Goal: Transaction & Acquisition: Book appointment/travel/reservation

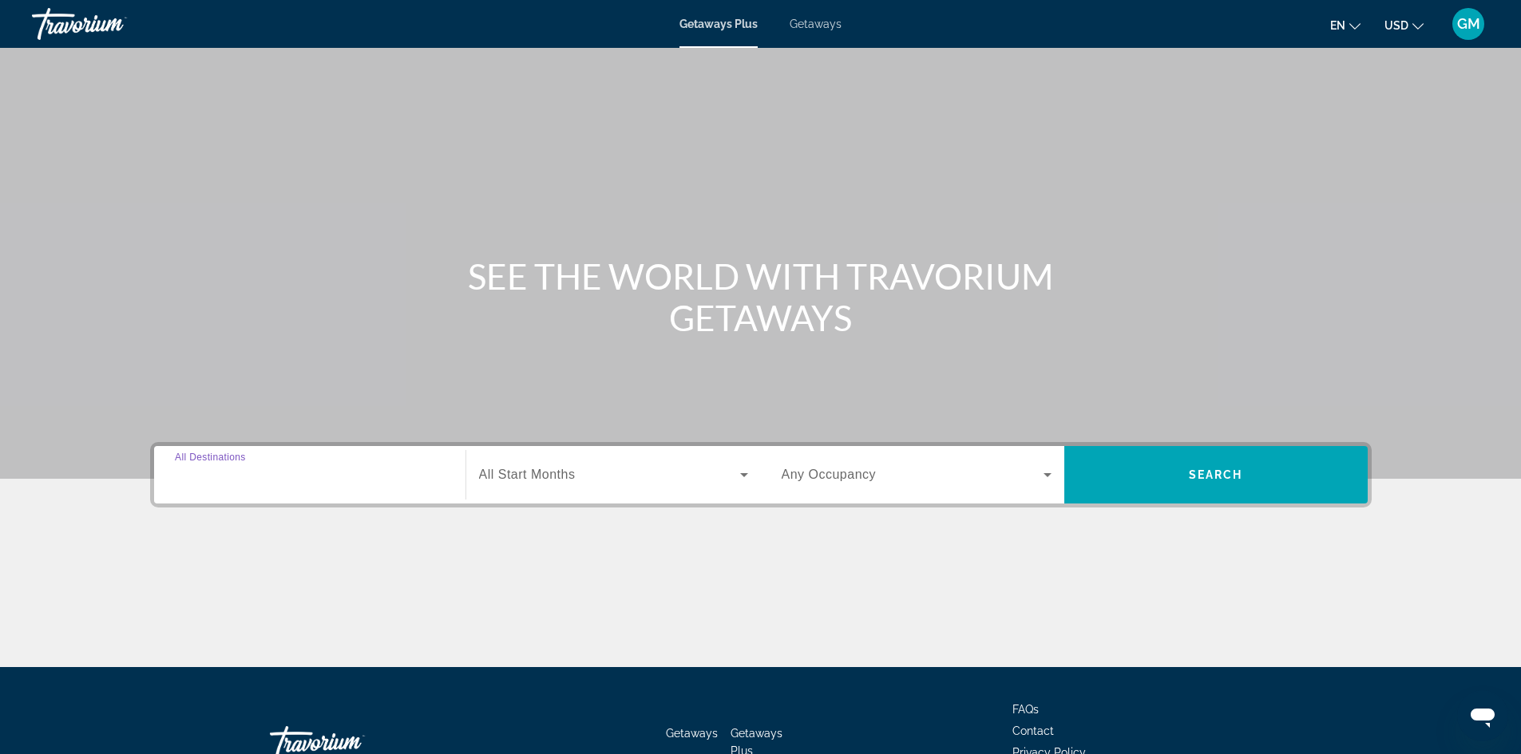
click at [283, 481] on input "Destination All Destinations" at bounding box center [310, 475] width 270 height 19
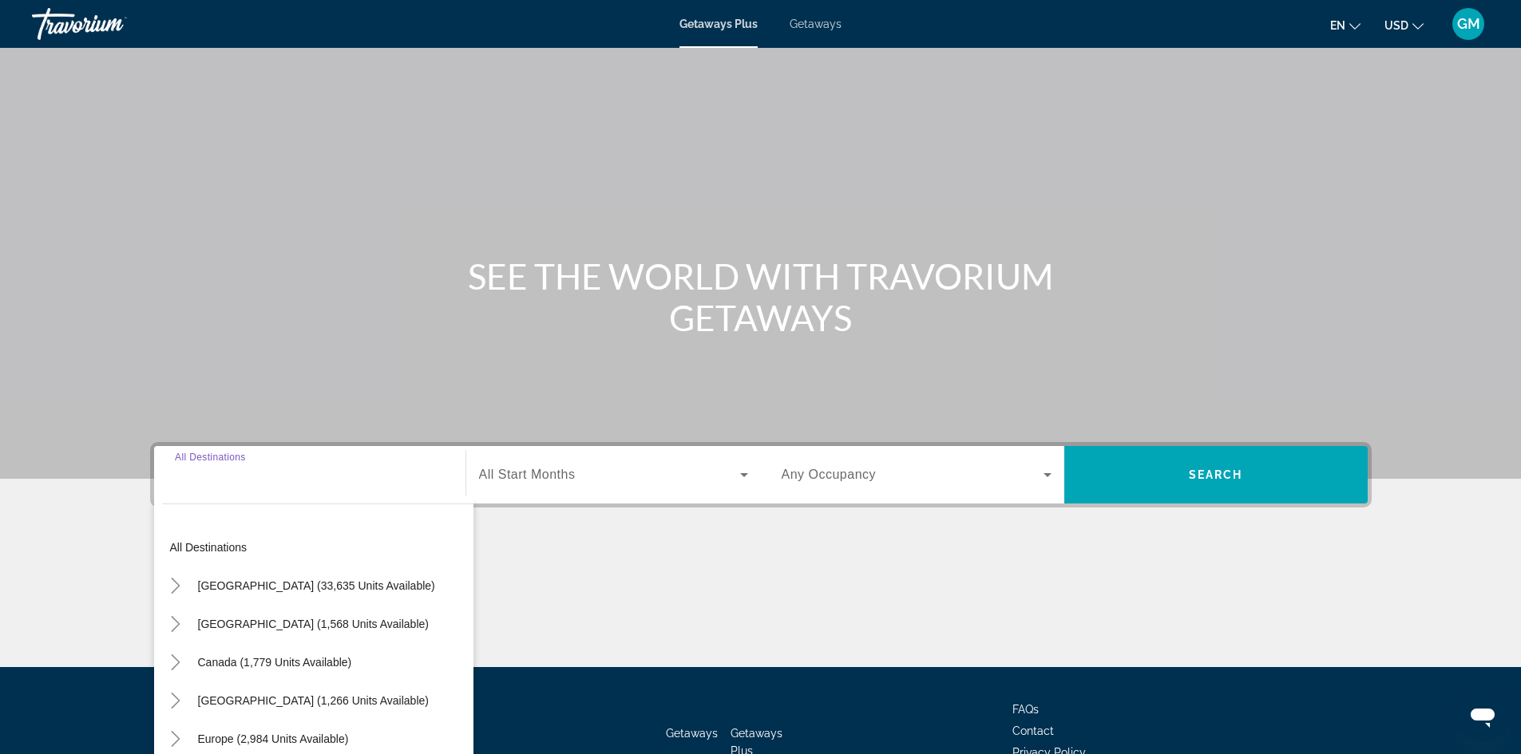
scroll to position [109, 0]
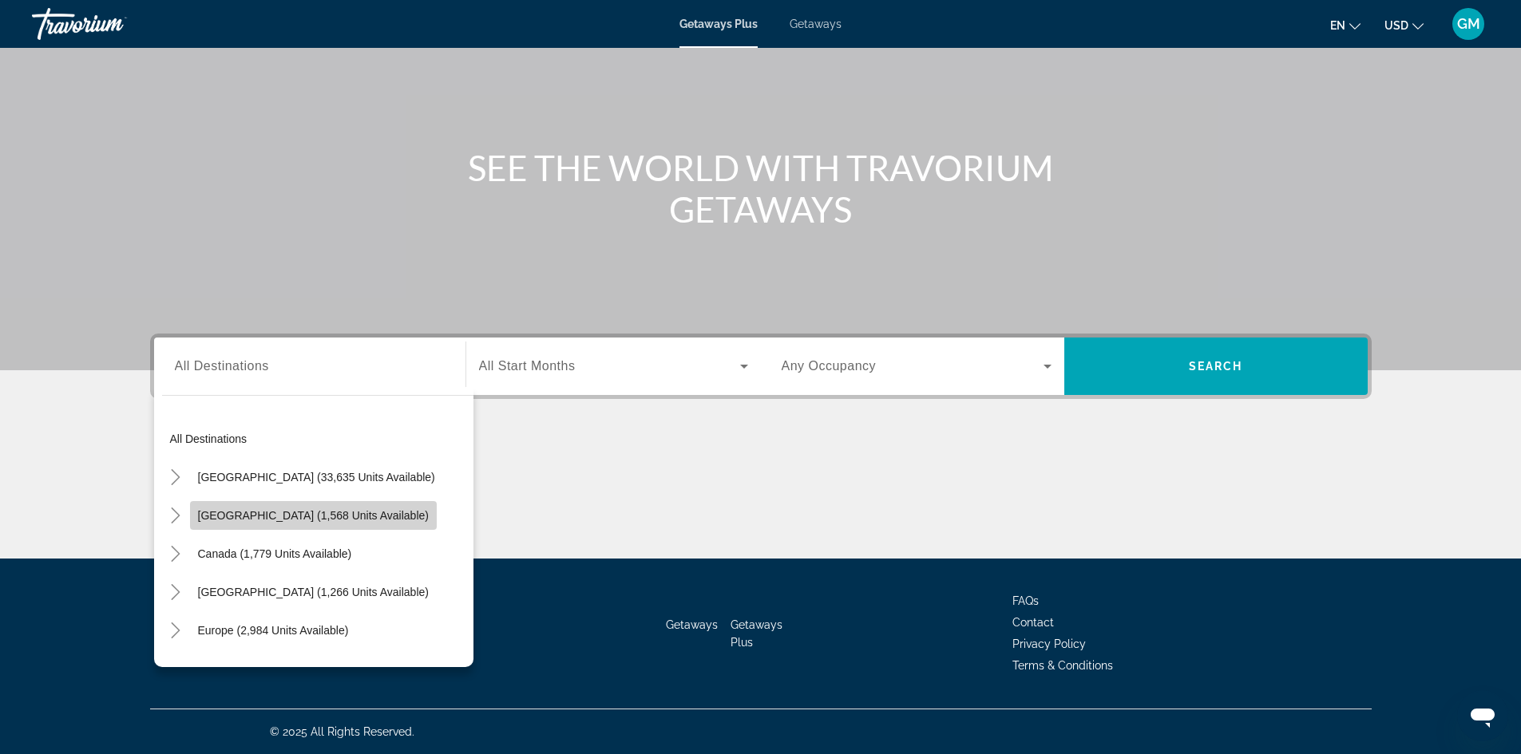
click at [326, 517] on span "Mexico (1,568 units available)" at bounding box center [313, 515] width 231 height 13
type input "**********"
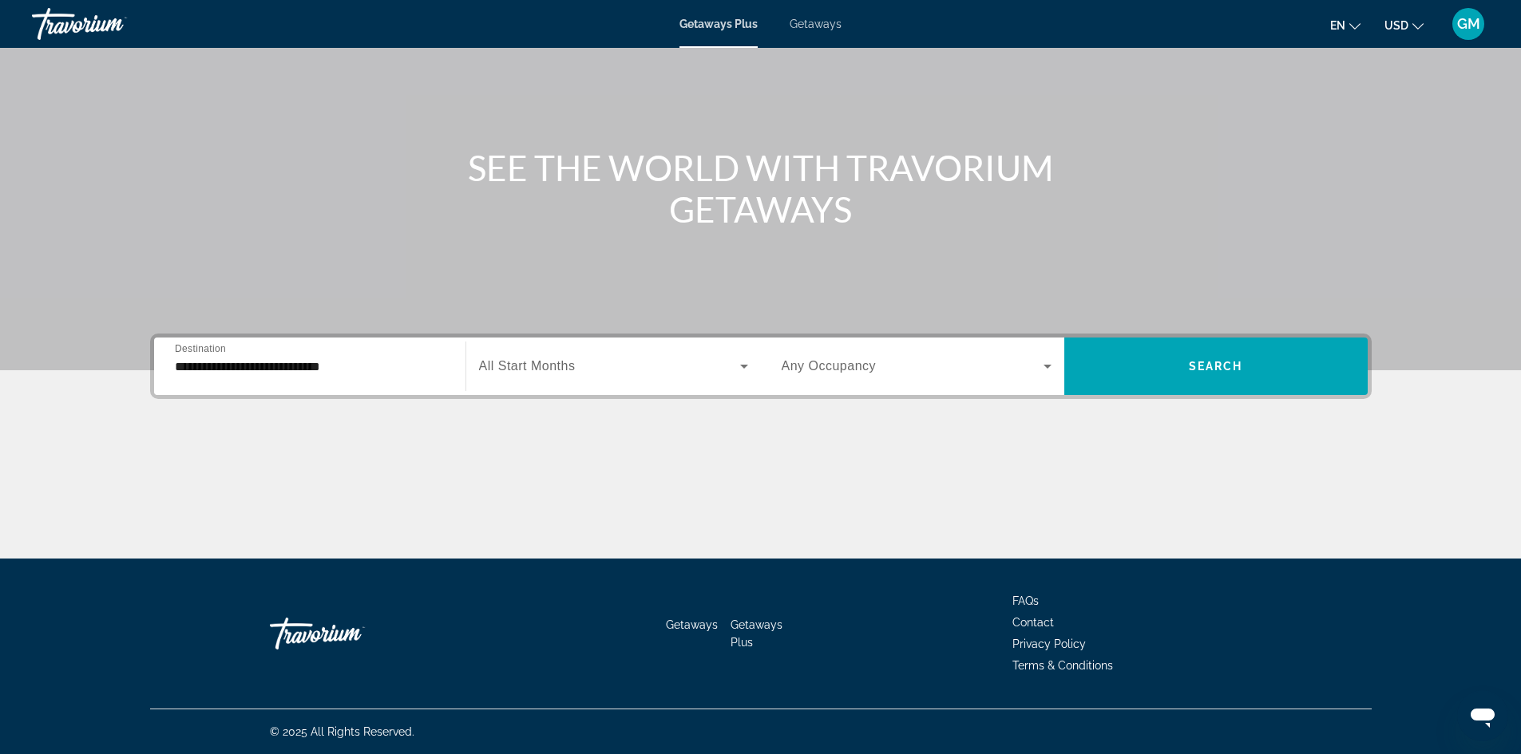
click at [1353, 33] on button "en English Español Français Italiano Português русский" at bounding box center [1345, 25] width 30 height 23
click at [1300, 170] on button "русский" at bounding box center [1312, 167] width 71 height 21
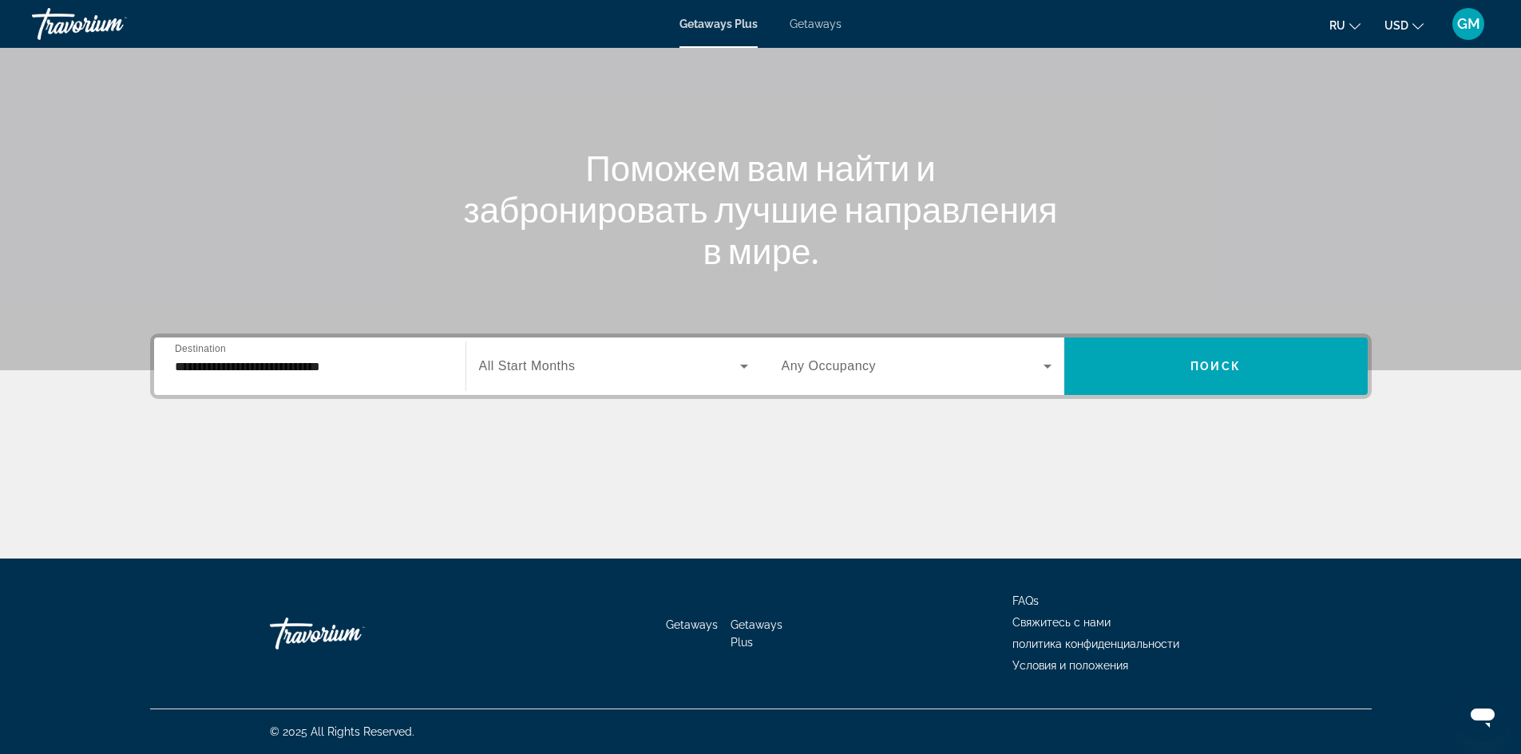
scroll to position [0, 0]
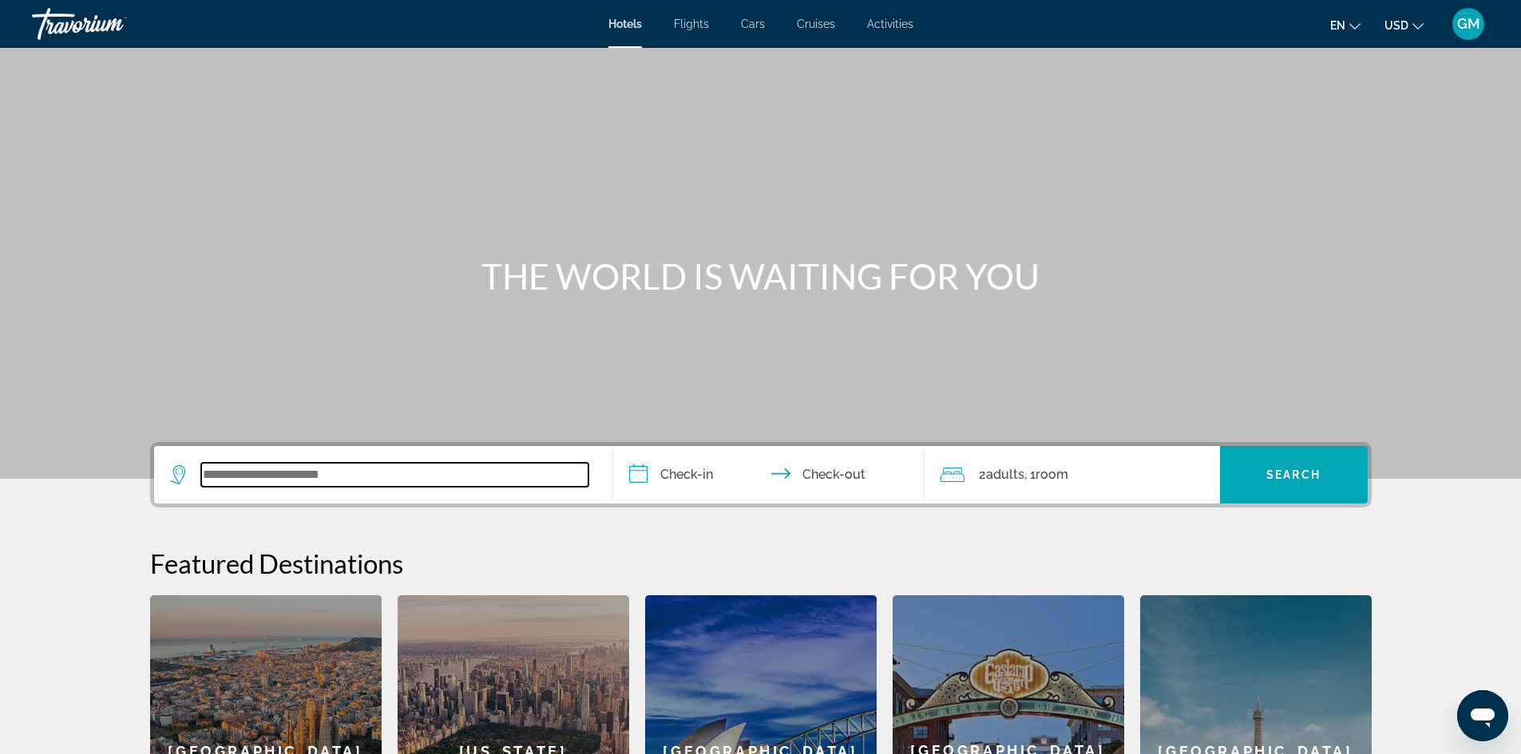
click at [313, 484] on input "Search widget" at bounding box center [394, 475] width 387 height 24
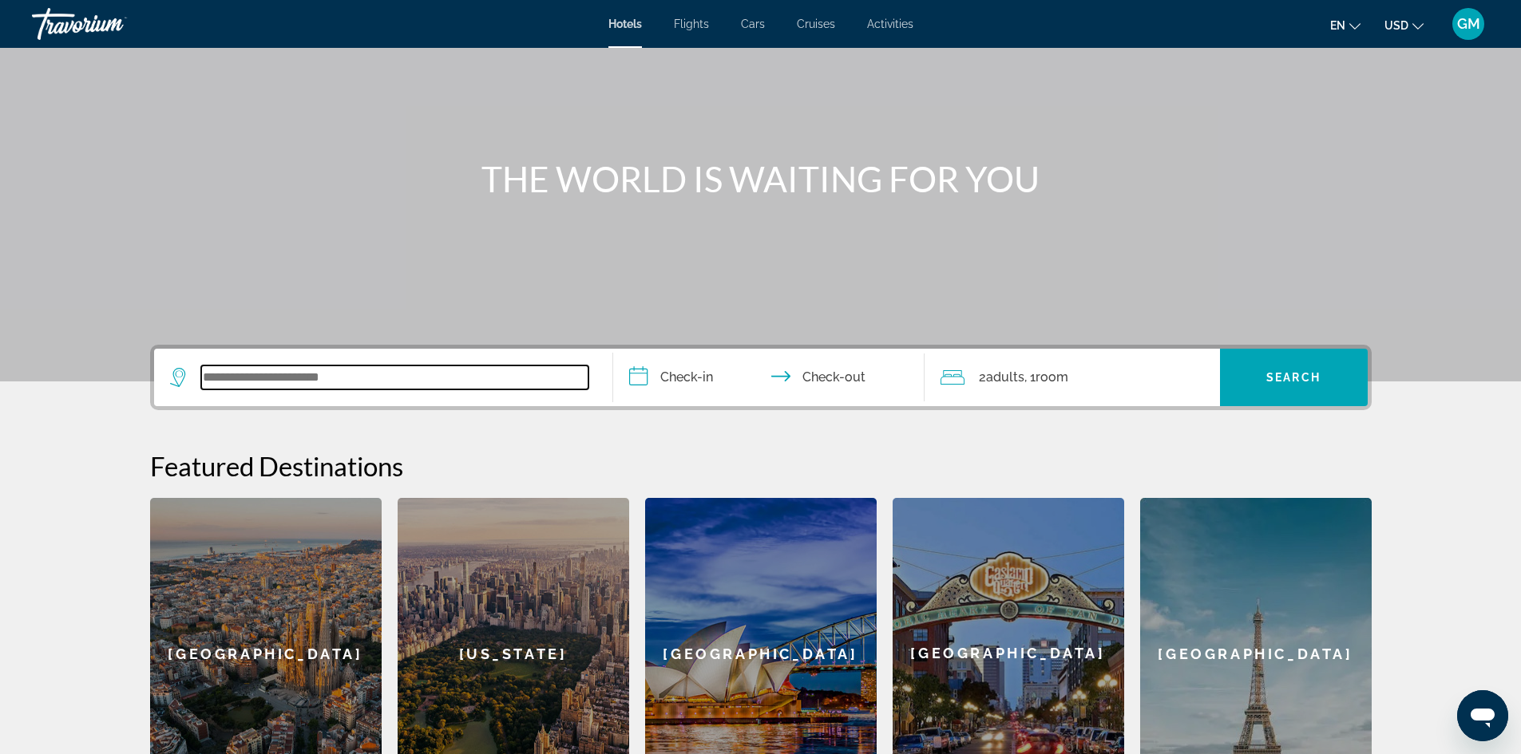
scroll to position [69, 0]
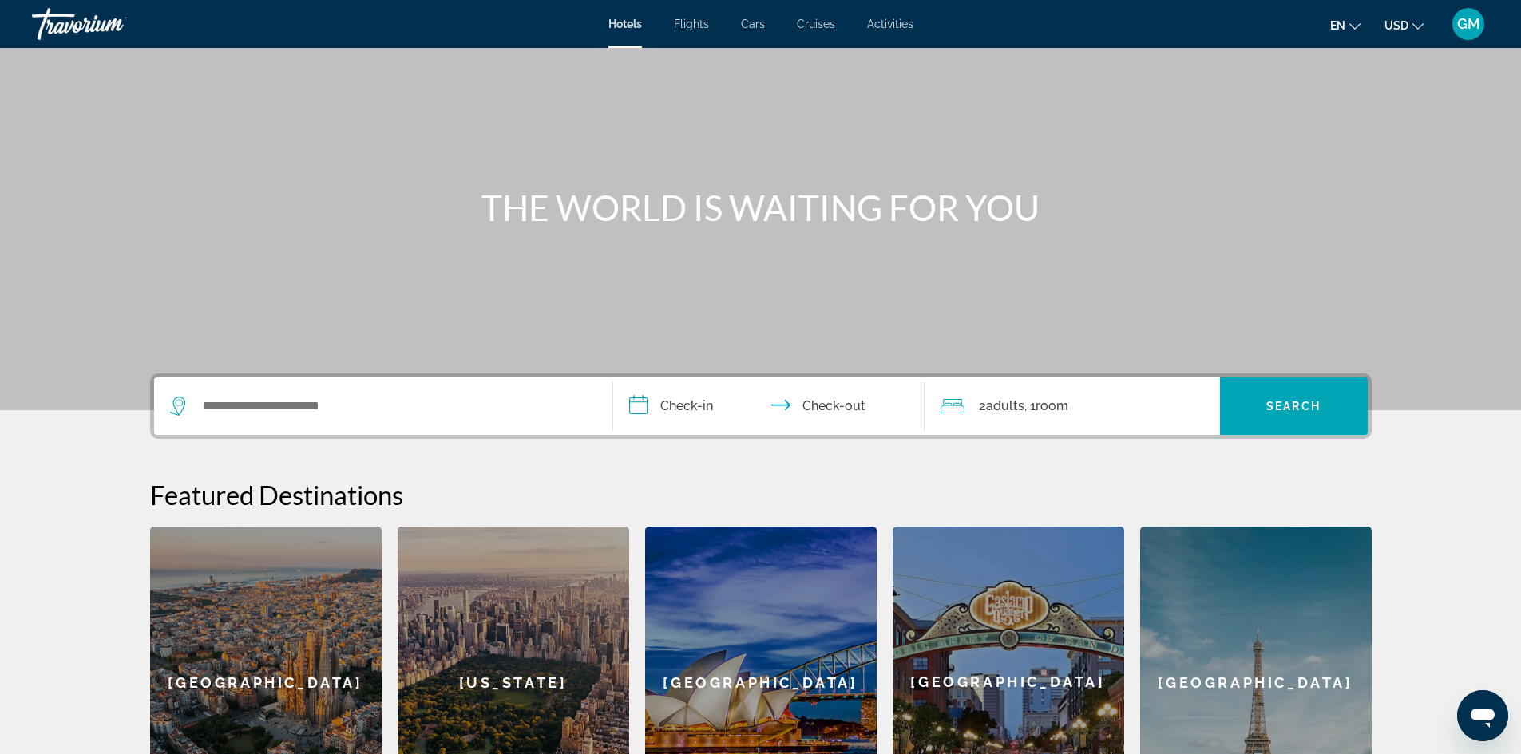
click at [1350, 29] on icon "Change language" at bounding box center [1354, 26] width 11 height 11
click at [1312, 171] on button "русский" at bounding box center [1312, 167] width 71 height 21
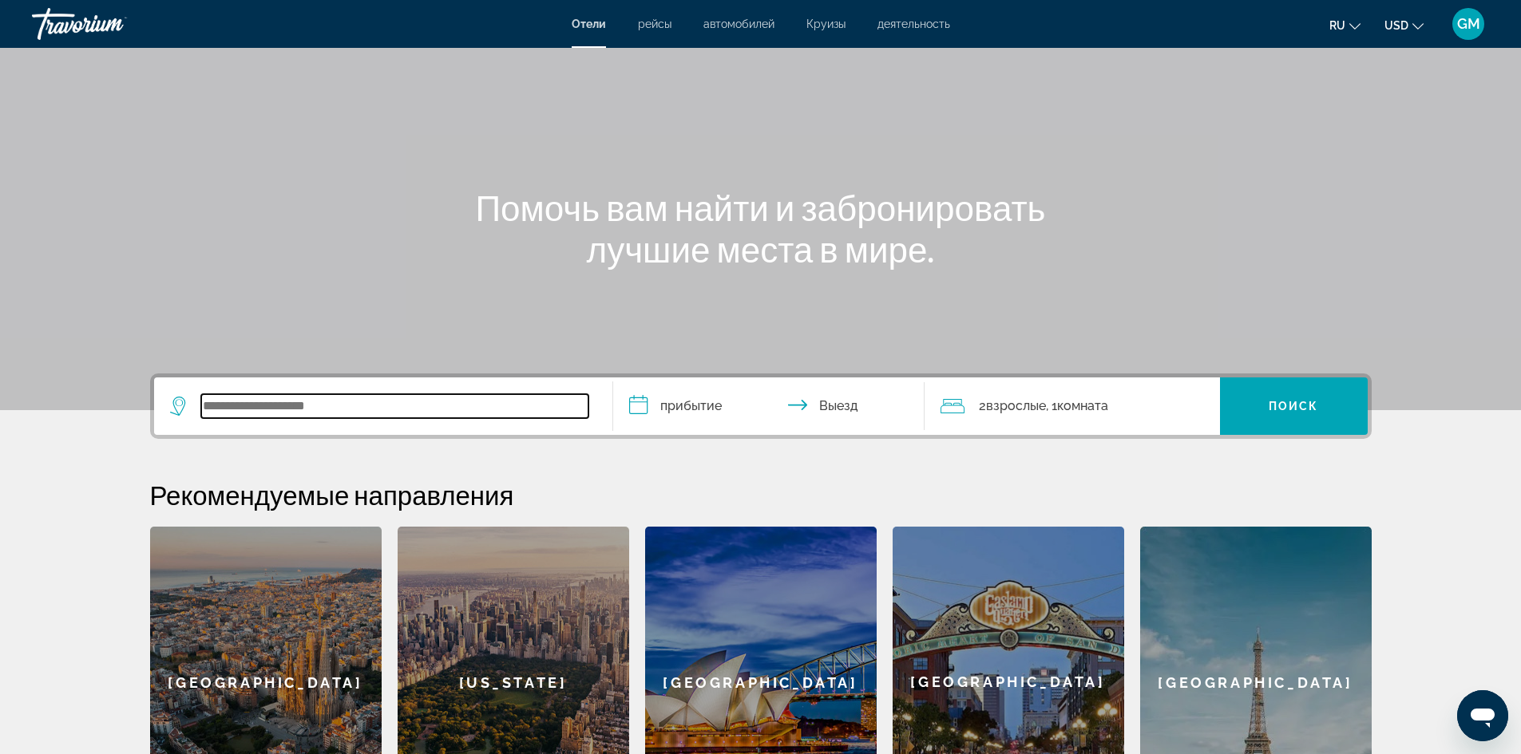
click at [349, 402] on input "Search widget" at bounding box center [394, 406] width 387 height 24
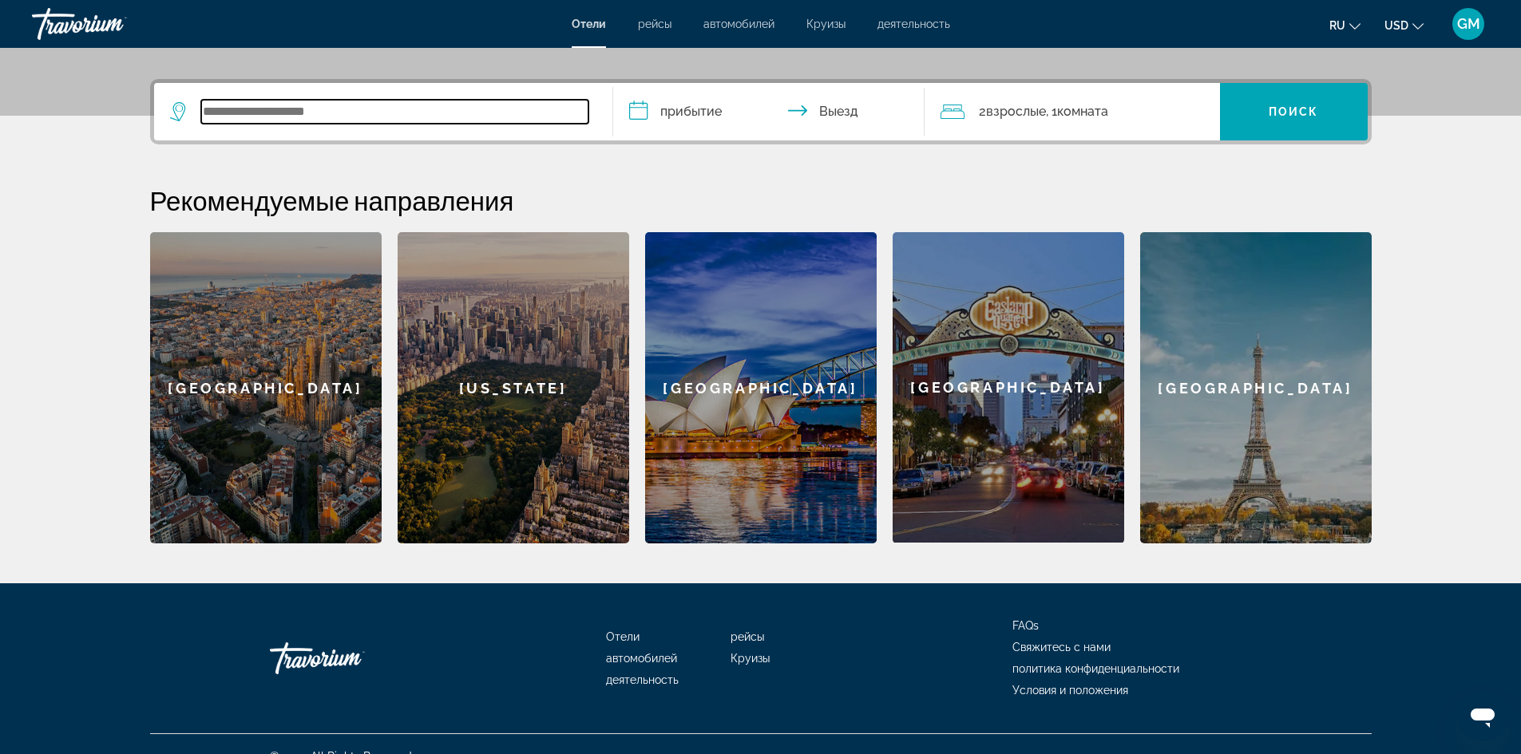
scroll to position [388, 0]
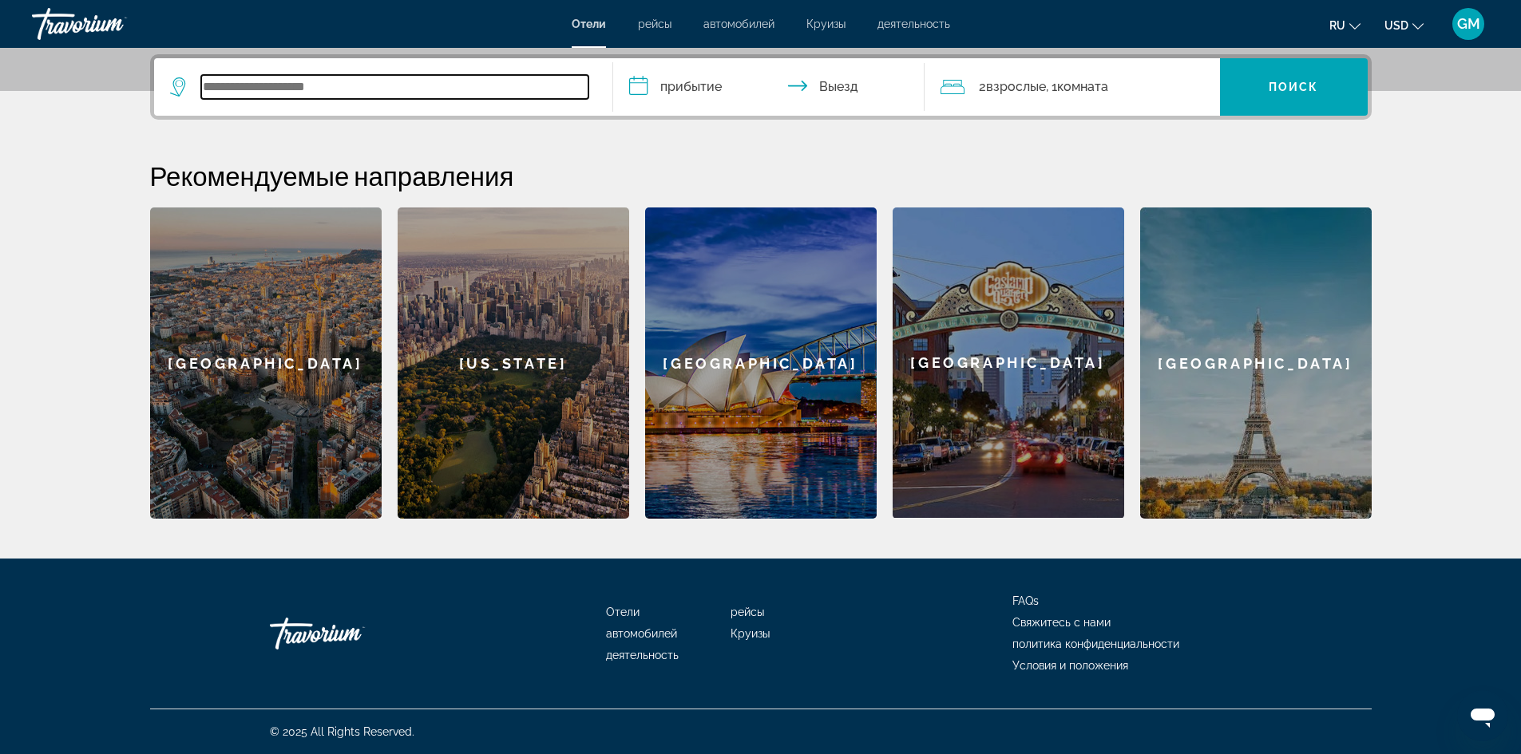
click at [277, 84] on input "Search widget" at bounding box center [394, 87] width 387 height 24
type input "*"
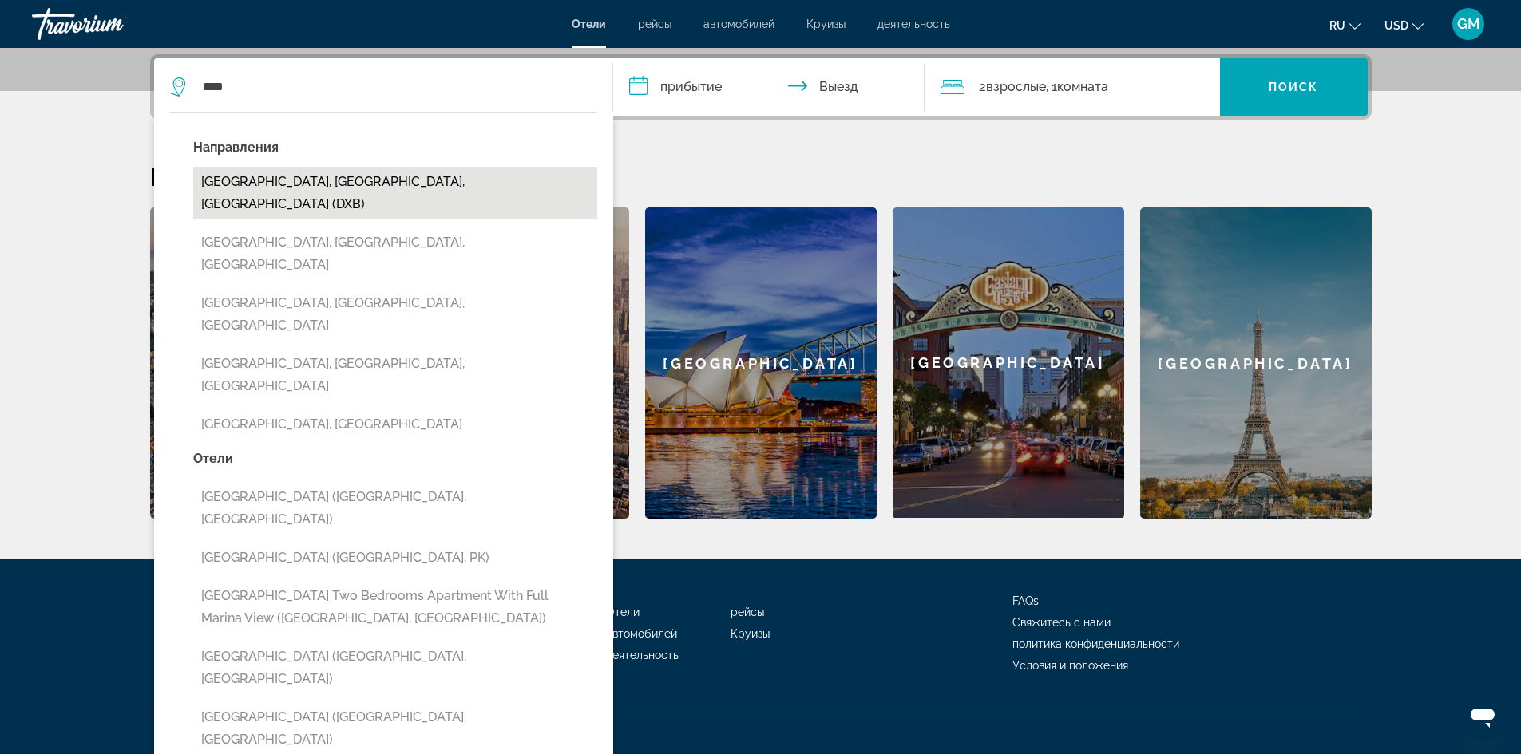
click at [438, 183] on button "Dubai, Dubai Emirate, United Arab Emirates (DXB)" at bounding box center [395, 193] width 404 height 53
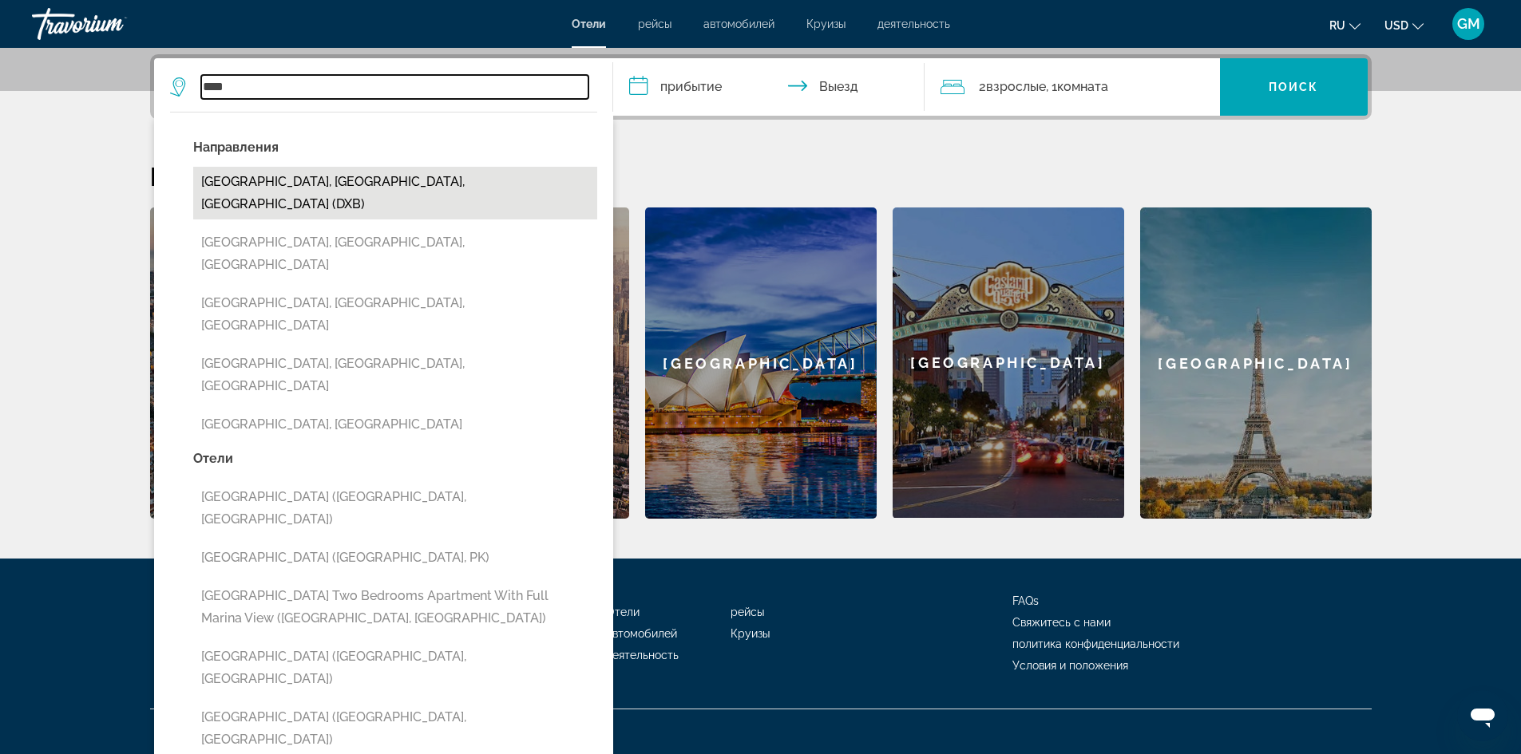
type input "**********"
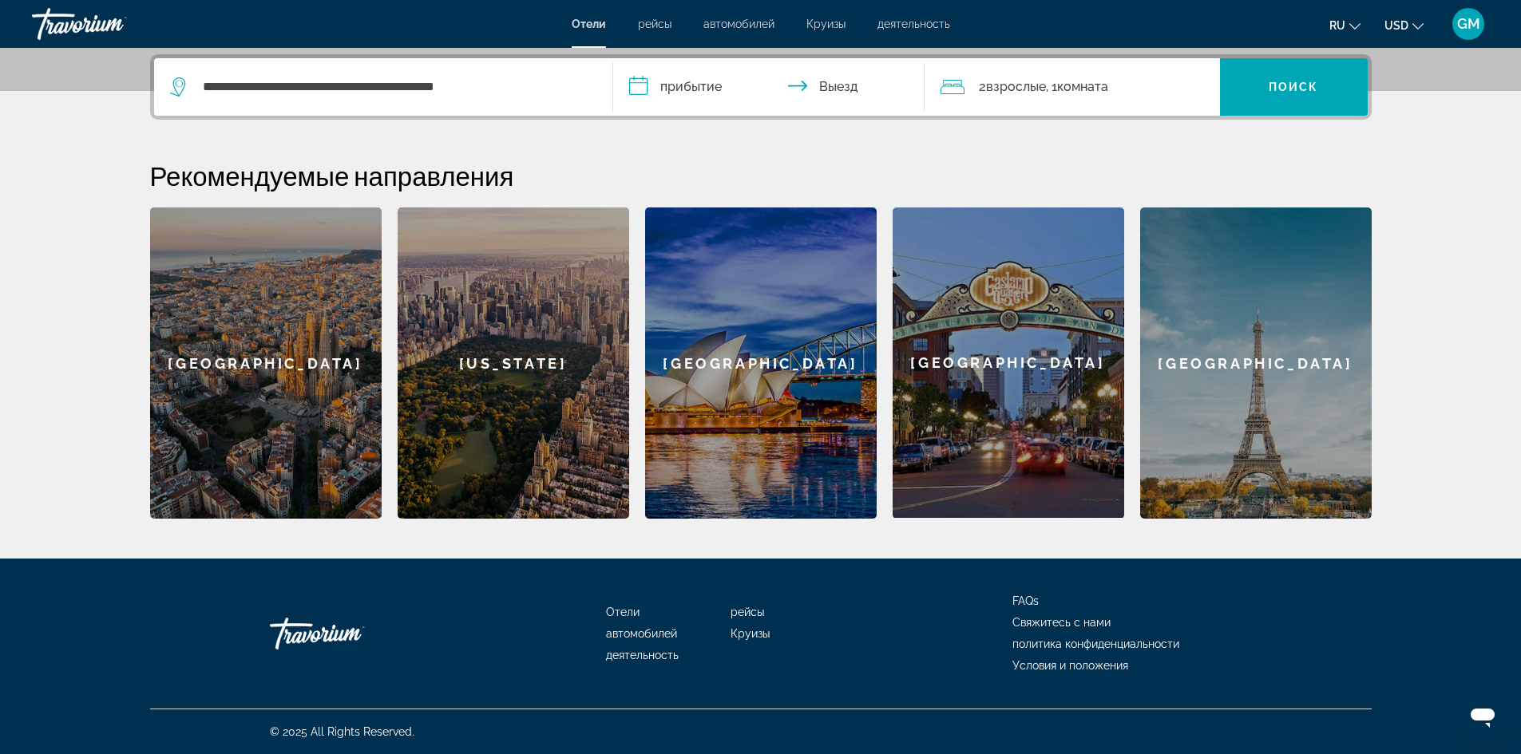
click at [679, 85] on input "**********" at bounding box center [772, 89] width 318 height 62
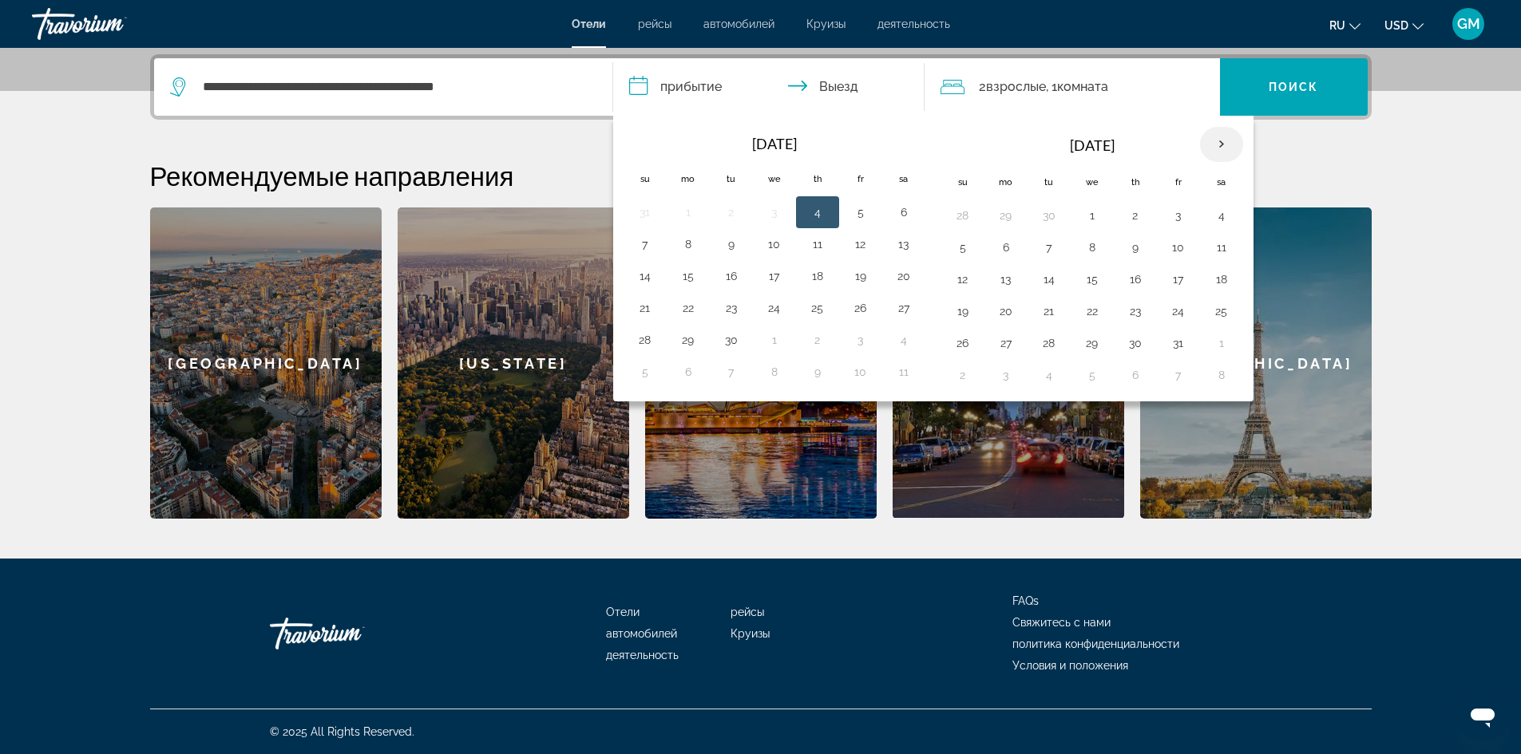
click at [1220, 144] on th "Next month" at bounding box center [1221, 144] width 43 height 35
click at [1224, 144] on th "Next month" at bounding box center [1221, 144] width 43 height 35
click at [1012, 352] on button "29" at bounding box center [1006, 343] width 26 height 22
click at [1224, 148] on th "Next month" at bounding box center [1221, 144] width 43 height 35
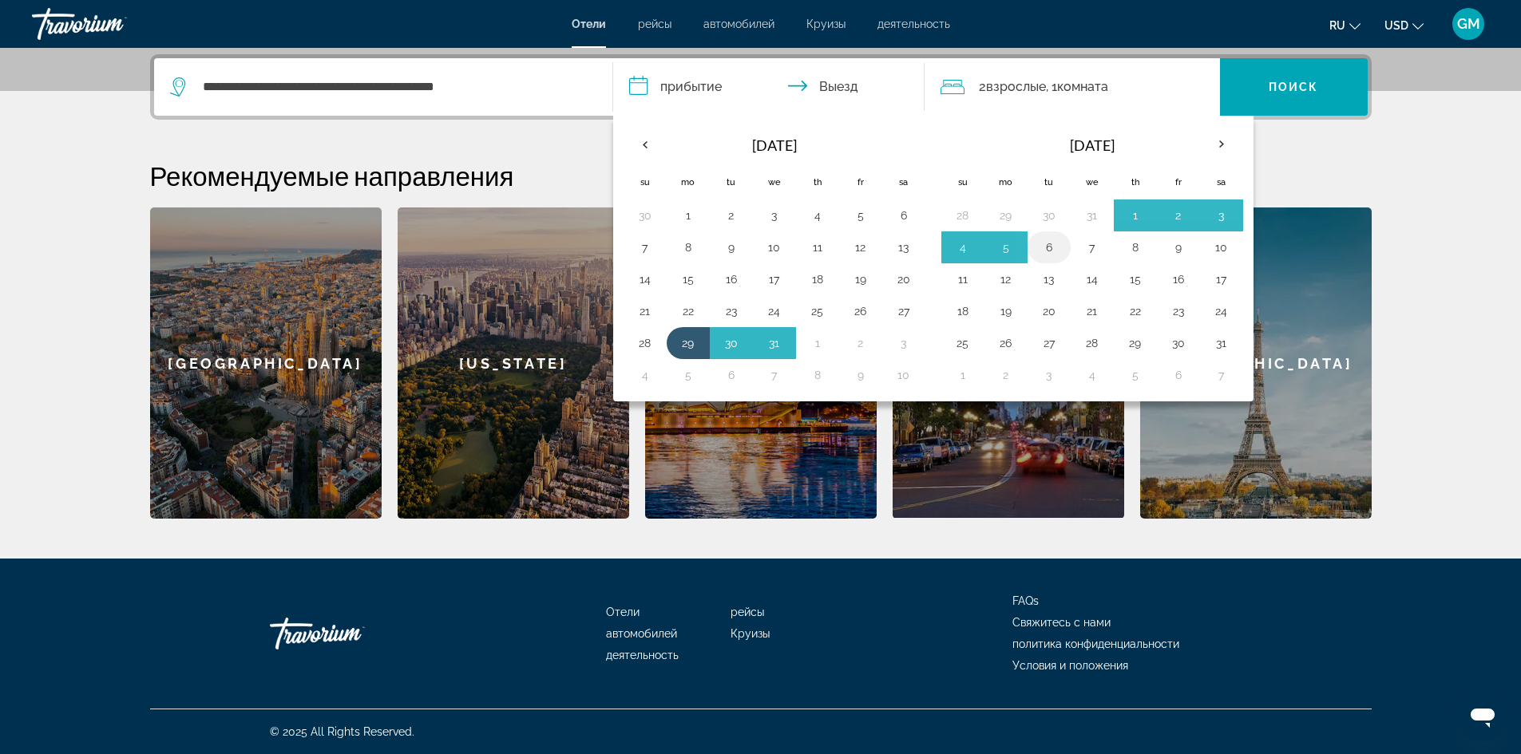
click at [1050, 248] on button "6" at bounding box center [1049, 247] width 26 height 22
type input "**********"
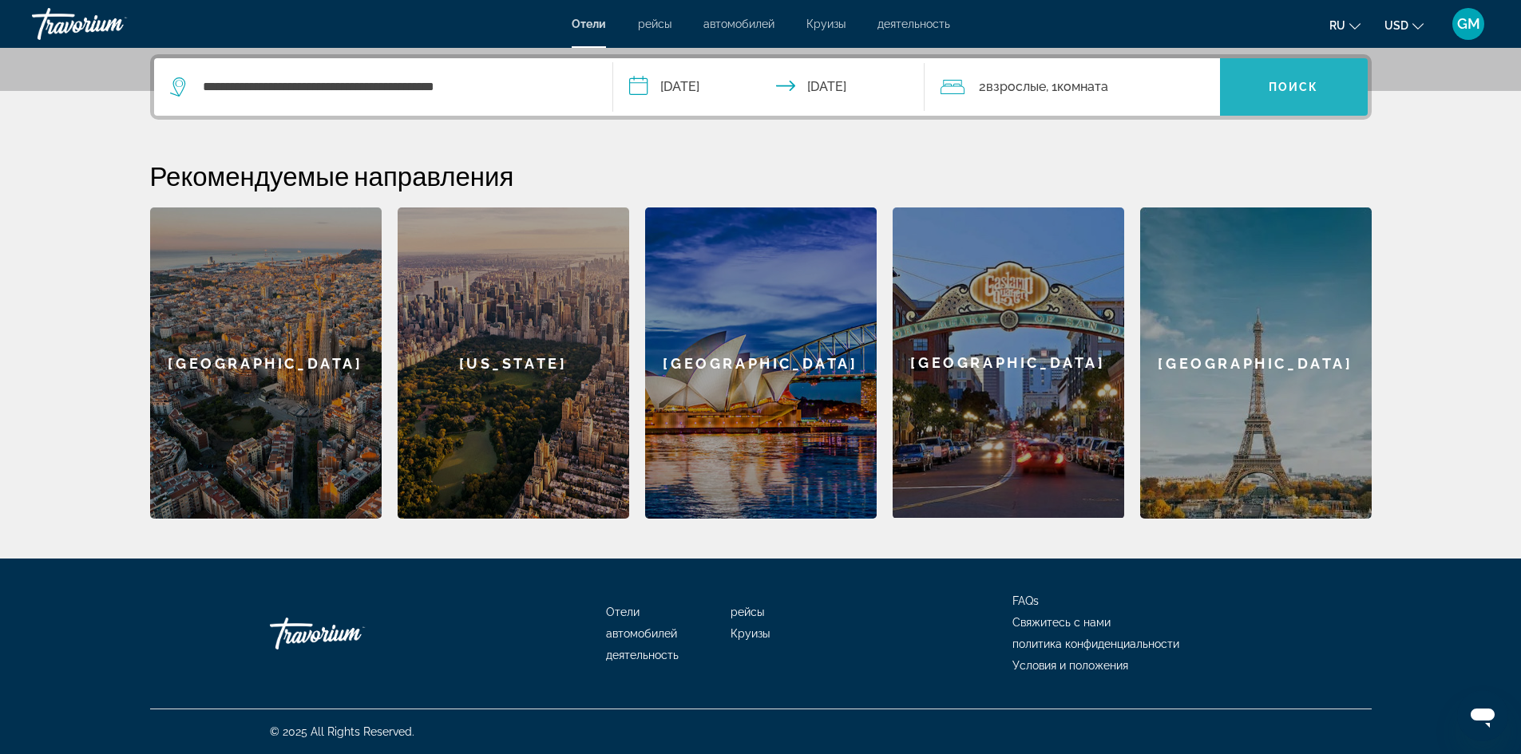
click at [1288, 109] on span "Search widget" at bounding box center [1294, 86] width 148 height 57
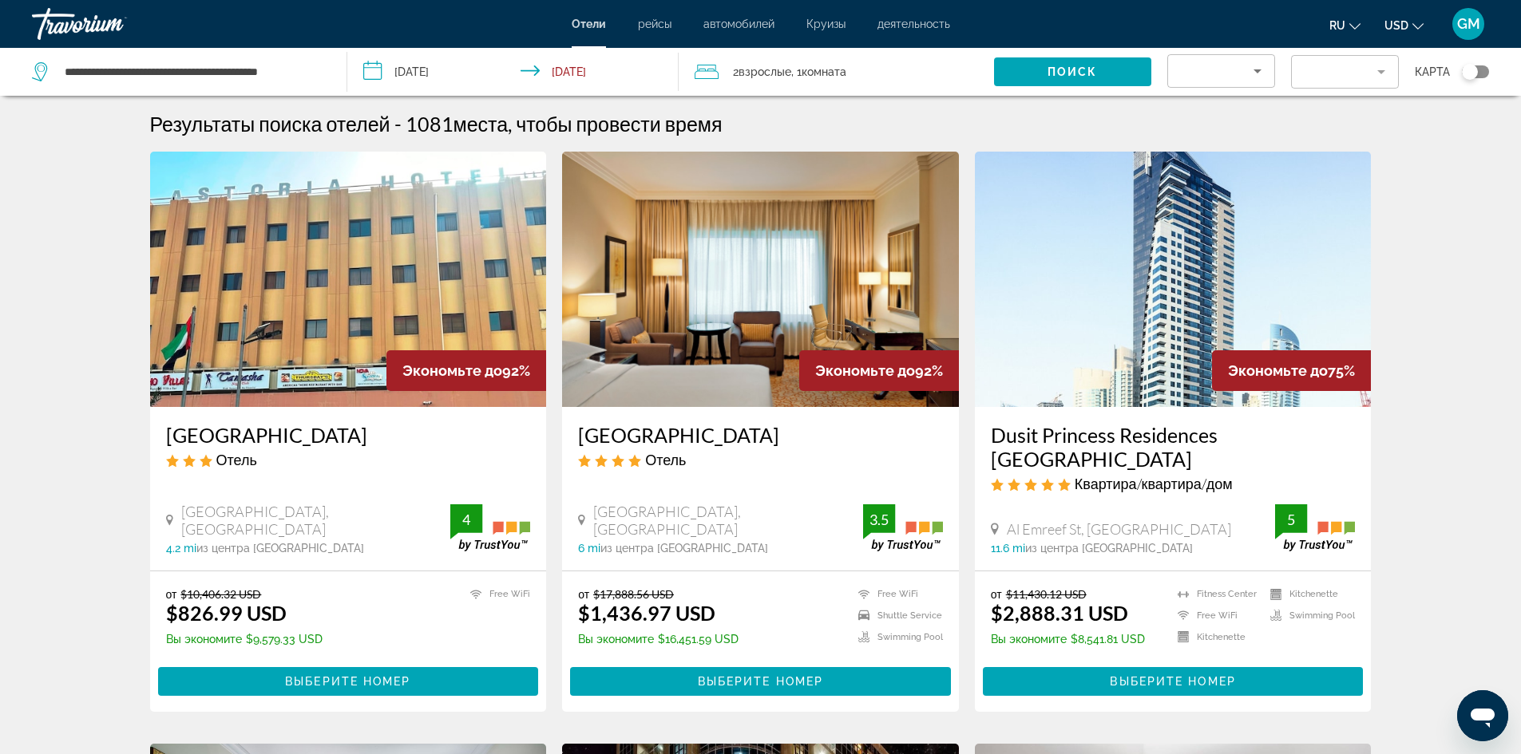
click at [879, 73] on div "2 Взрослый Взрослые , 1 Комната номера" at bounding box center [843, 72] width 299 height 22
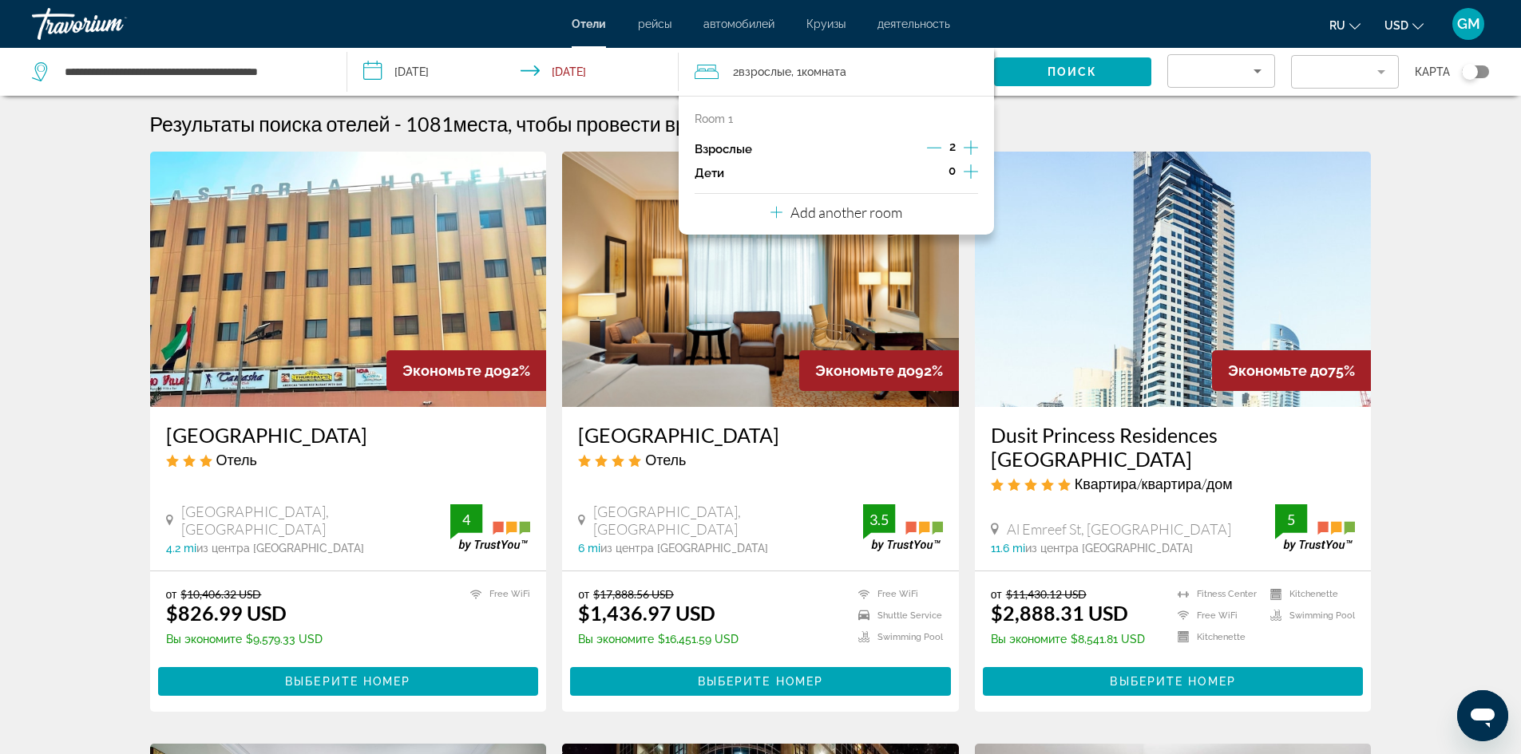
click at [969, 166] on icon "Increment children" at bounding box center [970, 171] width 14 height 19
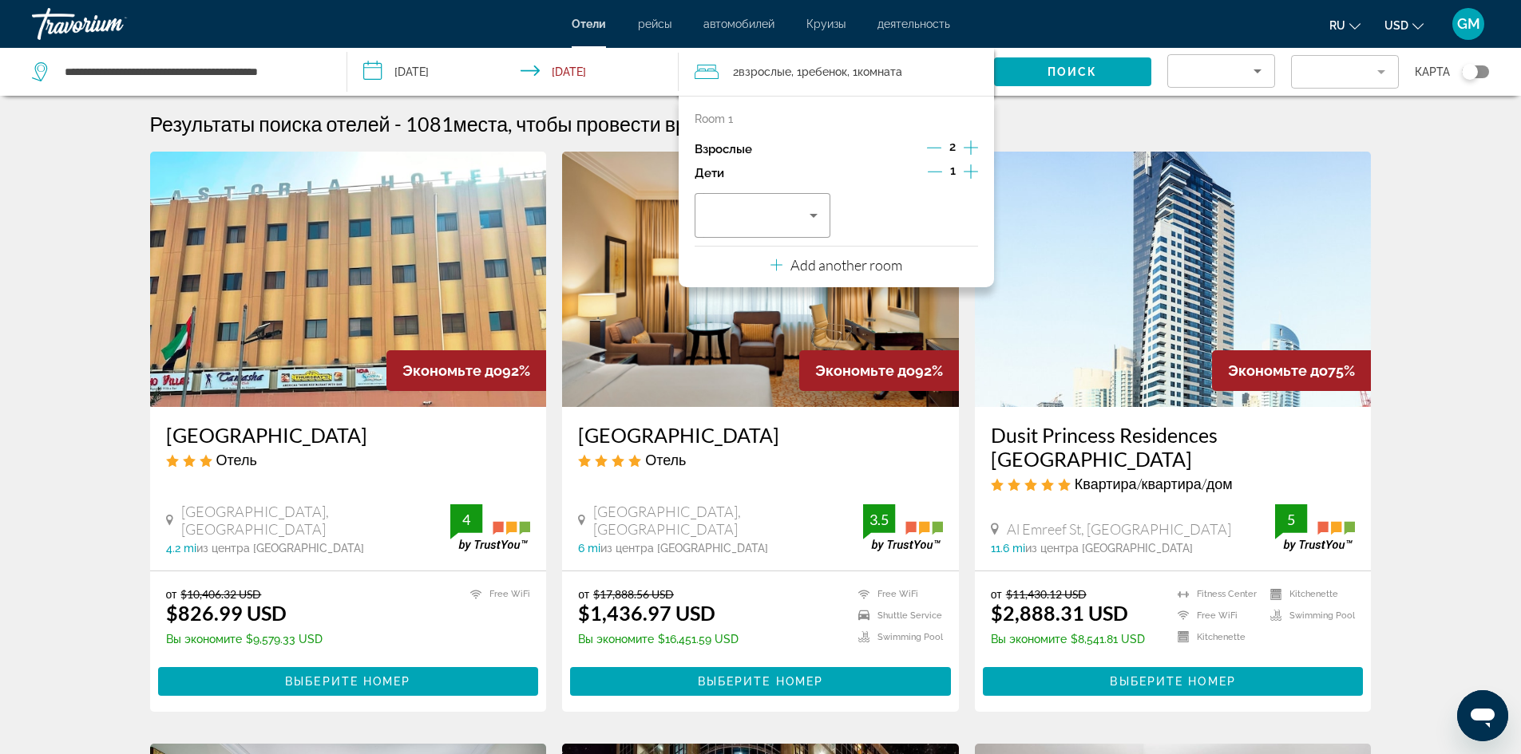
click at [969, 166] on icon "Increment children" at bounding box center [970, 171] width 14 height 19
click at [1074, 123] on div "Результаты поиска отелей - 1081 места, чтобы провести время" at bounding box center [760, 124] width 1221 height 24
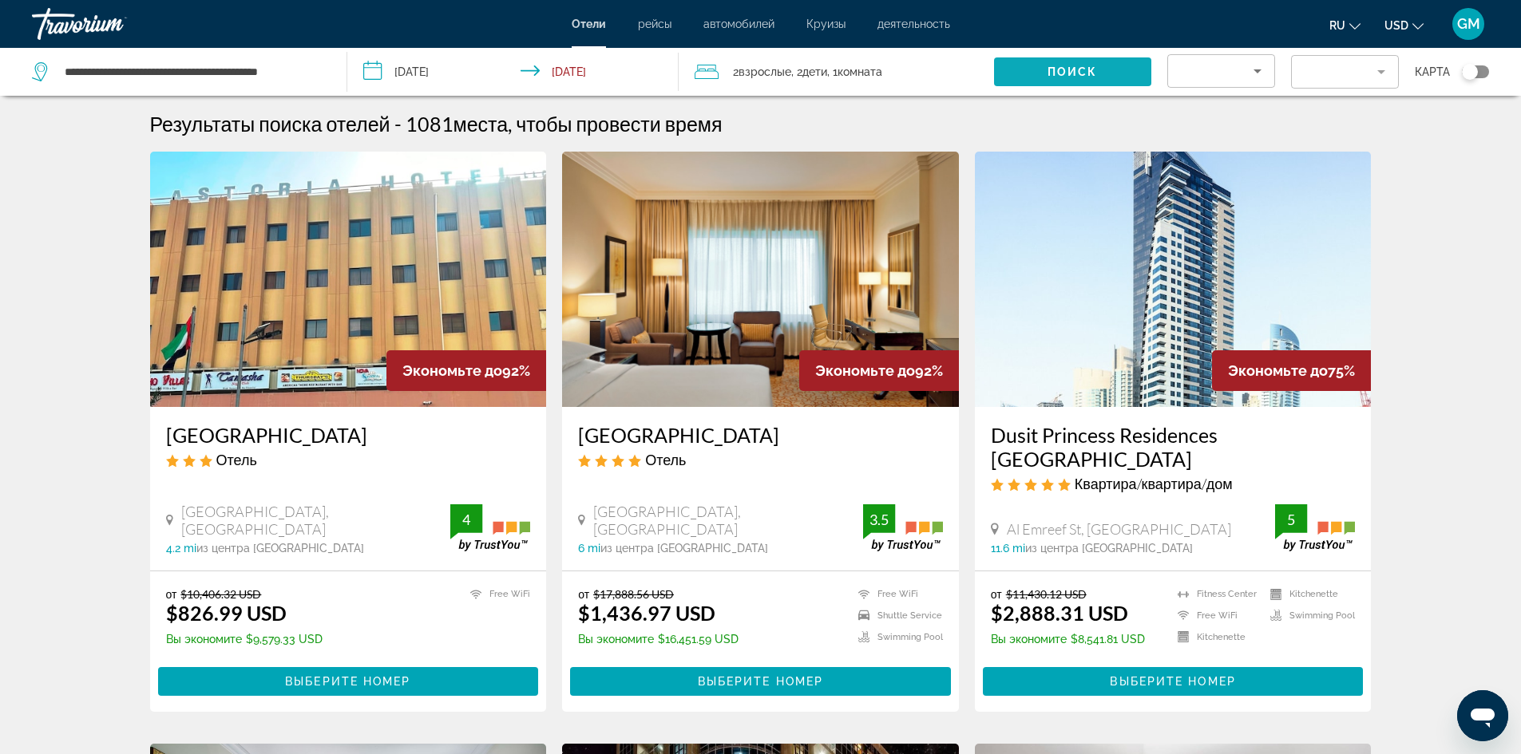
click at [1086, 70] on span "Поиск" at bounding box center [1072, 71] width 50 height 13
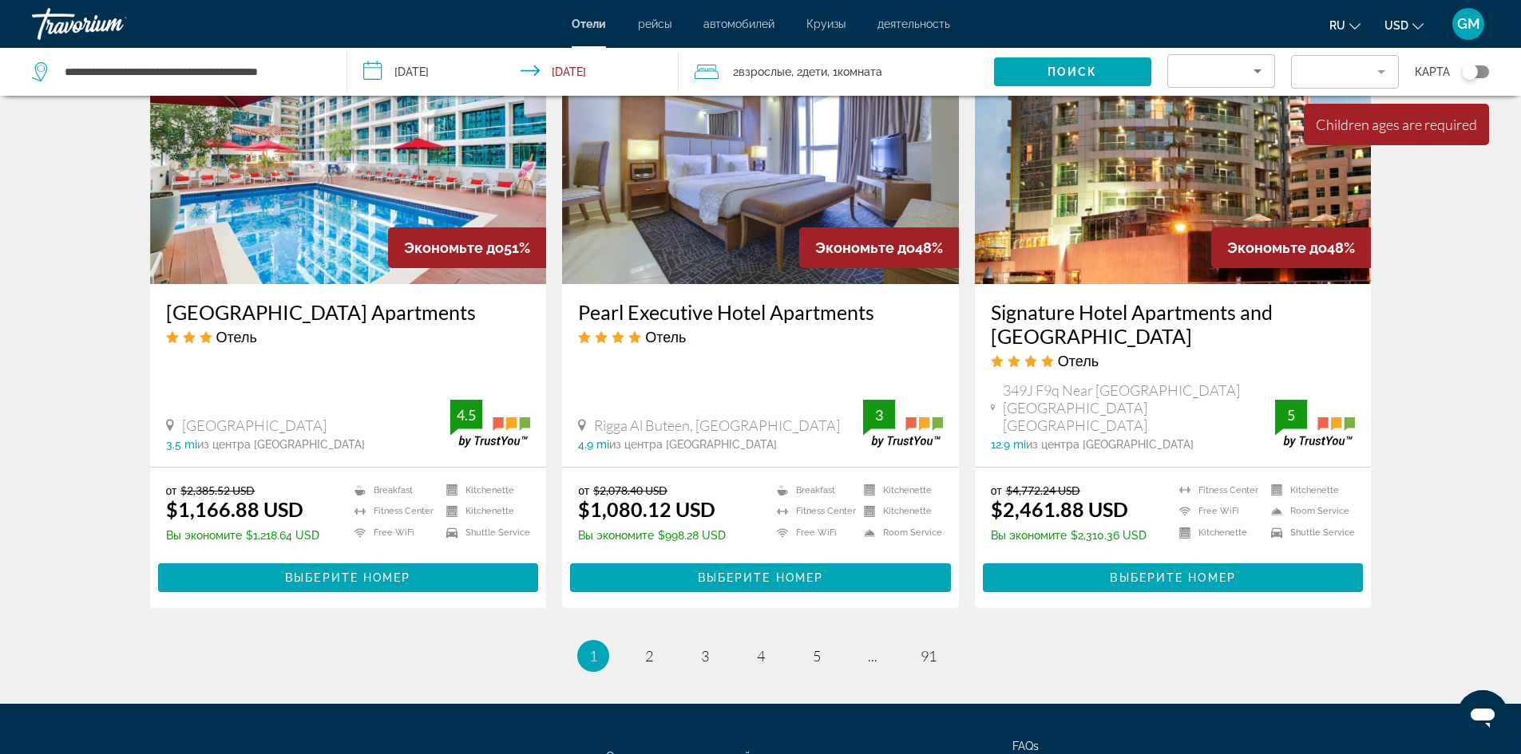
scroll to position [1916, 0]
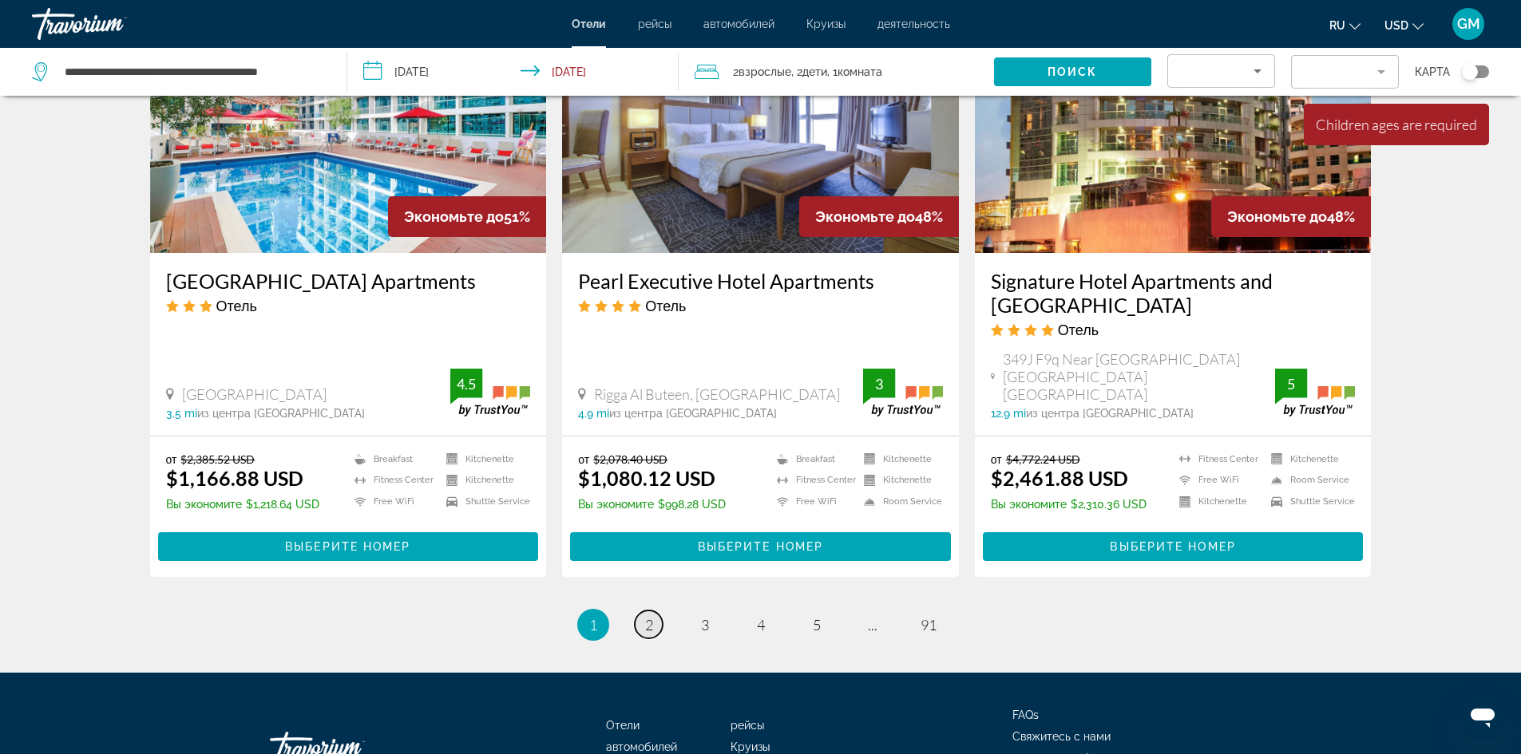
click at [654, 611] on link "page 2" at bounding box center [649, 625] width 28 height 28
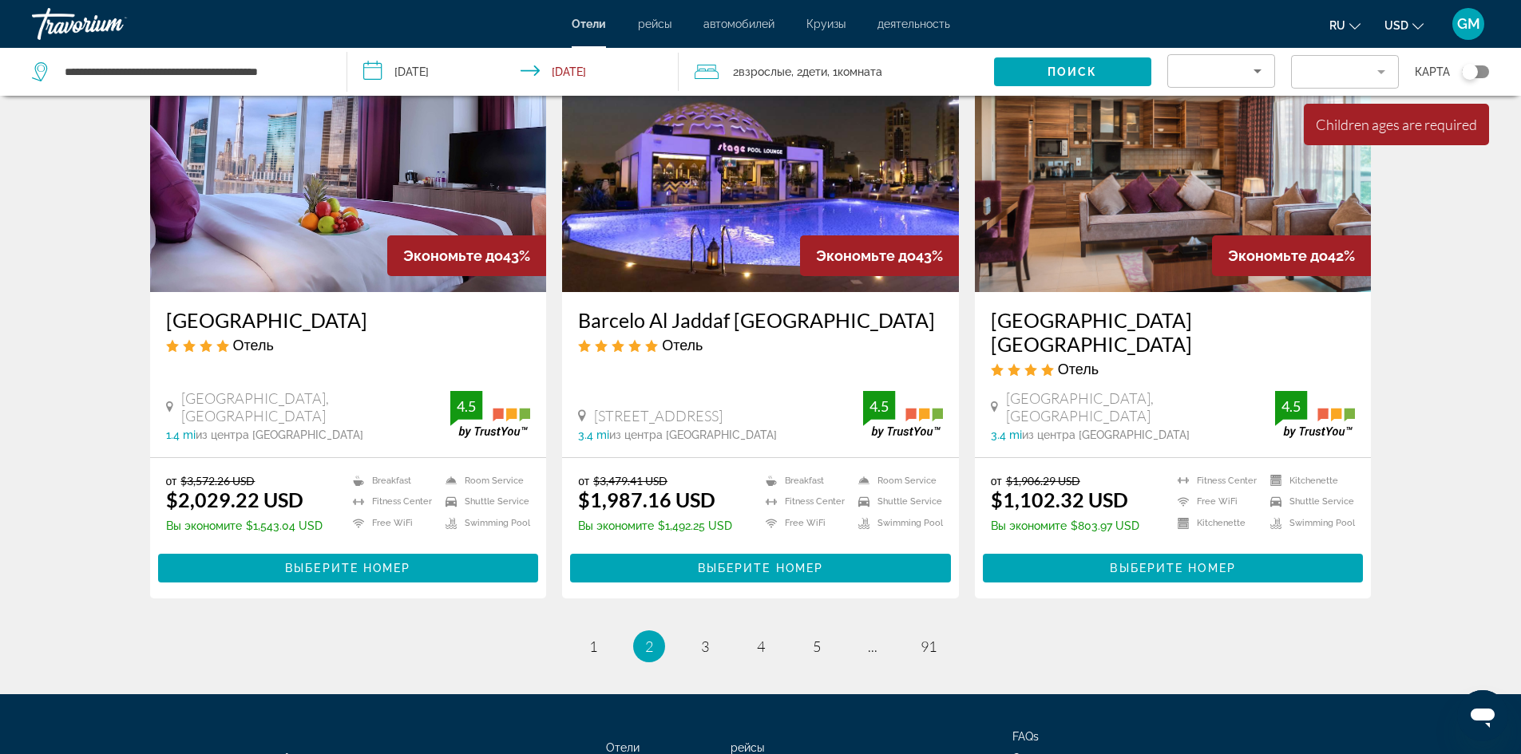
scroll to position [1916, 0]
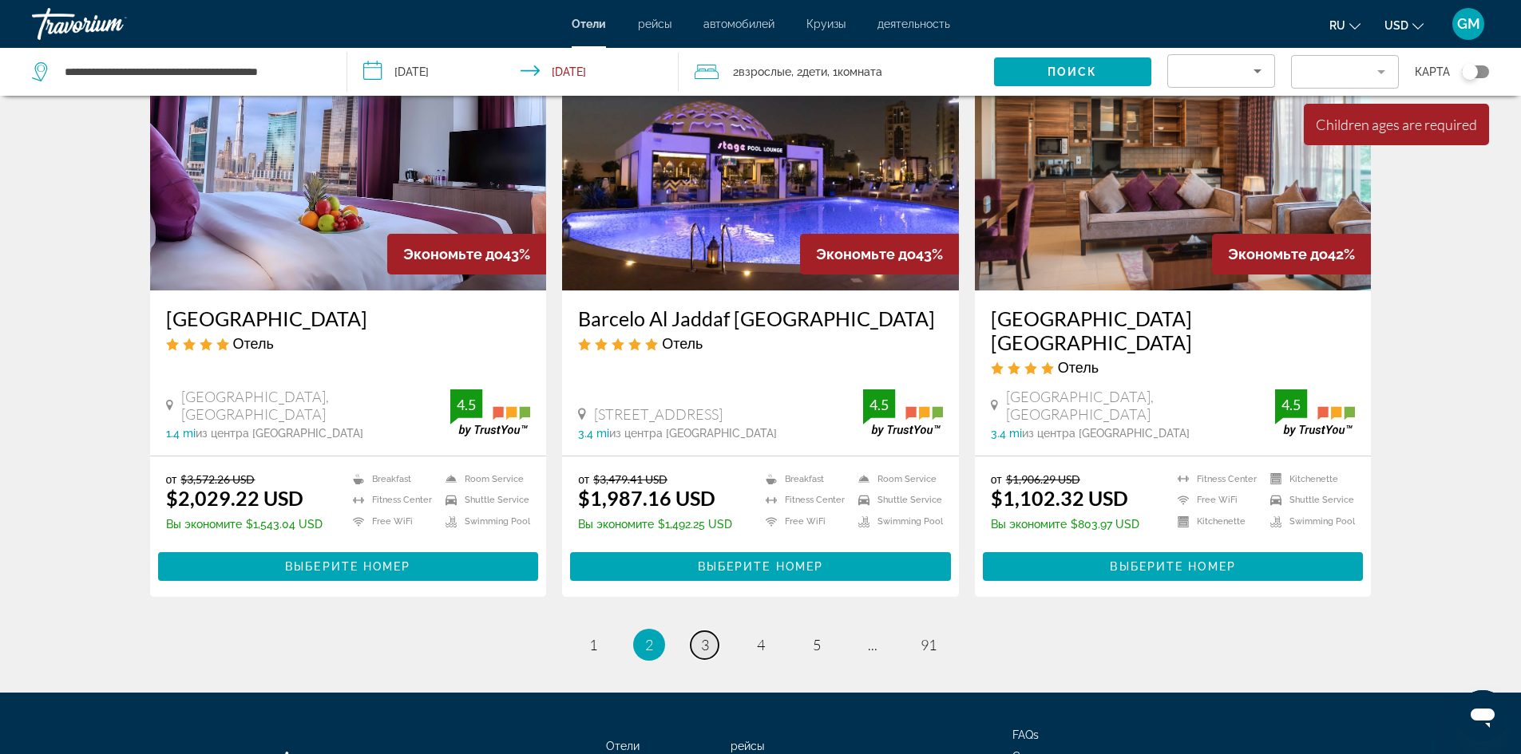
click at [710, 631] on link "page 3" at bounding box center [704, 645] width 28 height 28
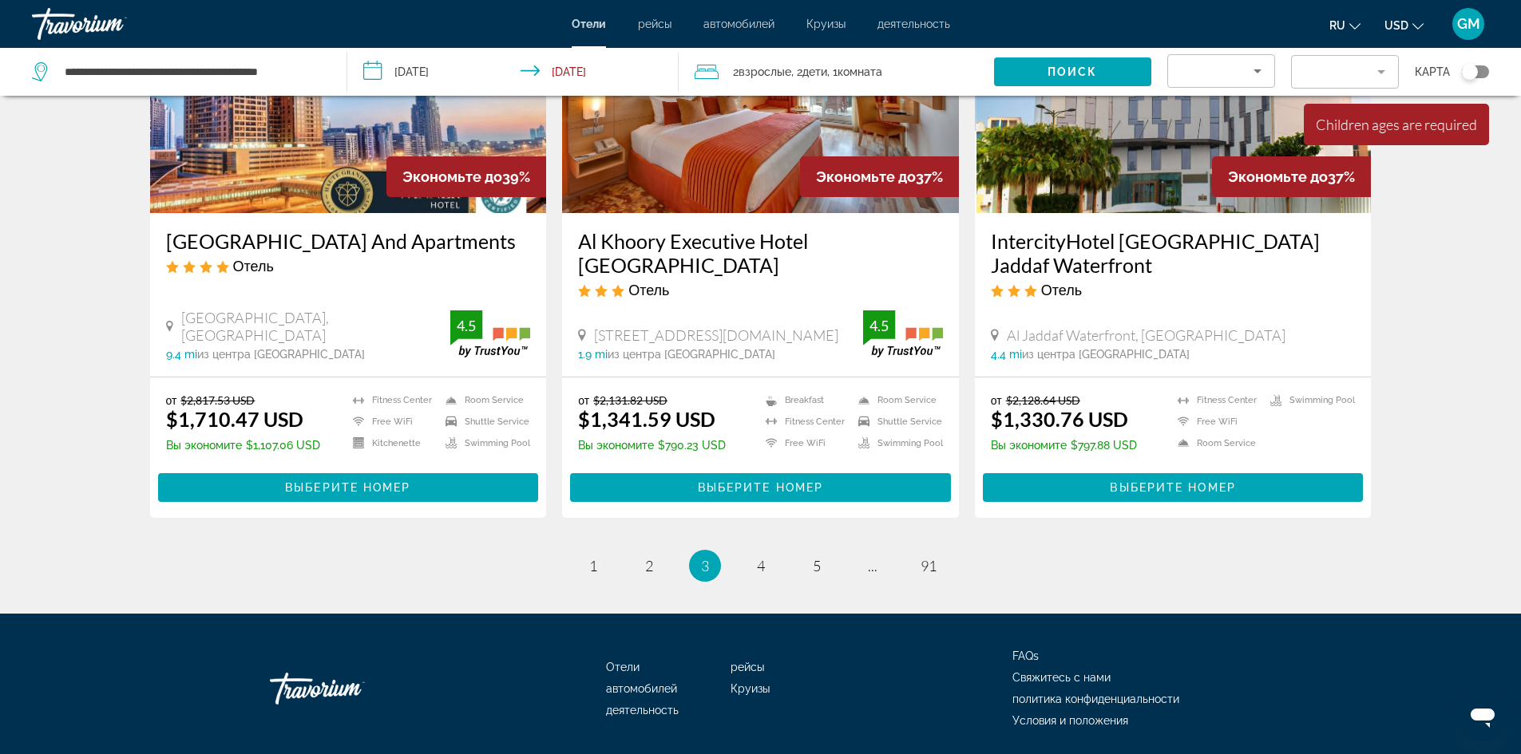
scroll to position [1958, 0]
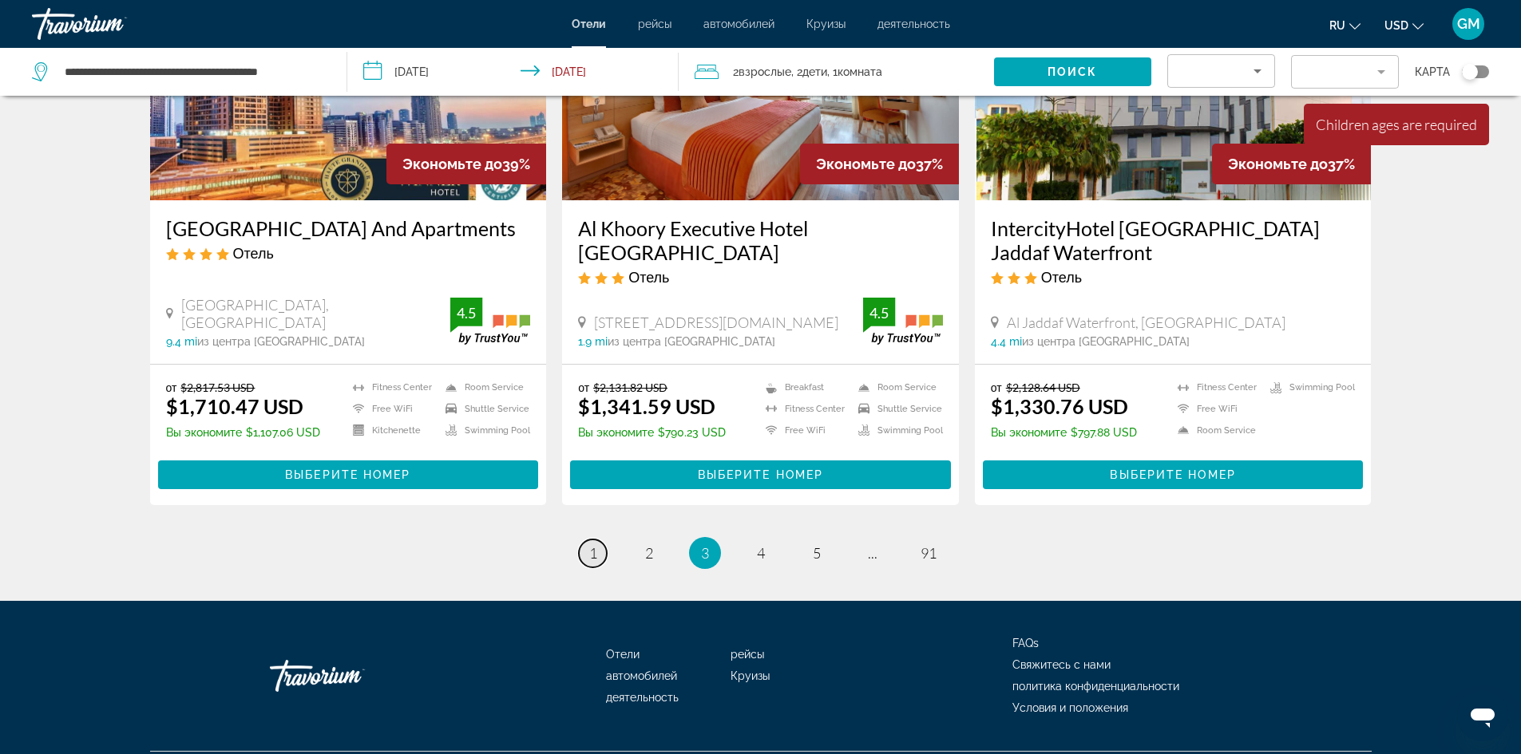
click at [591, 544] on span "1" at bounding box center [593, 553] width 8 height 18
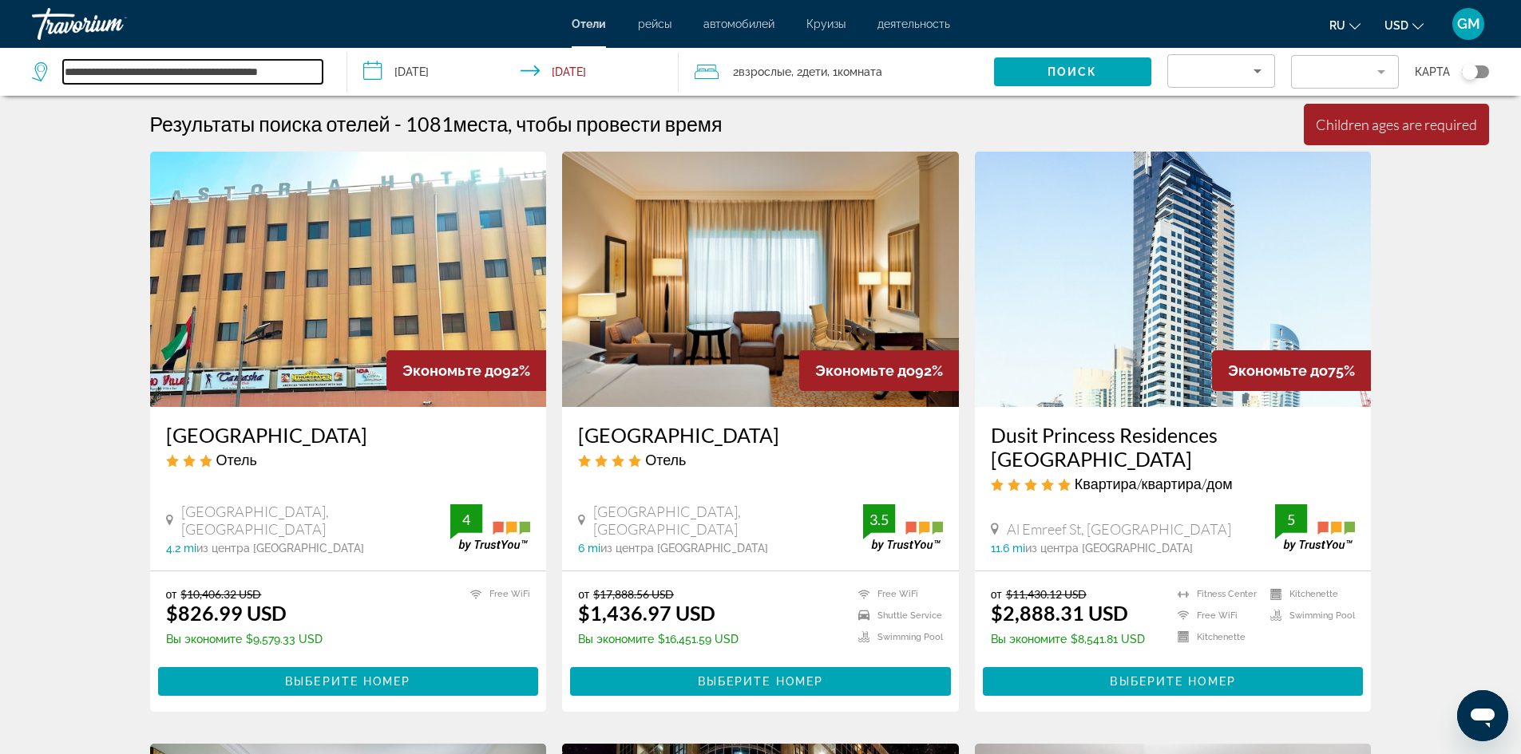
click at [309, 72] on input "**********" at bounding box center [192, 72] width 259 height 24
drag, startPoint x: 319, startPoint y: 75, endPoint x: 80, endPoint y: 99, distance: 240.7
click at [57, 82] on div "**********" at bounding box center [177, 72] width 291 height 24
type input "*"
click at [95, 65] on input "*" at bounding box center [192, 72] width 259 height 24
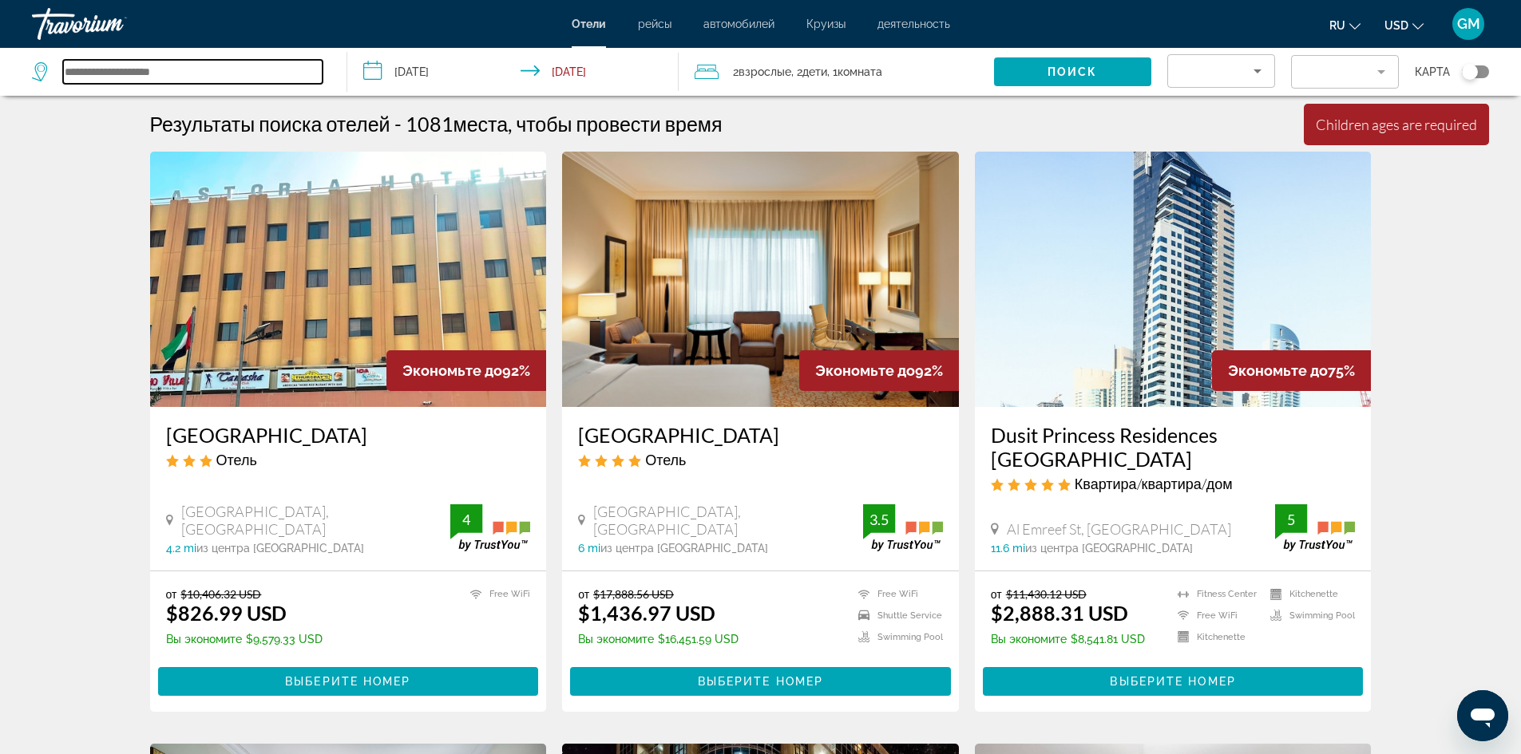
click at [221, 68] on input "Search widget" at bounding box center [192, 72] width 259 height 24
type input "*"
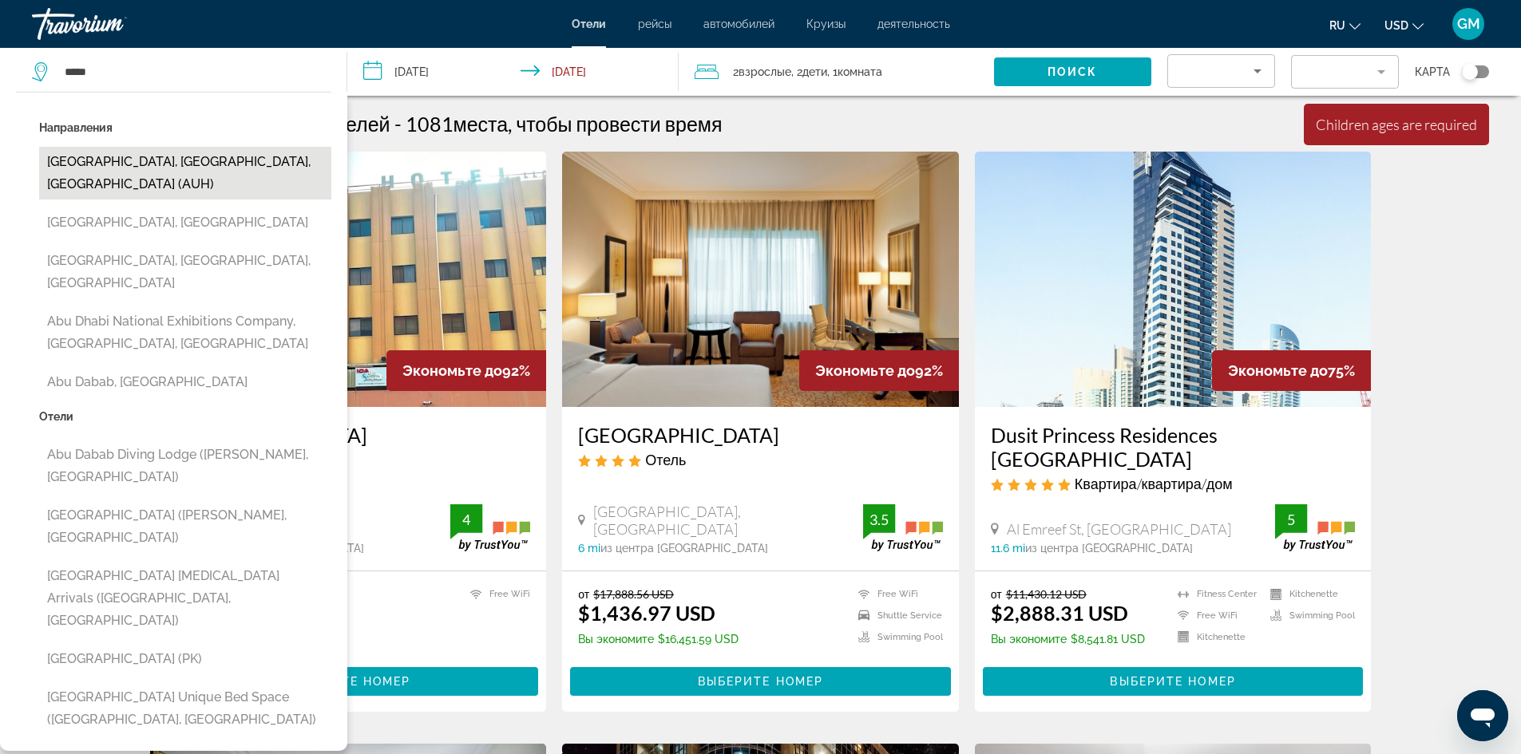
click at [287, 176] on button "[GEOGRAPHIC_DATA], [GEOGRAPHIC_DATA], [GEOGRAPHIC_DATA] (AUH)" at bounding box center [185, 173] width 292 height 53
type input "**********"
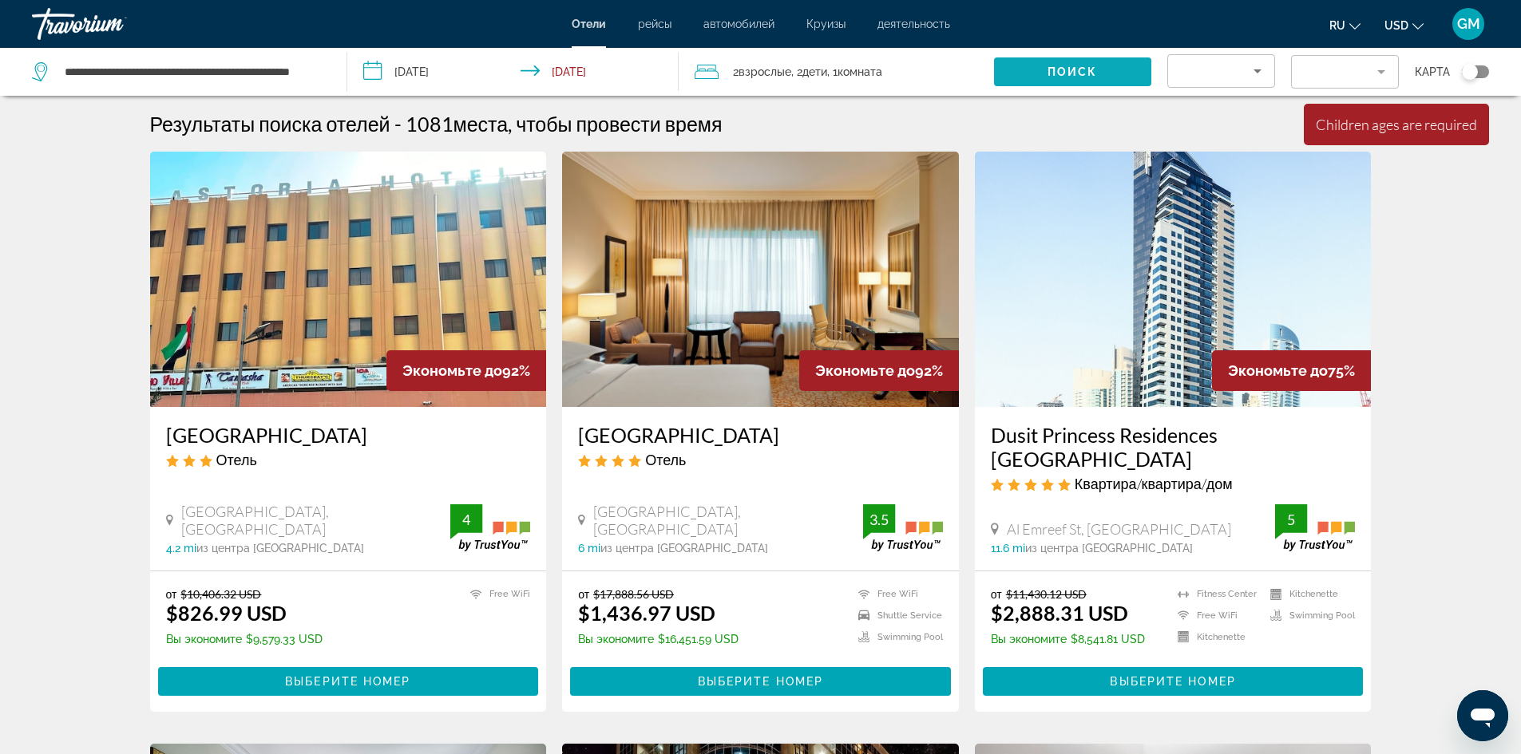
click at [1133, 69] on span "Search widget" at bounding box center [1072, 72] width 157 height 38
drag, startPoint x: 990, startPoint y: 145, endPoint x: 775, endPoint y: 227, distance: 229.6
drag, startPoint x: 775, startPoint y: 227, endPoint x: 1099, endPoint y: 72, distance: 359.2
click at [1099, 72] on span "Search widget" at bounding box center [1072, 72] width 157 height 38
click at [444, 73] on input "**********" at bounding box center [516, 74] width 338 height 53
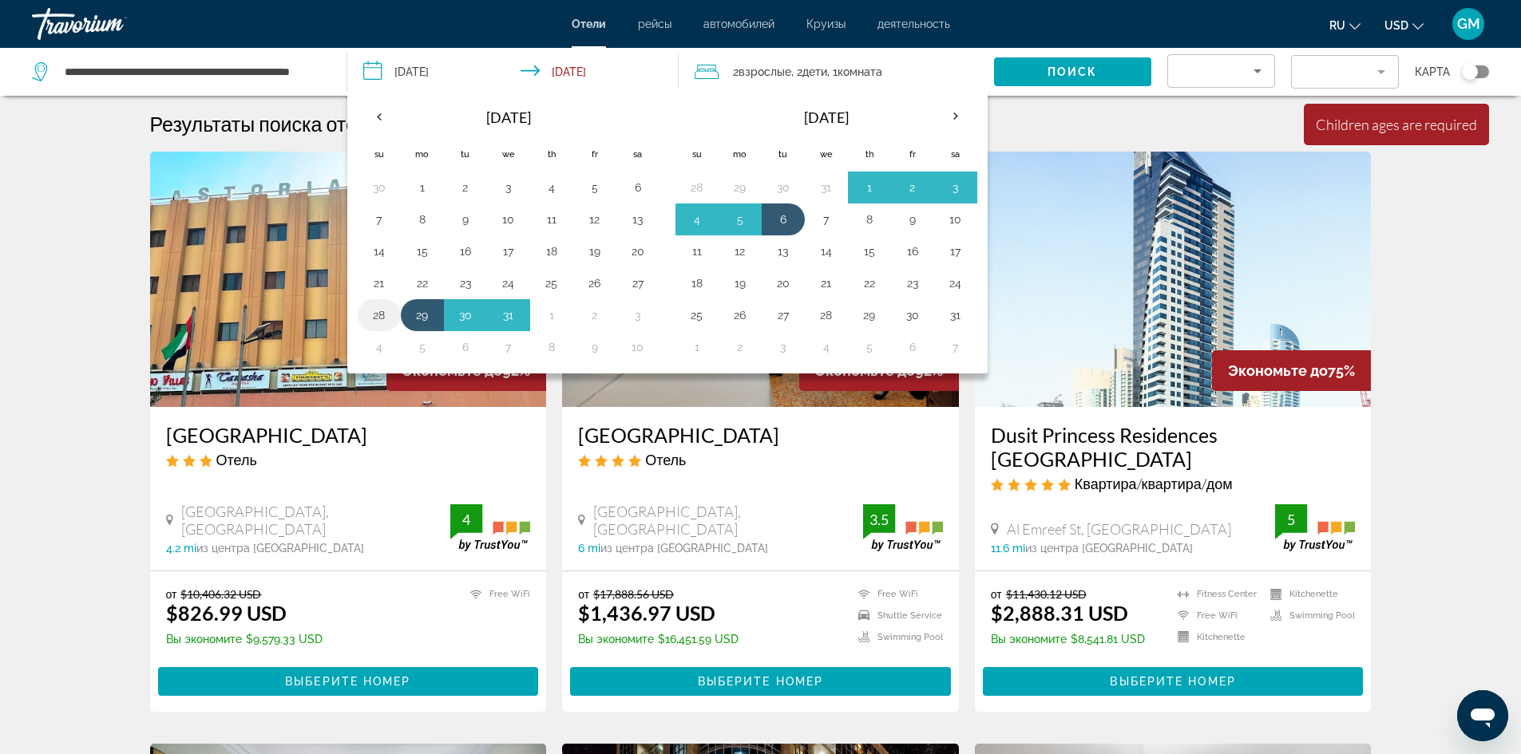
click at [377, 315] on button "28" at bounding box center [379, 315] width 26 height 22
click at [754, 223] on td "5" at bounding box center [739, 220] width 43 height 32
click at [781, 220] on button "6" at bounding box center [783, 219] width 26 height 22
type input "**********"
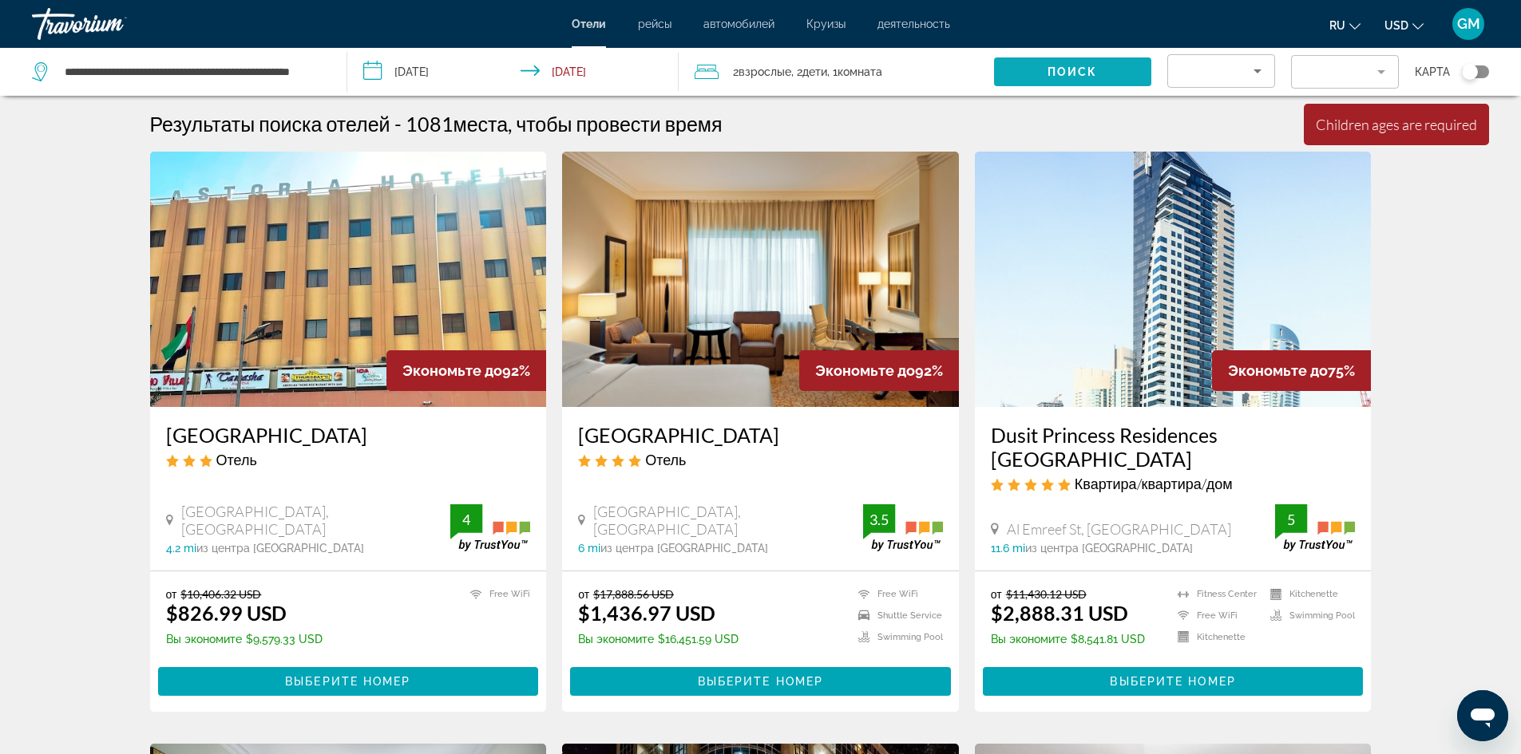
click at [1066, 67] on span "Поиск" at bounding box center [1072, 71] width 50 height 13
click at [1090, 68] on span "Поиск" at bounding box center [1072, 71] width 50 height 13
click at [994, 57] on button "Поиск" at bounding box center [1072, 71] width 157 height 29
click at [1068, 65] on span "Search widget" at bounding box center [1072, 72] width 157 height 38
click at [260, 76] on input "**********" at bounding box center [192, 72] width 259 height 24
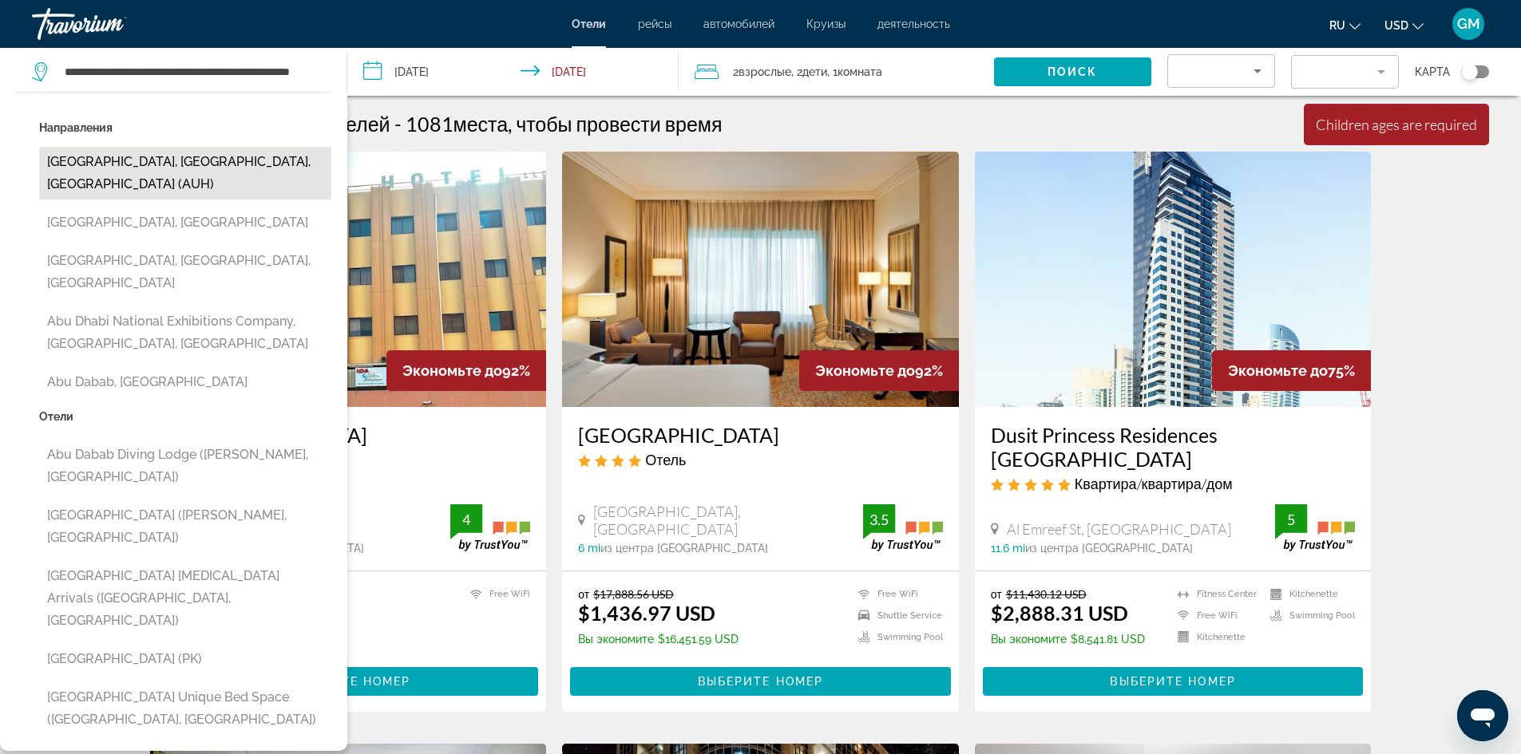
click at [228, 172] on button "[GEOGRAPHIC_DATA], [GEOGRAPHIC_DATA], [GEOGRAPHIC_DATA] (AUH)" at bounding box center [185, 173] width 292 height 53
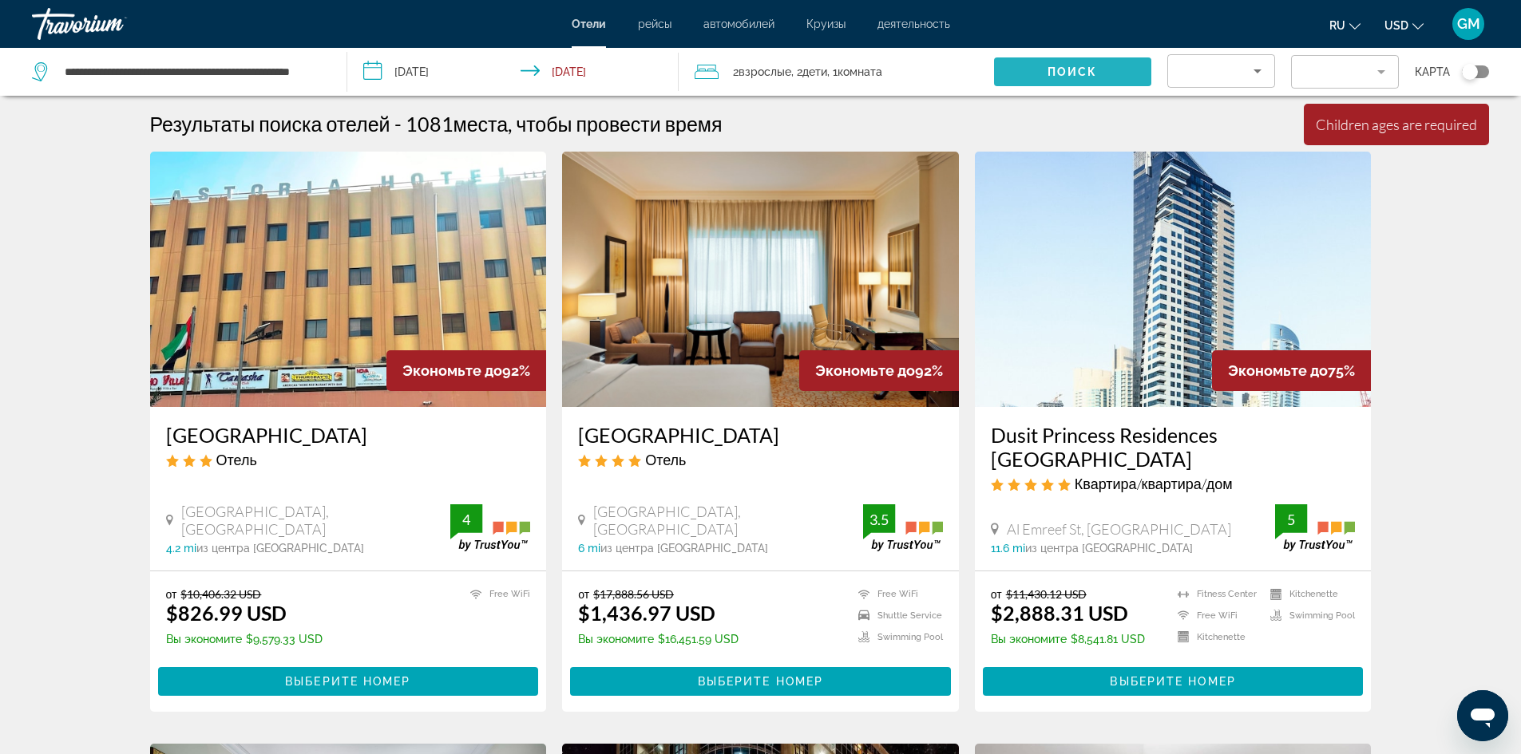
click at [1082, 71] on span "Поиск" at bounding box center [1072, 71] width 50 height 13
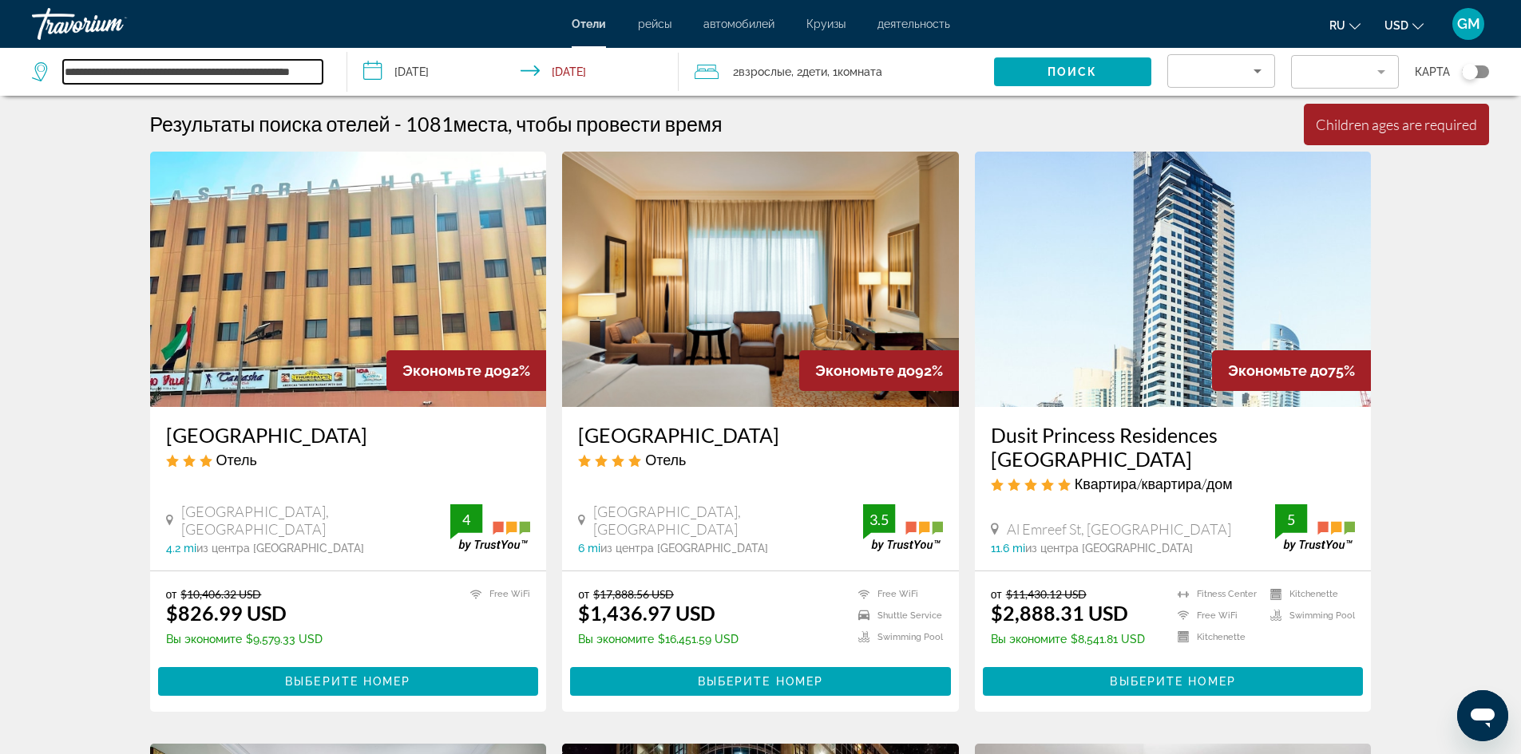
click at [312, 75] on input "**********" at bounding box center [192, 72] width 259 height 24
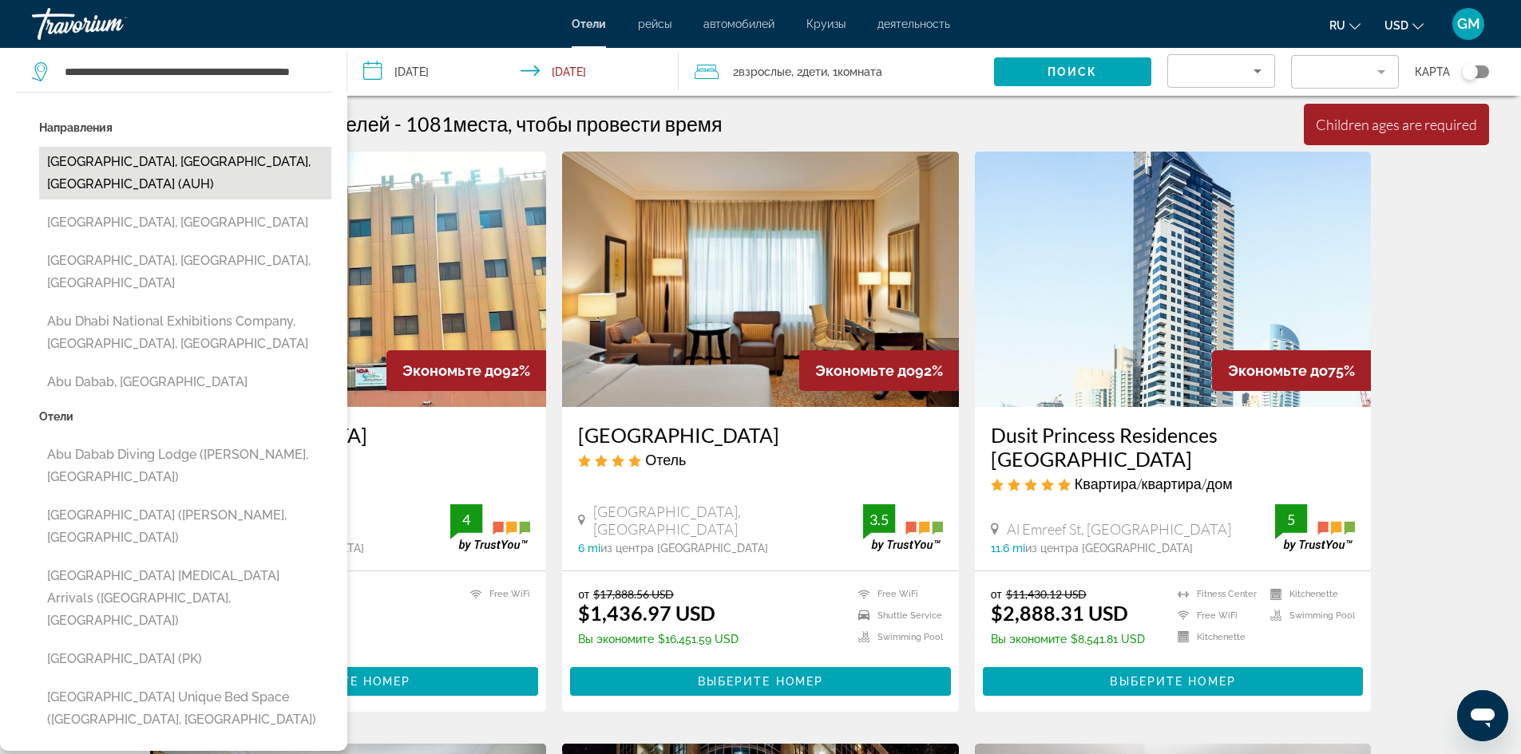
click at [205, 168] on button "[GEOGRAPHIC_DATA], [GEOGRAPHIC_DATA], [GEOGRAPHIC_DATA] (AUH)" at bounding box center [185, 173] width 292 height 53
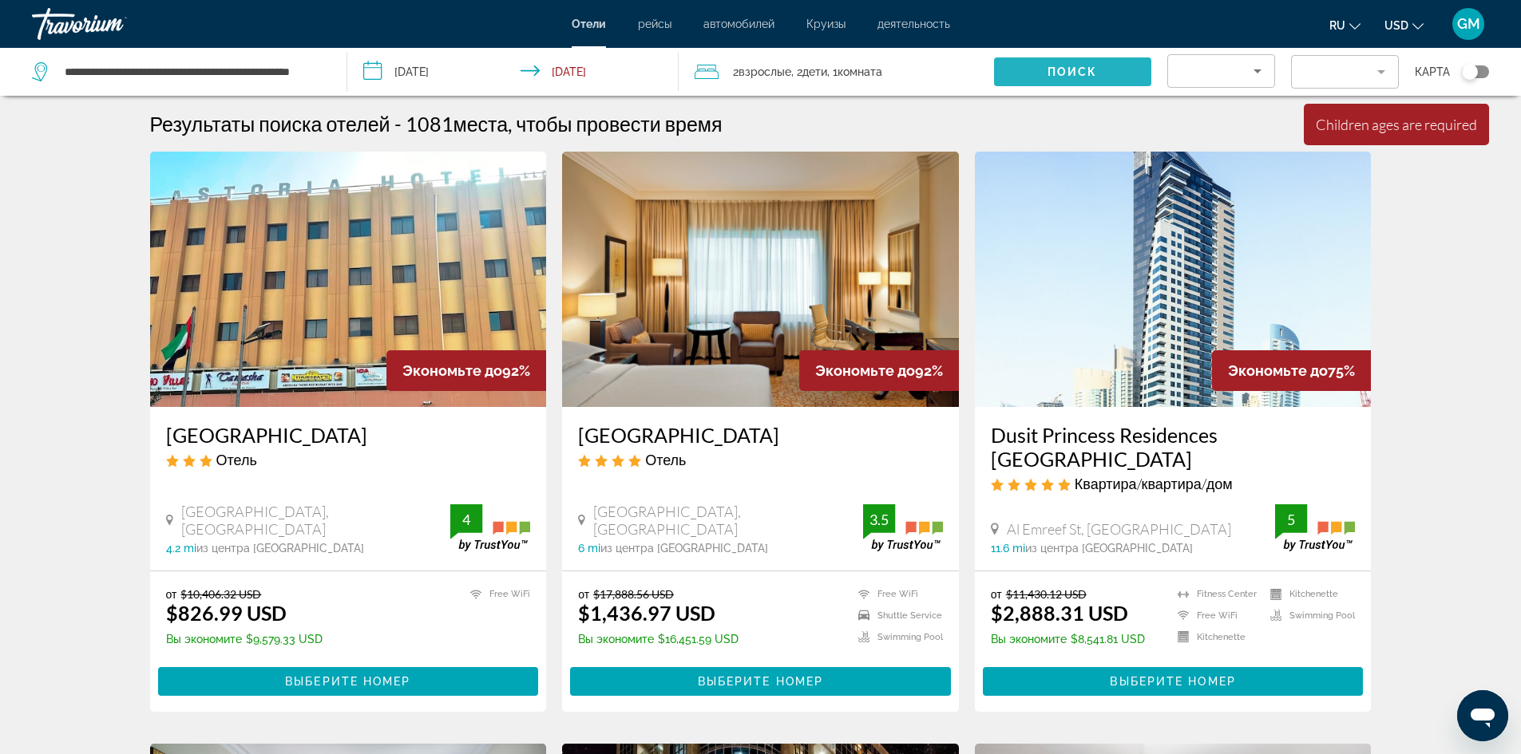
click at [1051, 77] on span "Поиск" at bounding box center [1072, 71] width 50 height 13
click at [994, 57] on button "Поиск" at bounding box center [1072, 71] width 157 height 29
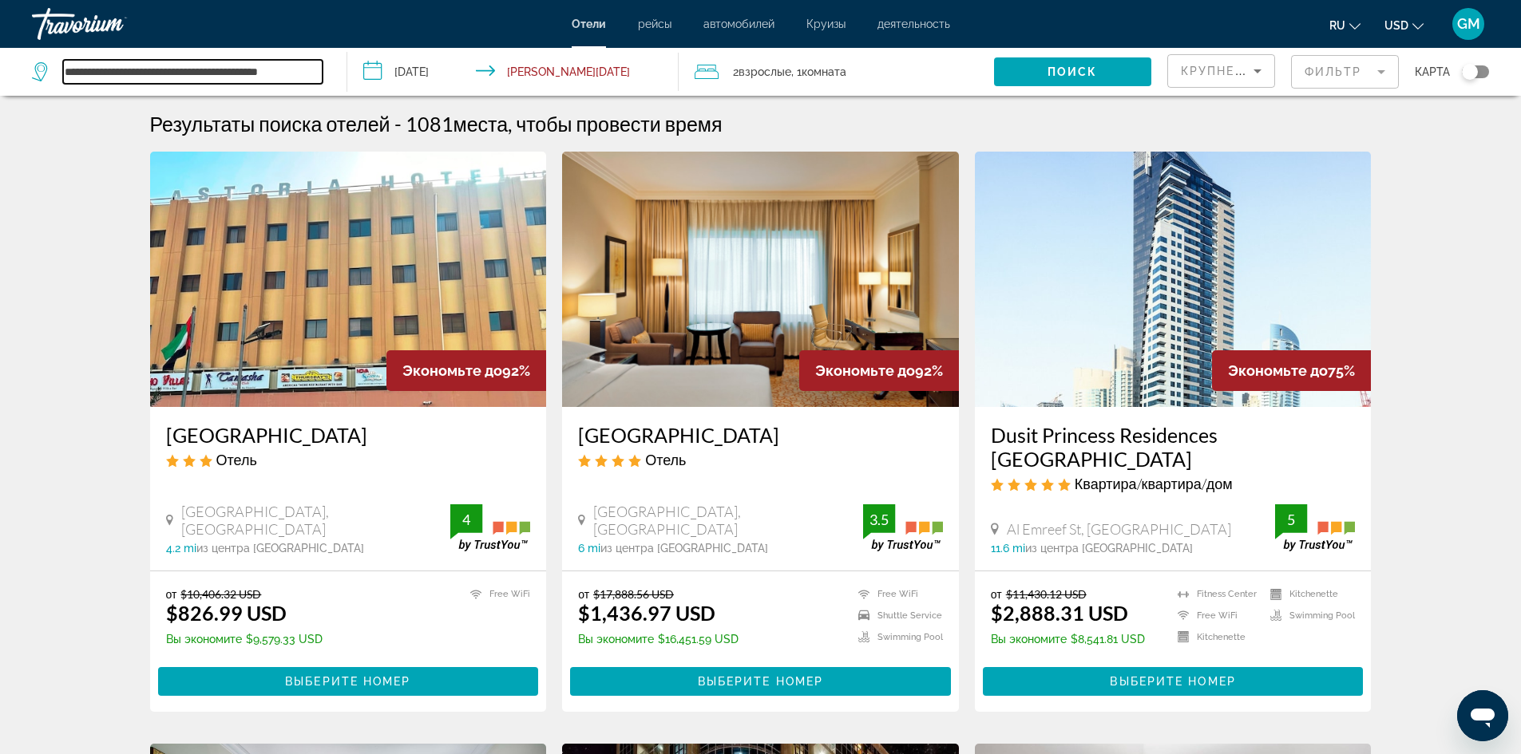
drag, startPoint x: 321, startPoint y: 72, endPoint x: 0, endPoint y: 49, distance: 321.7
click at [0, 49] on app-destination-search "**********" at bounding box center [173, 72] width 347 height 48
paste input "Search widget"
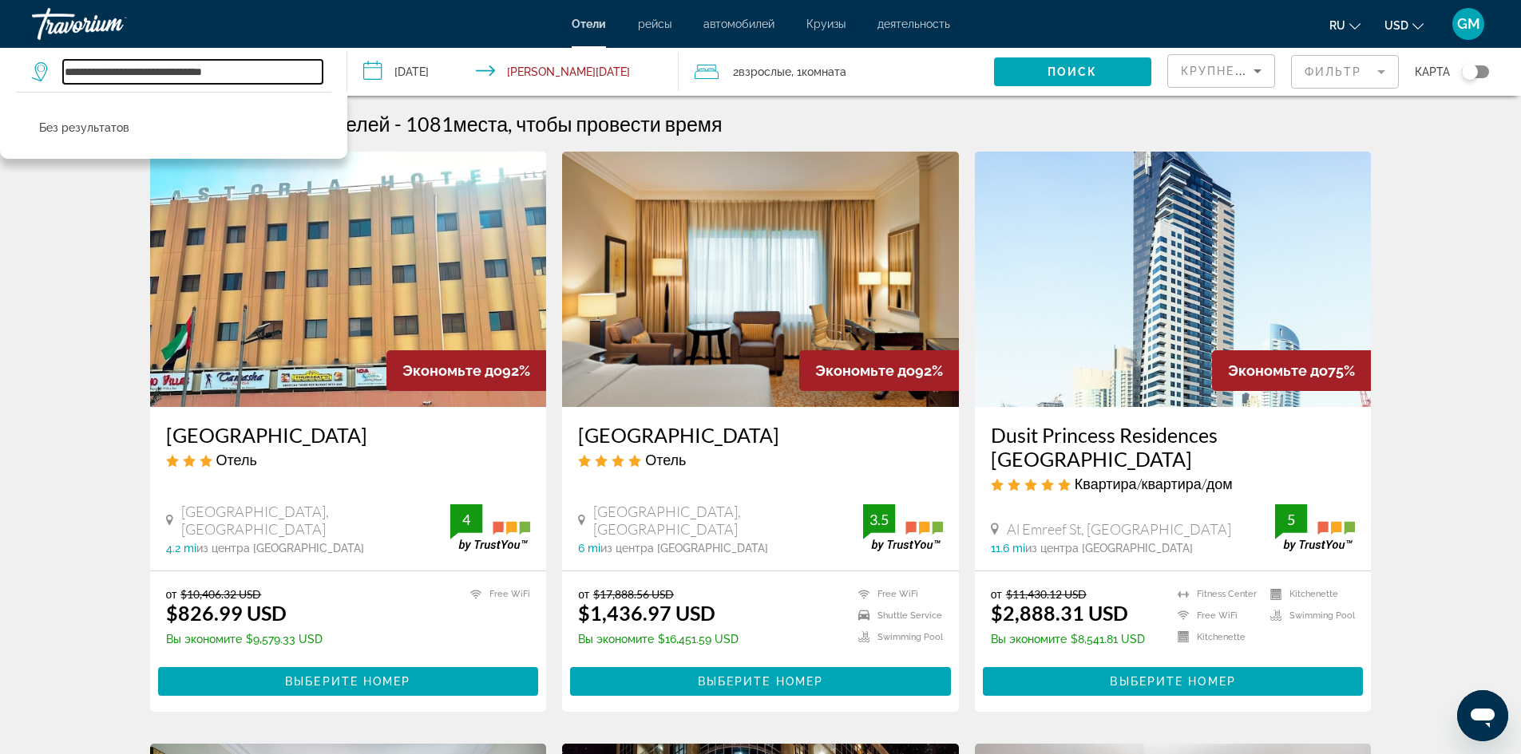
drag, startPoint x: 291, startPoint y: 81, endPoint x: 0, endPoint y: 117, distance: 293.7
click at [32, 96] on div "**********" at bounding box center [181, 72] width 299 height 48
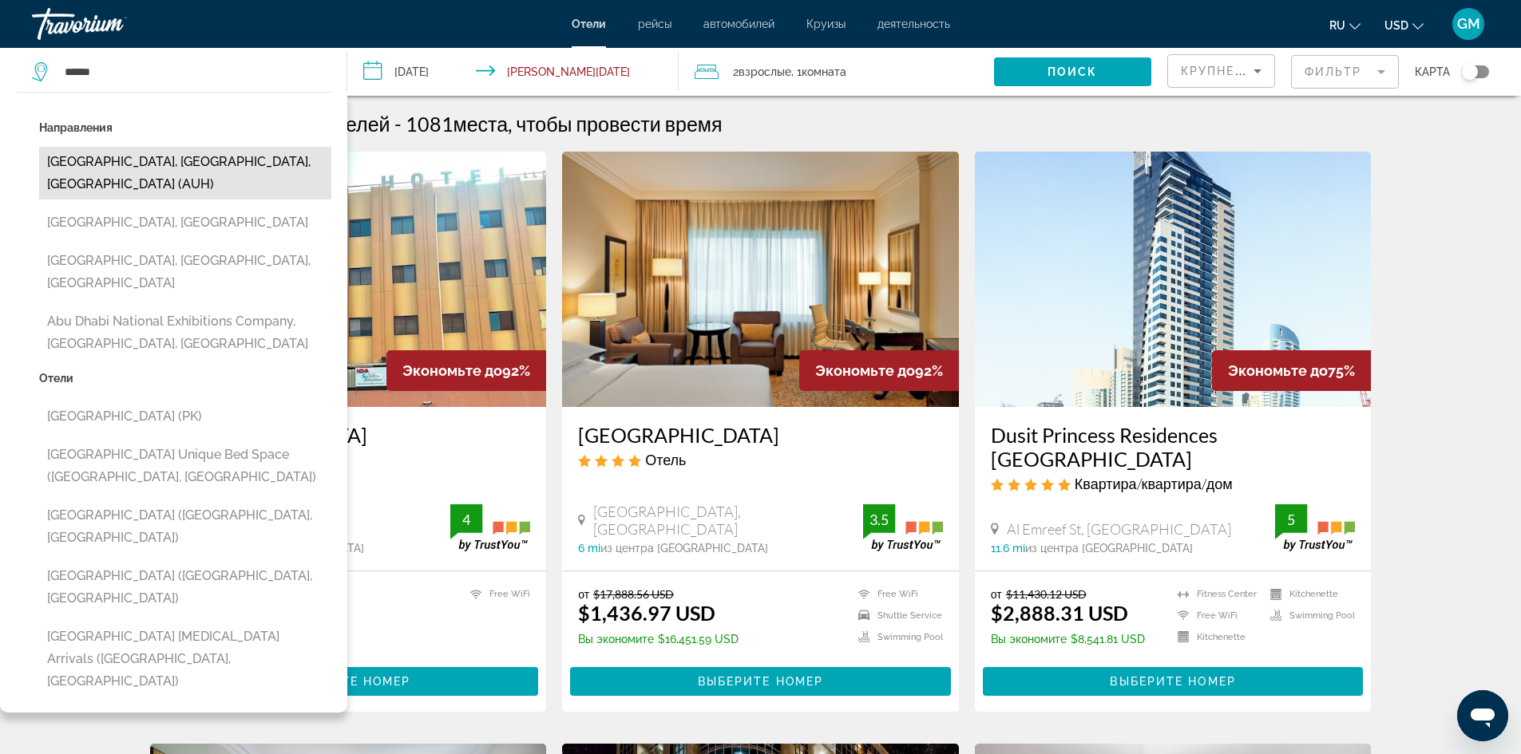
click at [188, 158] on button "[GEOGRAPHIC_DATA], [GEOGRAPHIC_DATA], [GEOGRAPHIC_DATA] (AUH)" at bounding box center [185, 173] width 292 height 53
type input "**********"
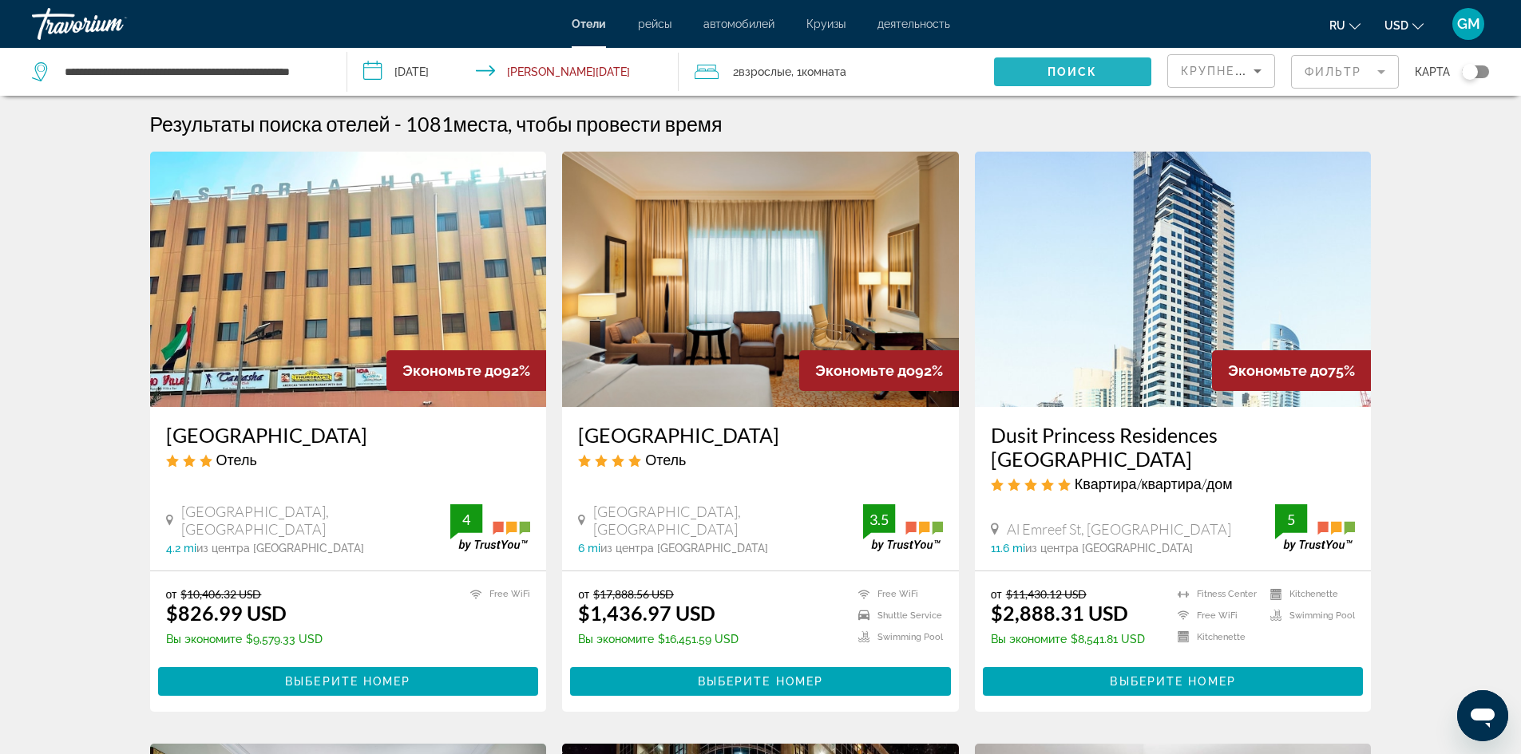
click at [1099, 85] on span "Search widget" at bounding box center [1072, 72] width 157 height 38
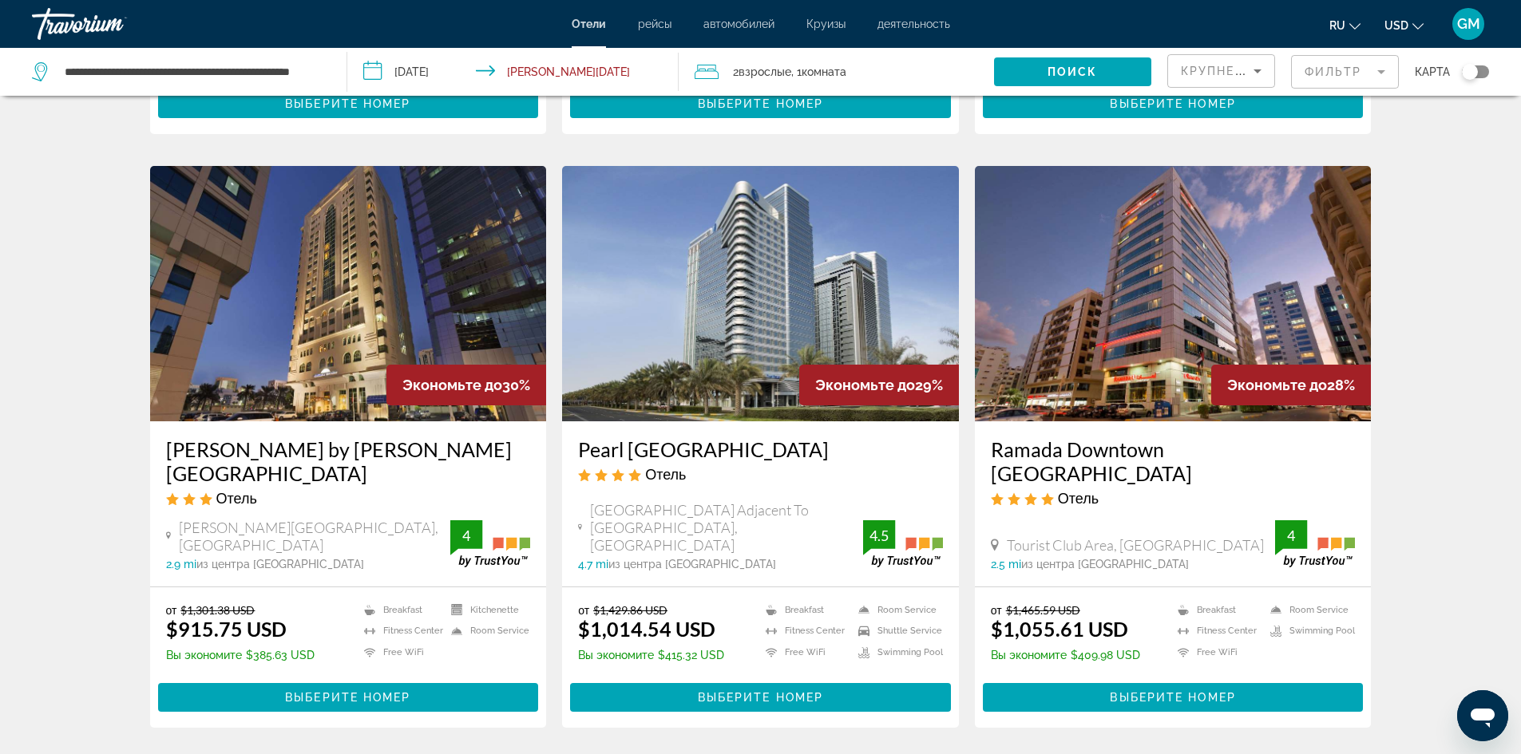
scroll to position [1836, 0]
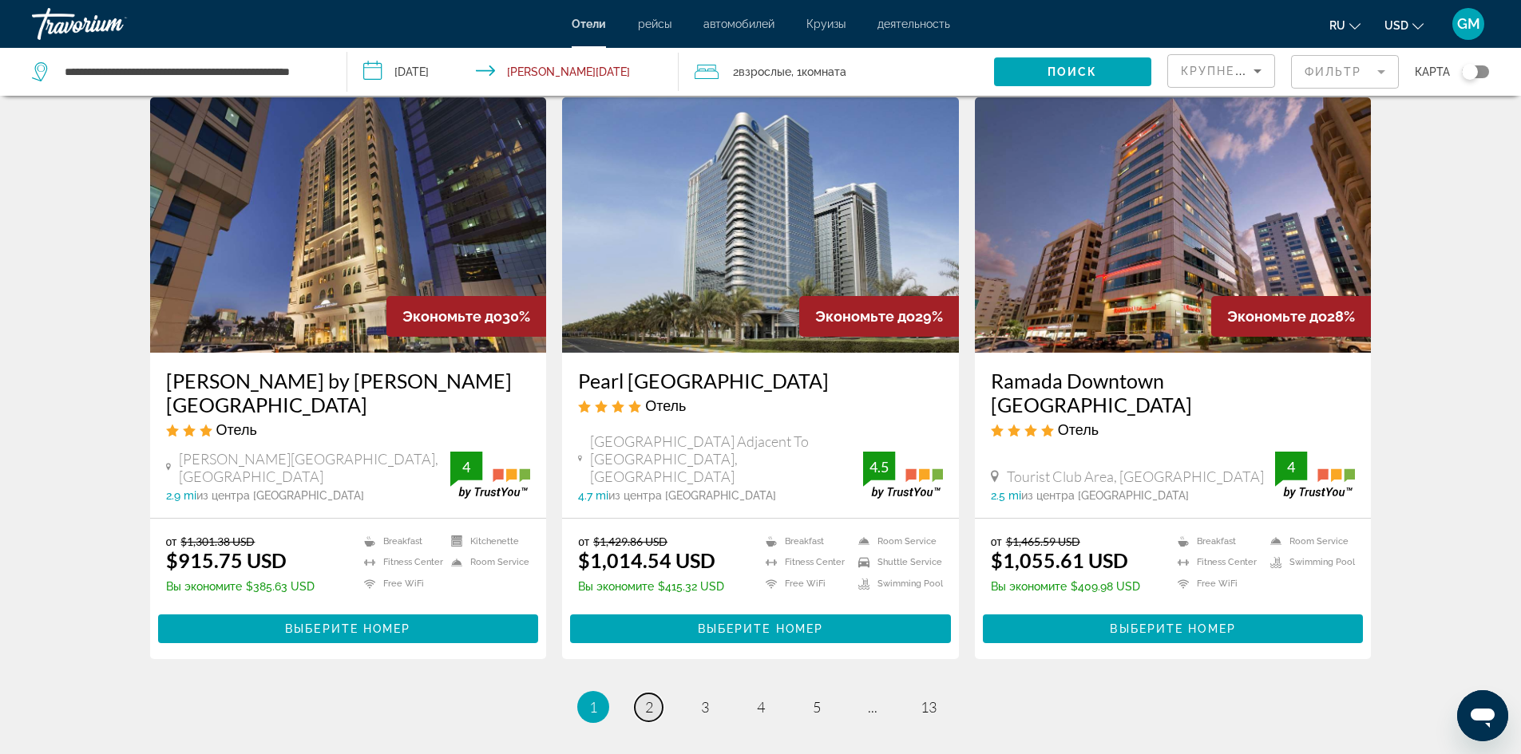
click at [658, 694] on link "page 2" at bounding box center [649, 708] width 28 height 28
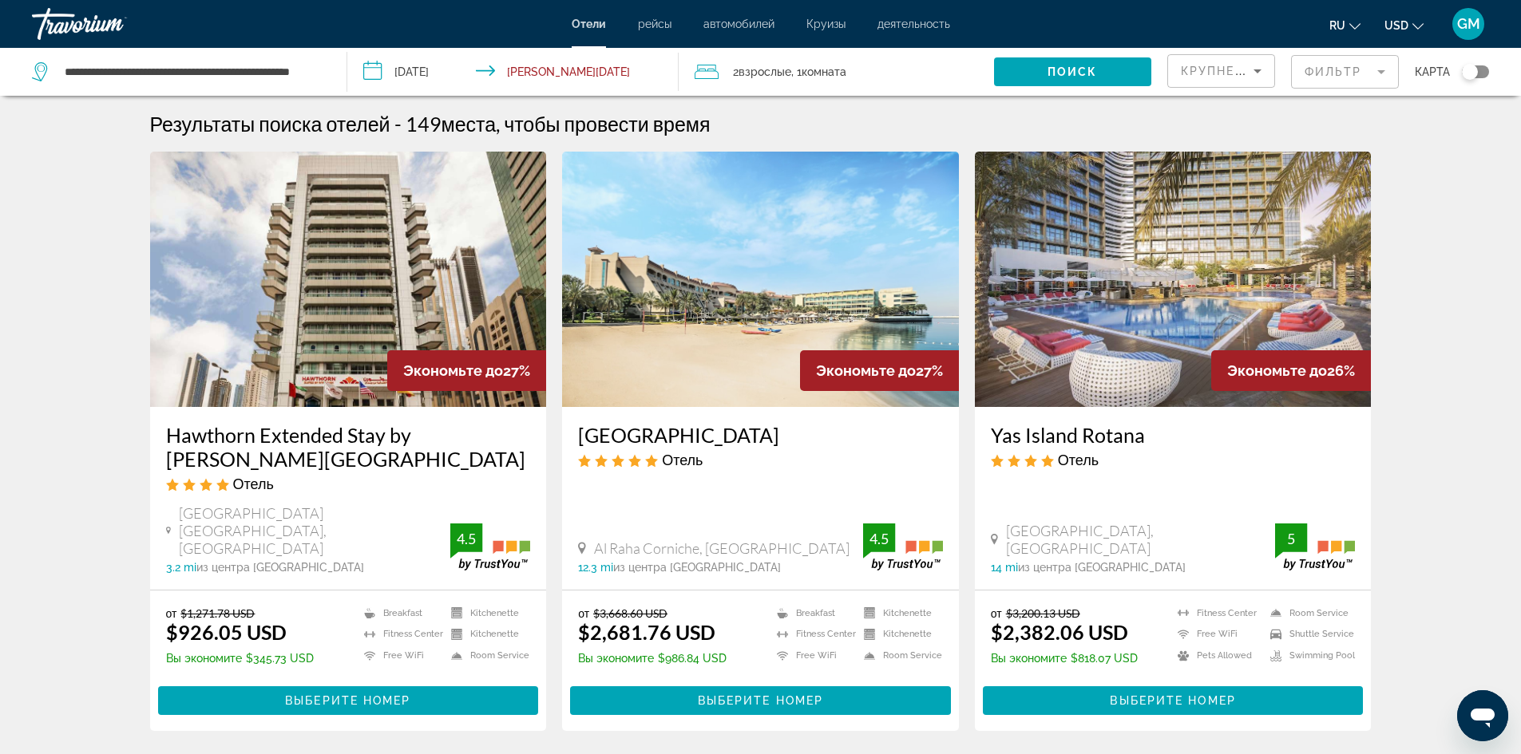
click at [1238, 76] on span "Крупнейшие сбережения" at bounding box center [1278, 71] width 194 height 13
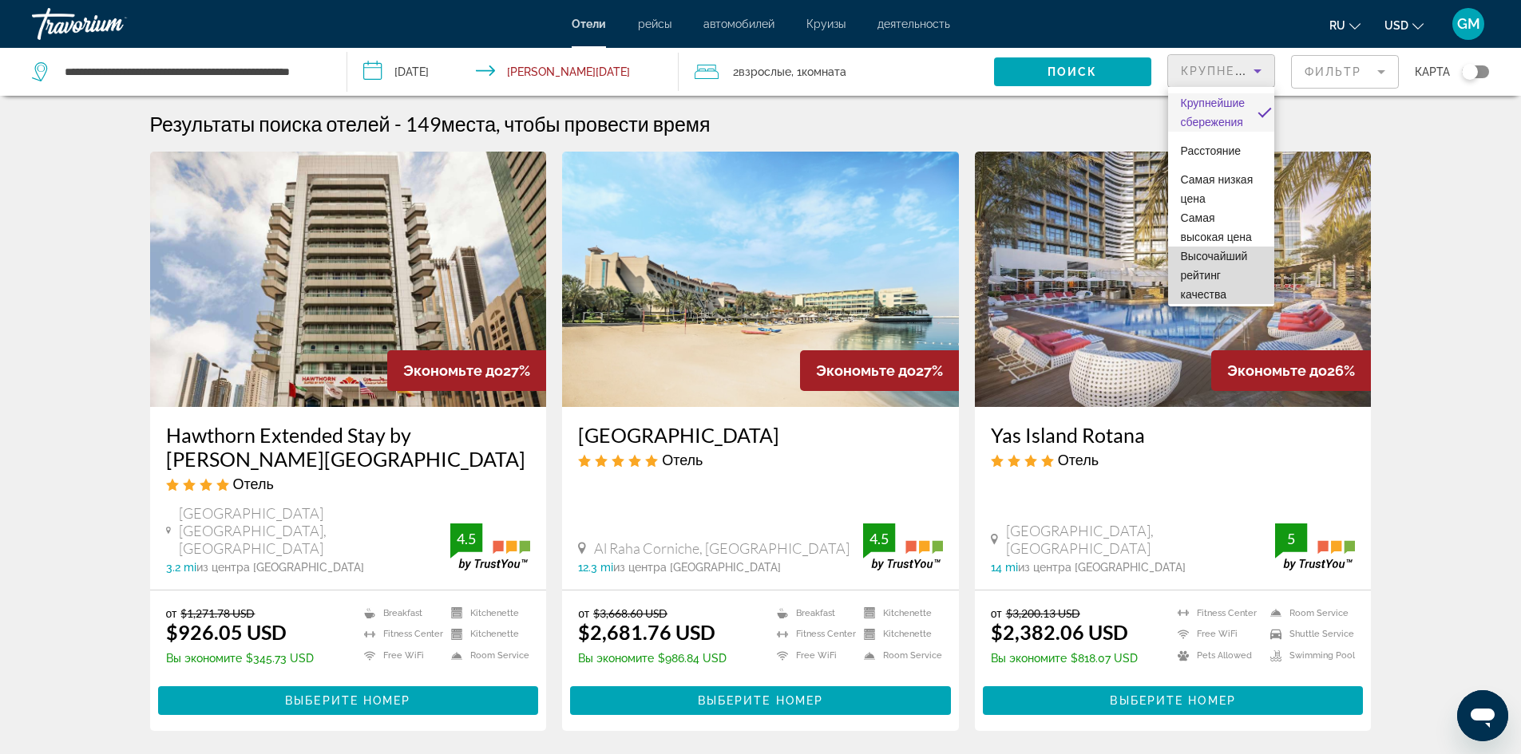
click at [1224, 284] on span "Высочайший рейтинг качества" at bounding box center [1221, 275] width 81 height 57
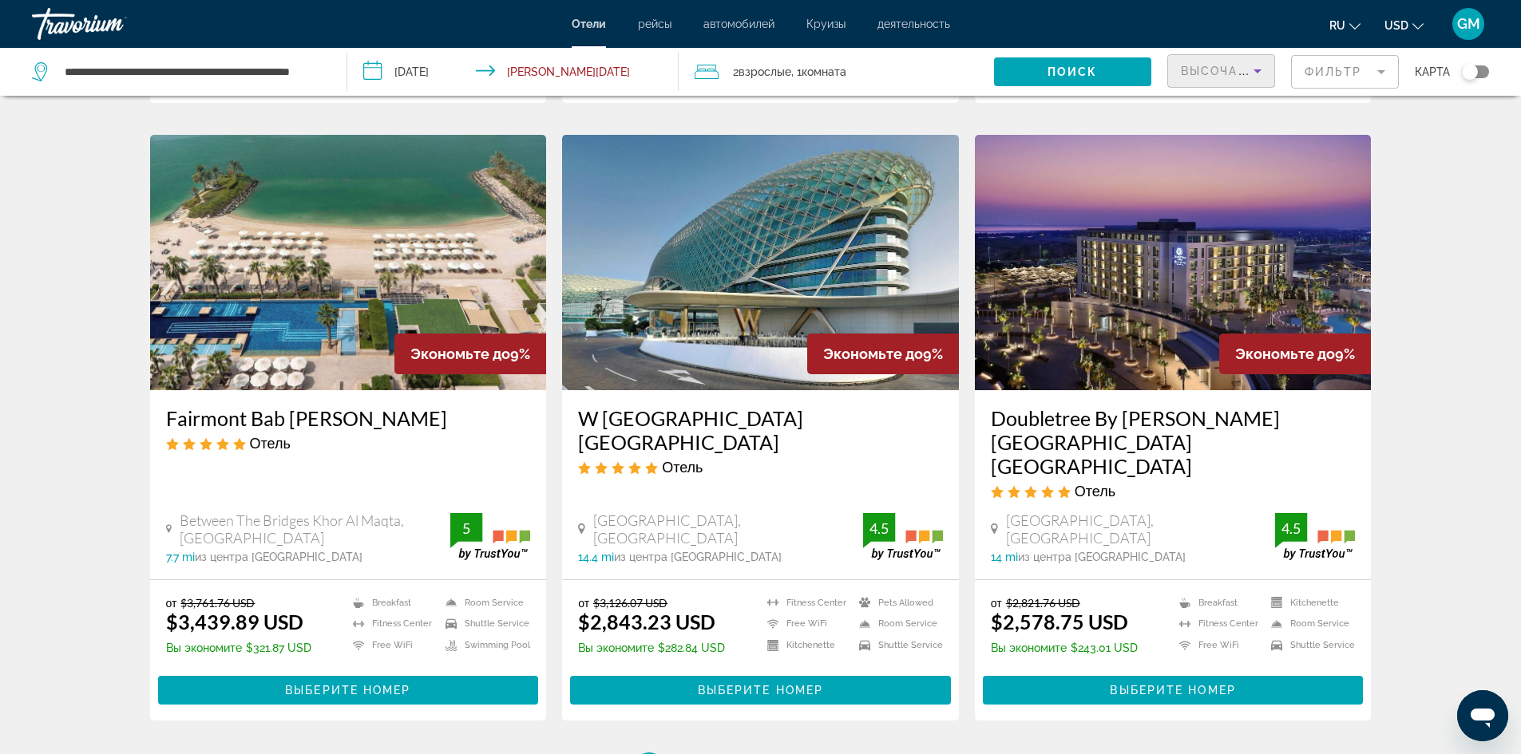
scroll to position [1836, 0]
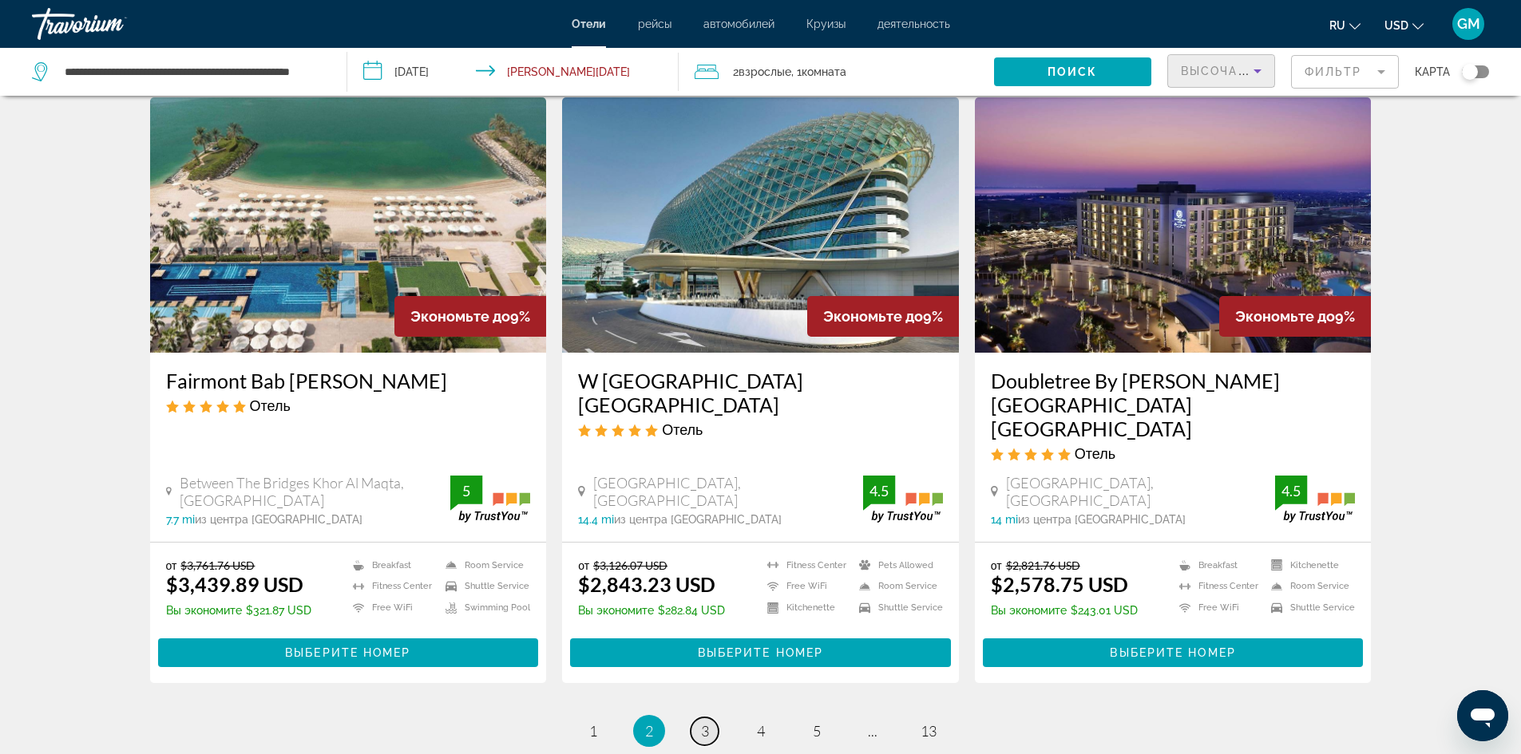
click at [706, 722] on span "3" at bounding box center [705, 731] width 8 height 18
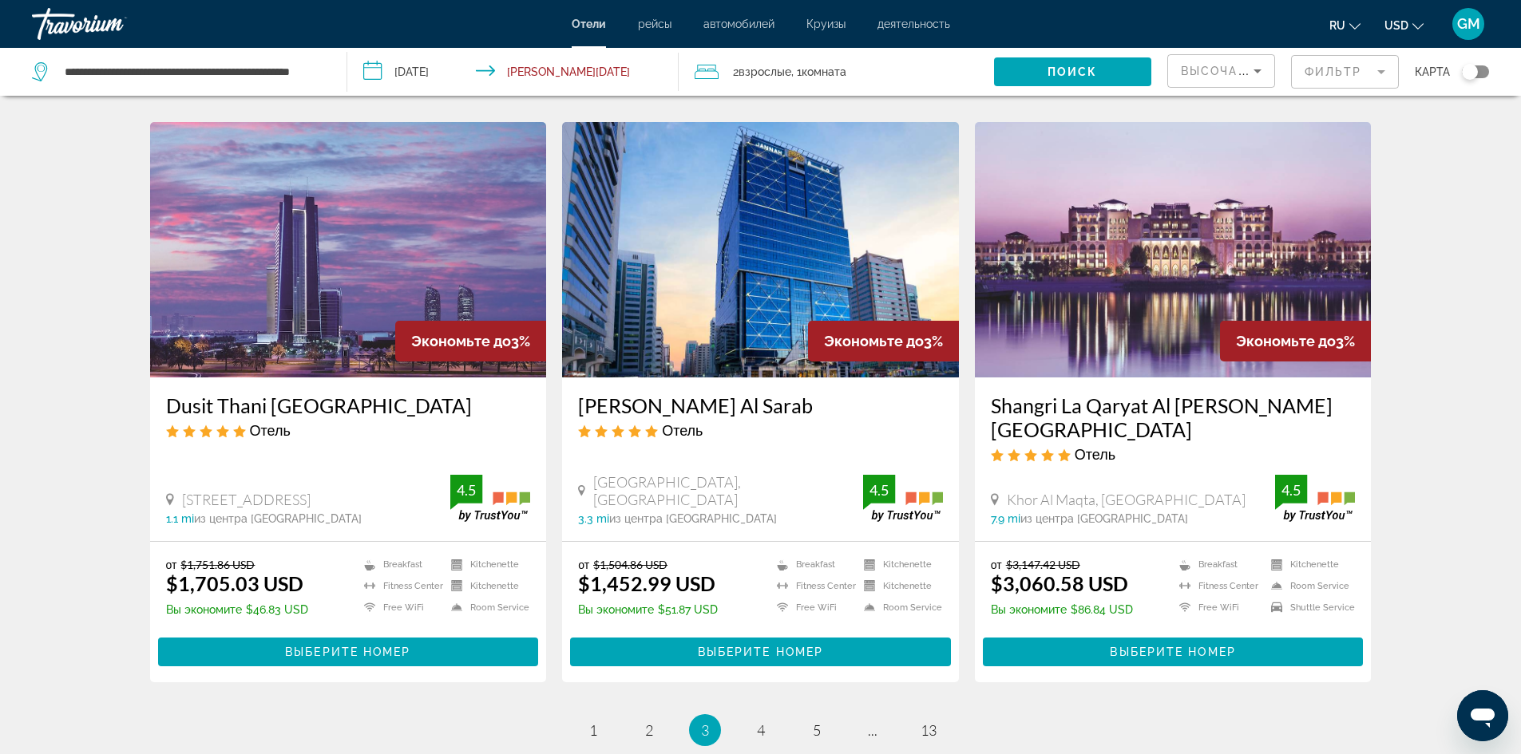
scroll to position [1836, 0]
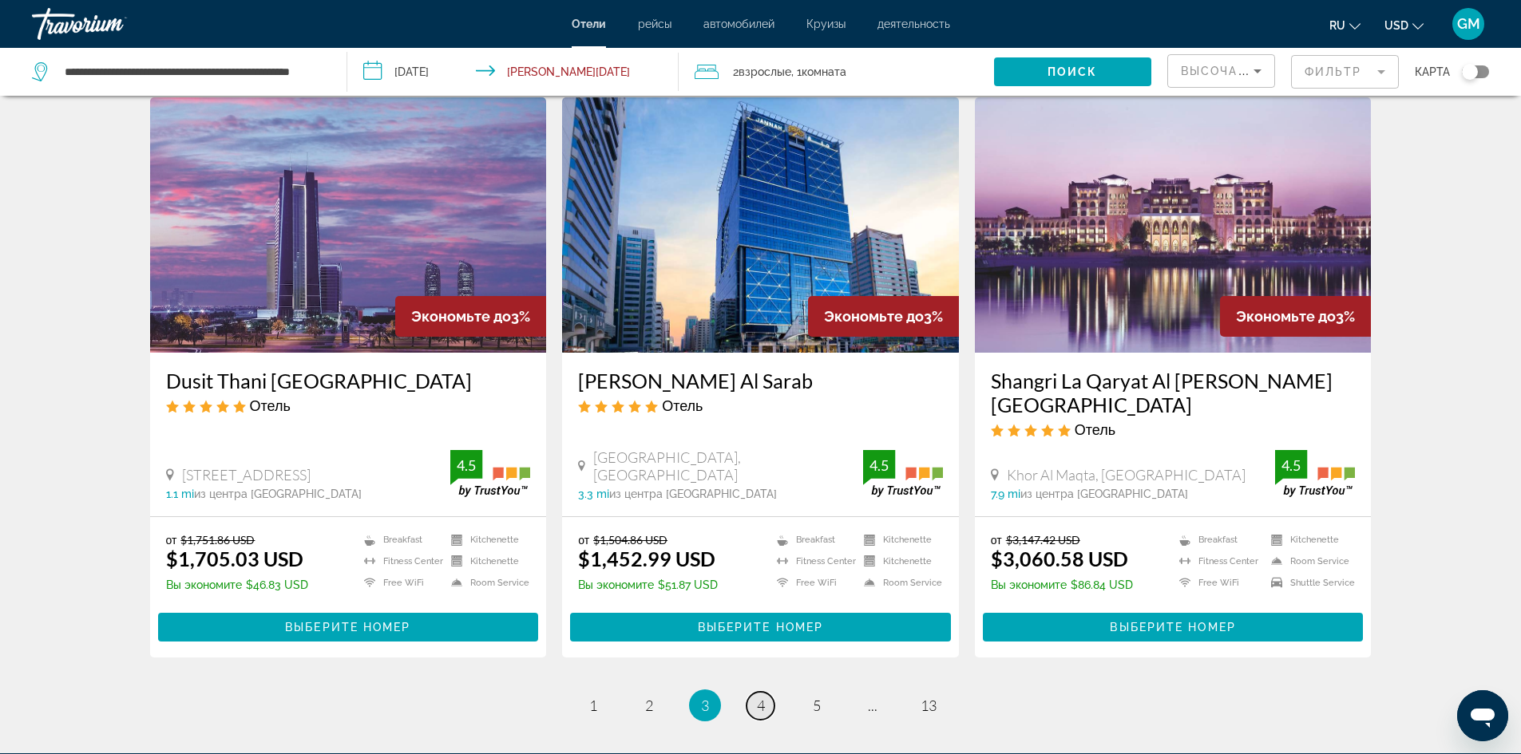
click at [757, 697] on span "4" at bounding box center [761, 706] width 8 height 18
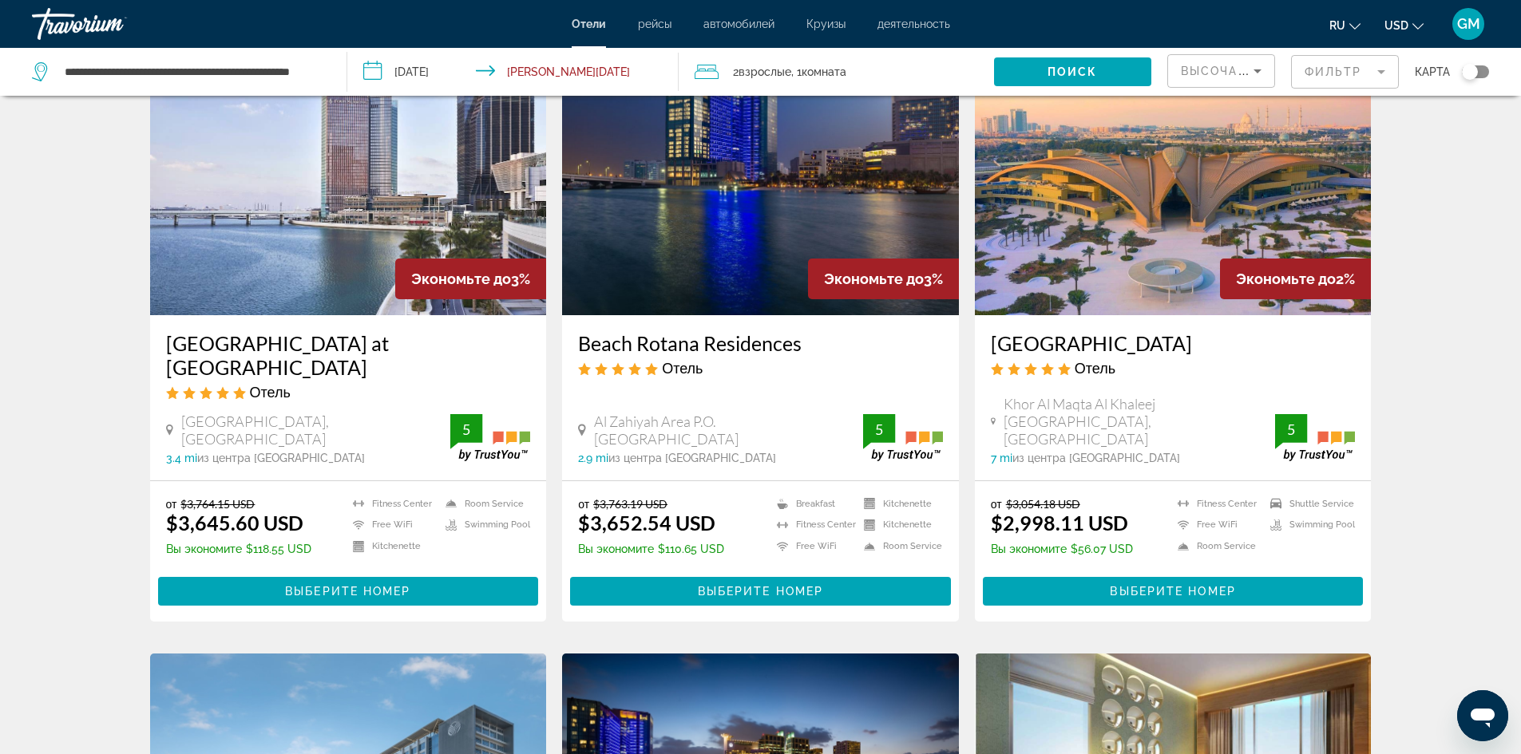
scroll to position [80, 0]
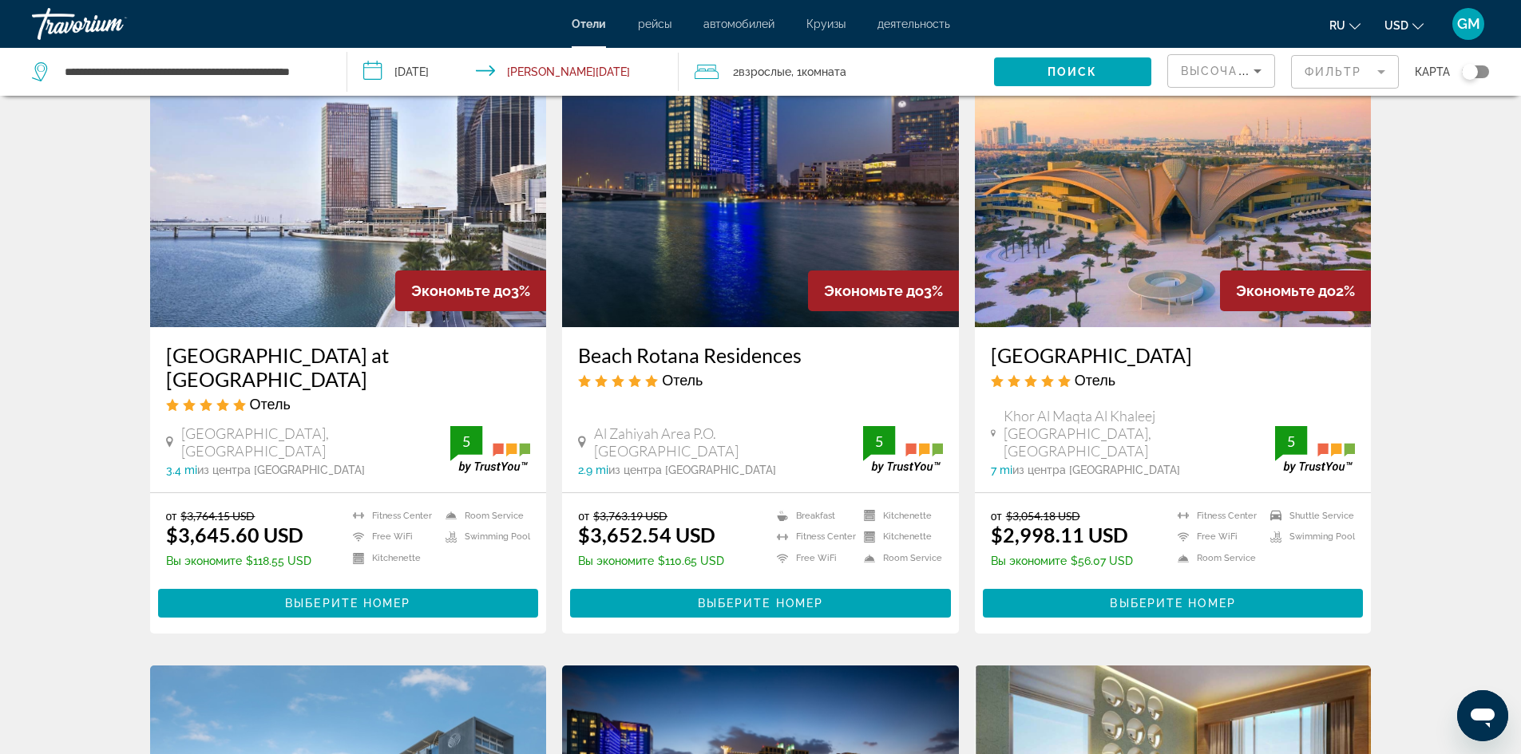
click at [836, 79] on span ", 1 Комната номера" at bounding box center [818, 72] width 55 height 22
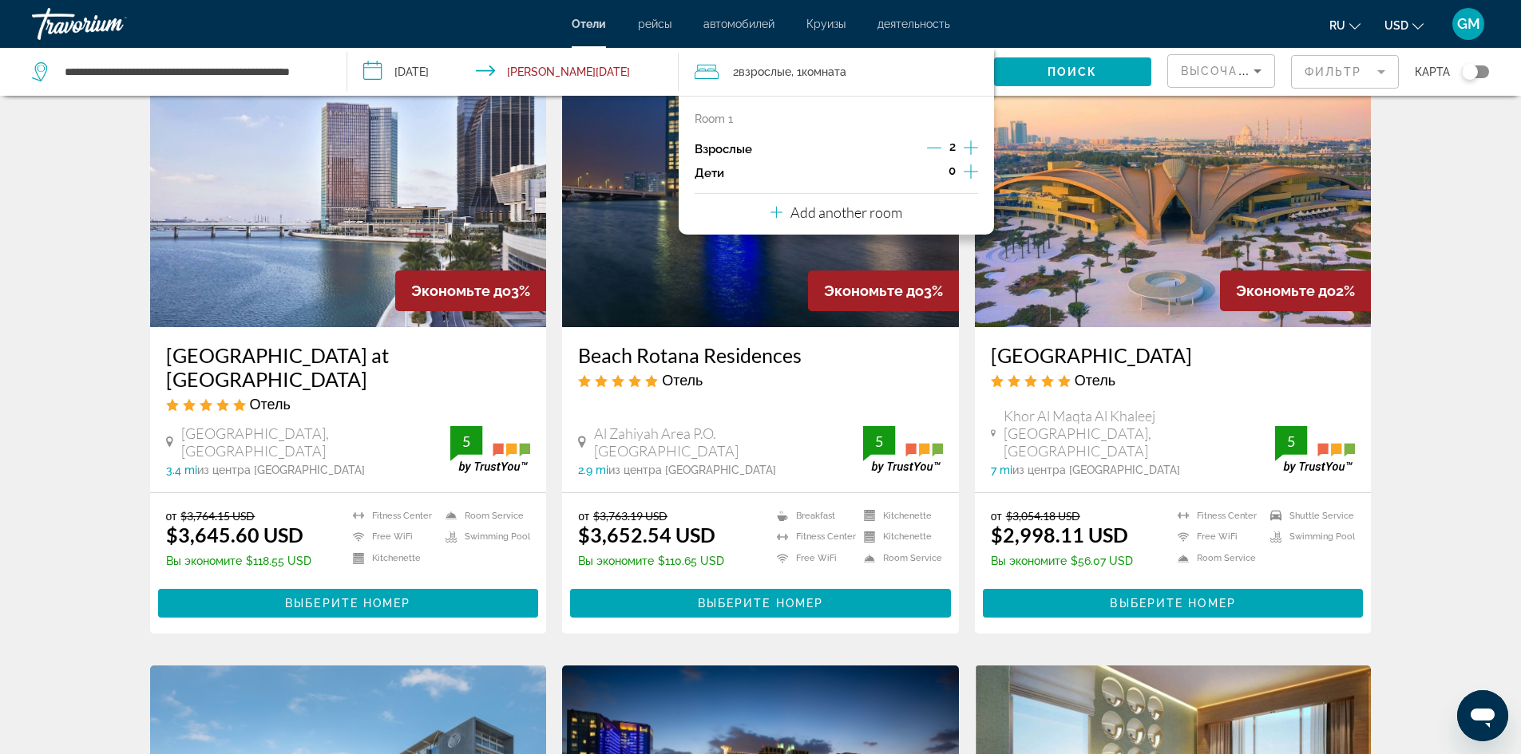
click at [963, 172] on icon "Increment children" at bounding box center [970, 171] width 14 height 14
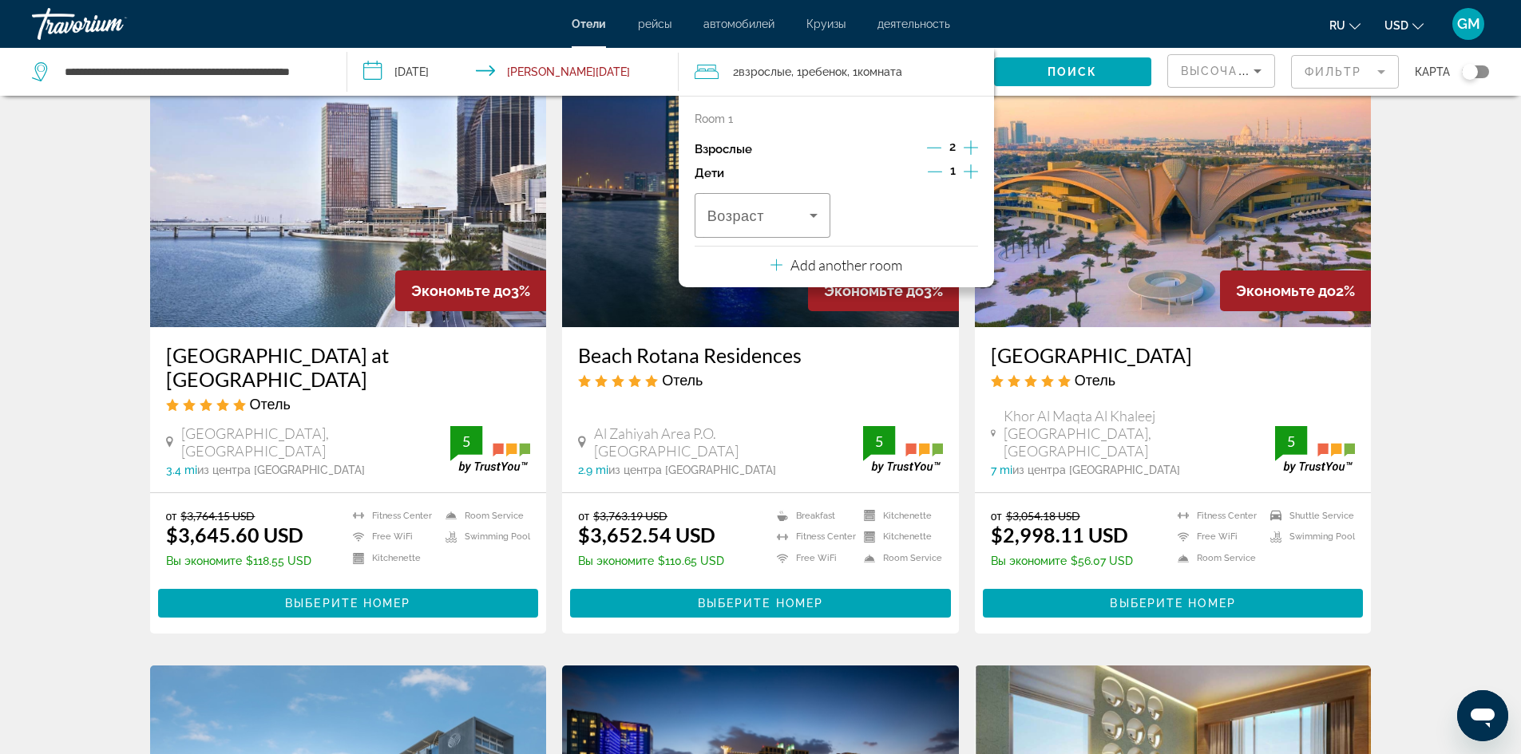
click at [963, 172] on icon "Increment children" at bounding box center [970, 171] width 14 height 14
click at [1047, 73] on span "Поиск" at bounding box center [1072, 71] width 50 height 13
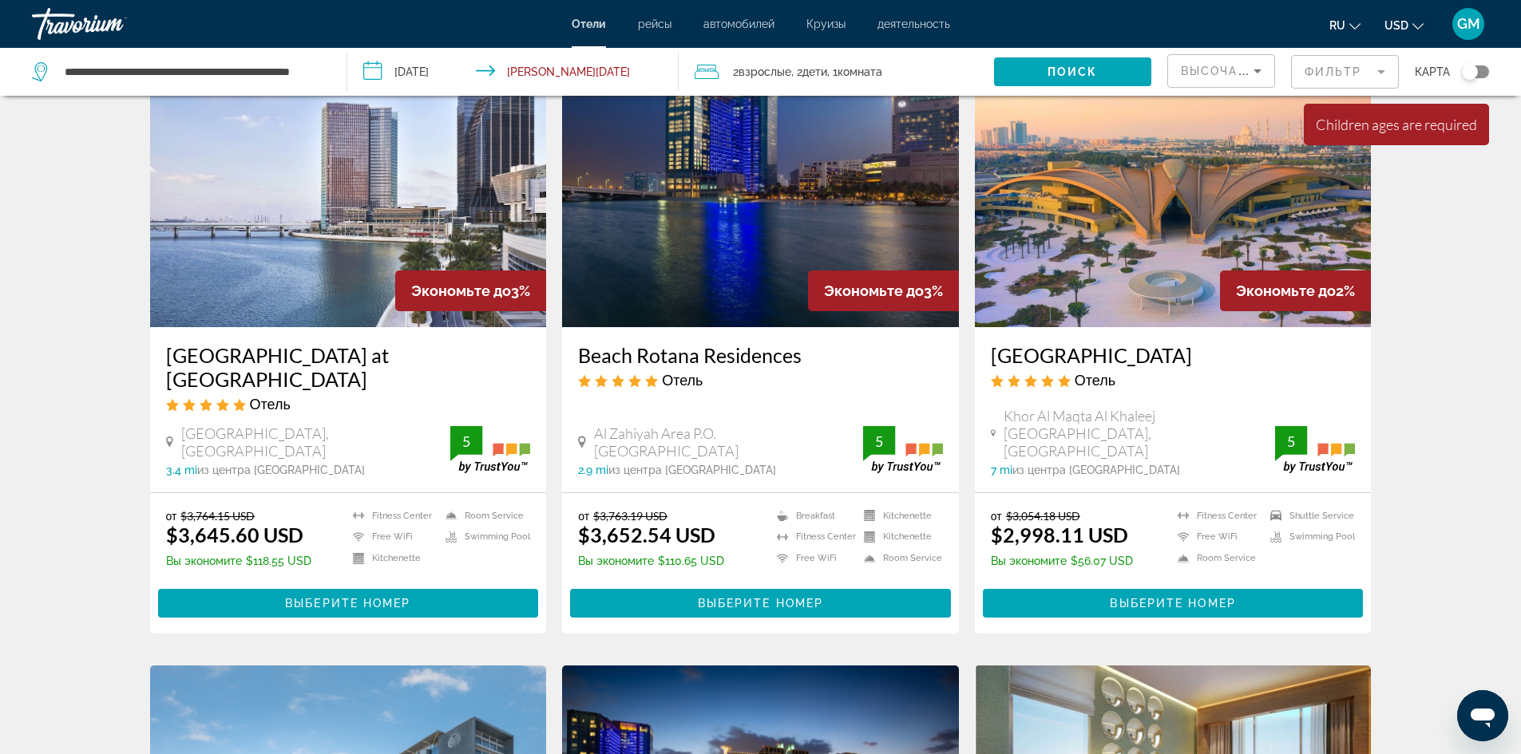
click at [492, 69] on input "**********" at bounding box center [516, 74] width 338 height 53
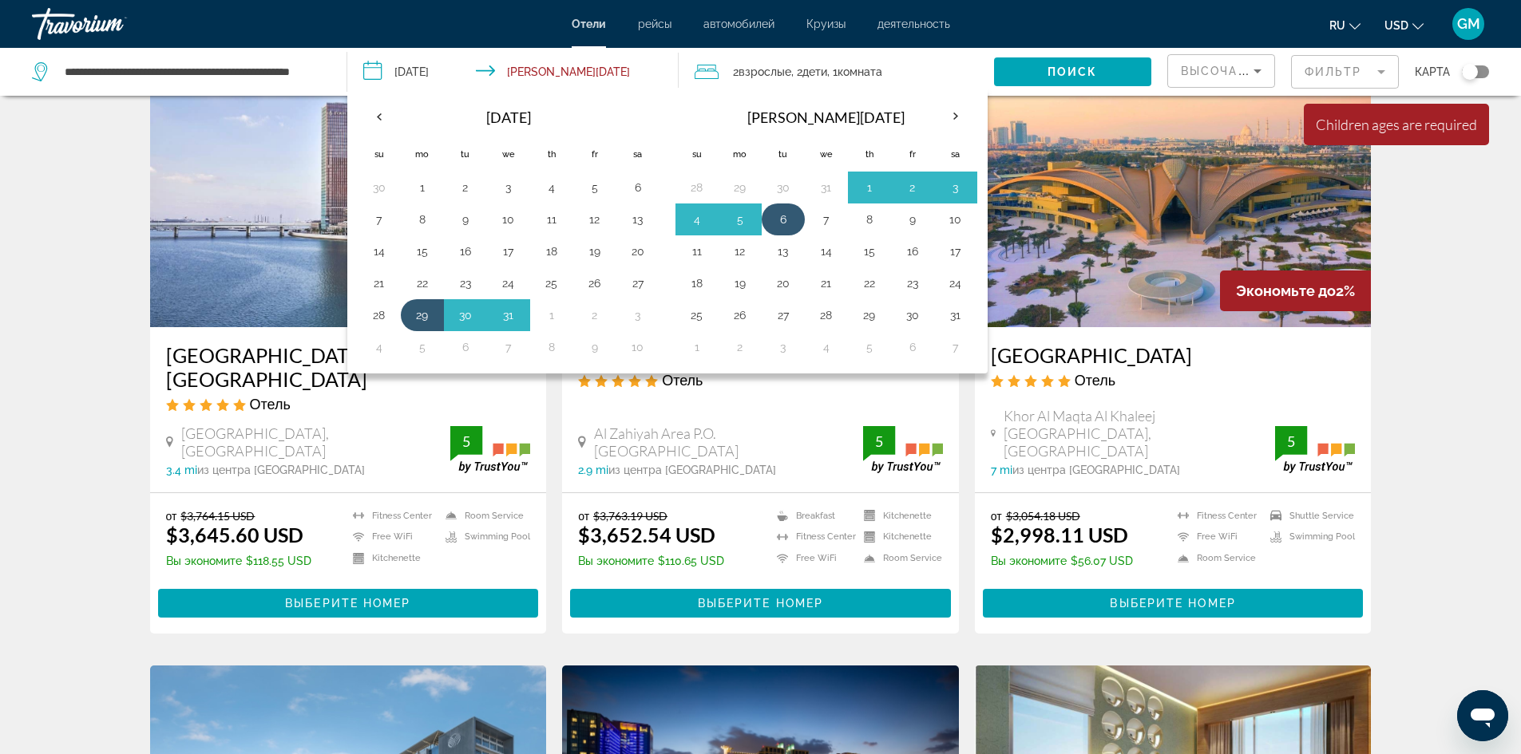
click at [773, 230] on button "6" at bounding box center [783, 219] width 26 height 22
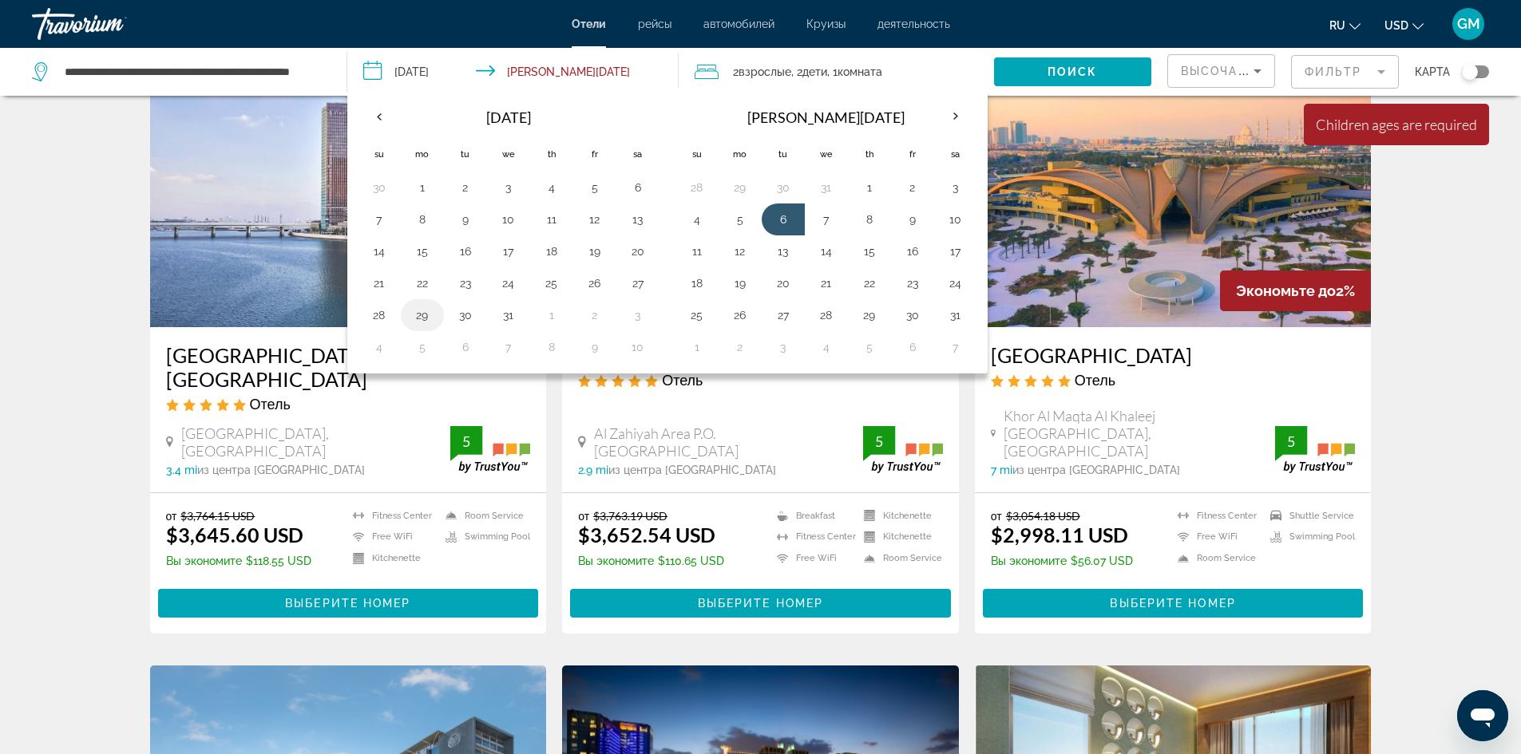
click at [426, 311] on button "29" at bounding box center [422, 315] width 26 height 22
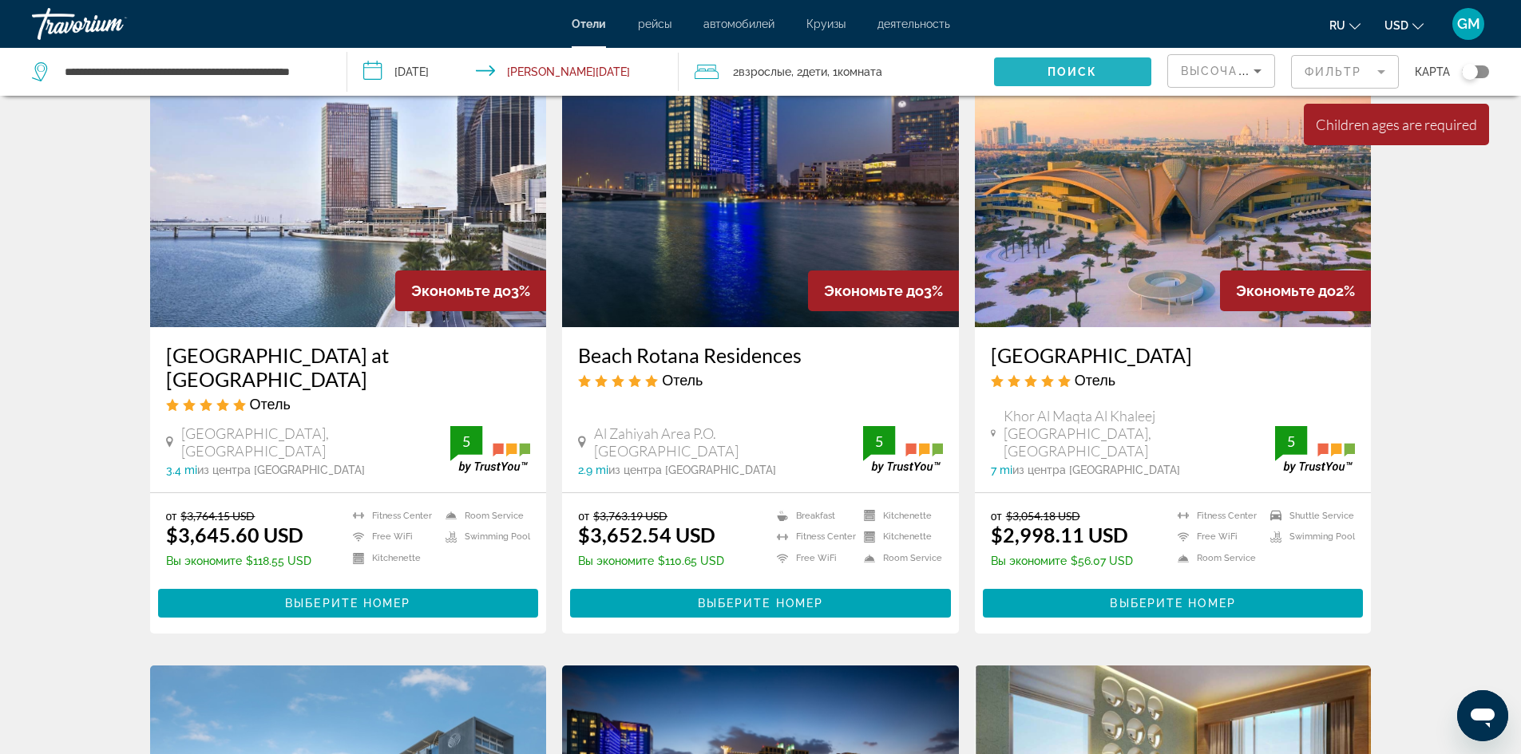
click at [1053, 73] on span "Поиск" at bounding box center [1072, 71] width 50 height 13
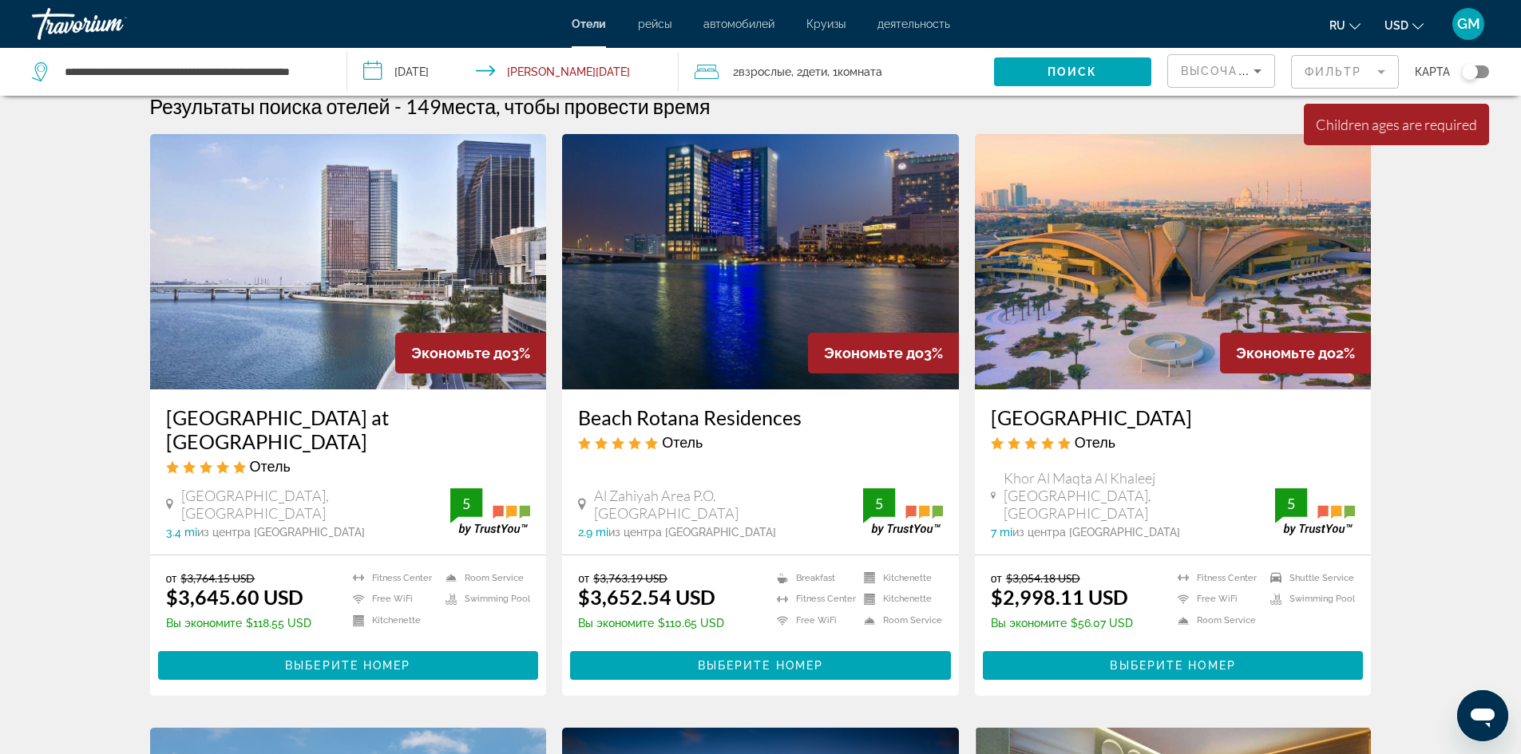
scroll to position [0, 0]
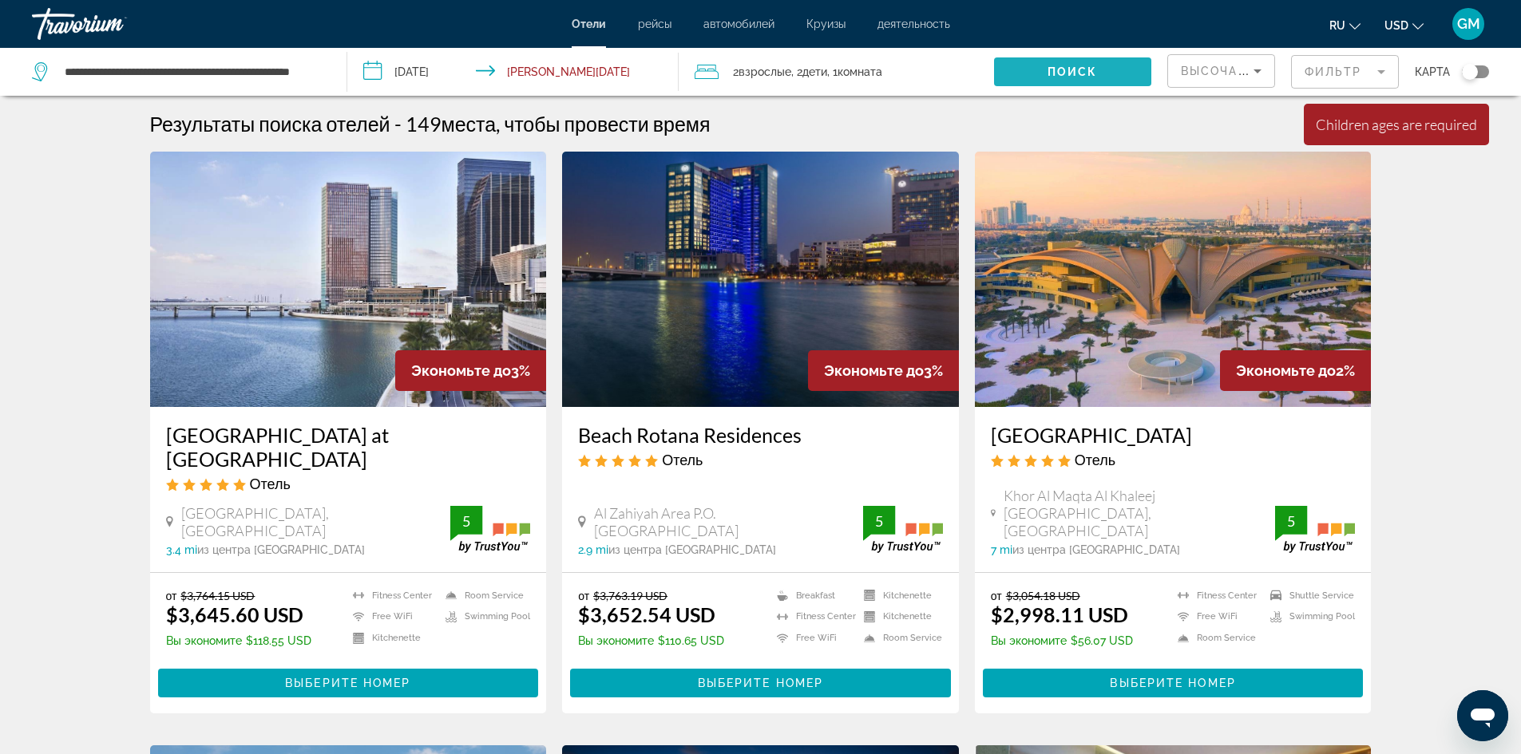
drag, startPoint x: 1068, startPoint y: 71, endPoint x: 1065, endPoint y: 92, distance: 21.0
click at [1069, 72] on span "Поиск" at bounding box center [1072, 71] width 50 height 13
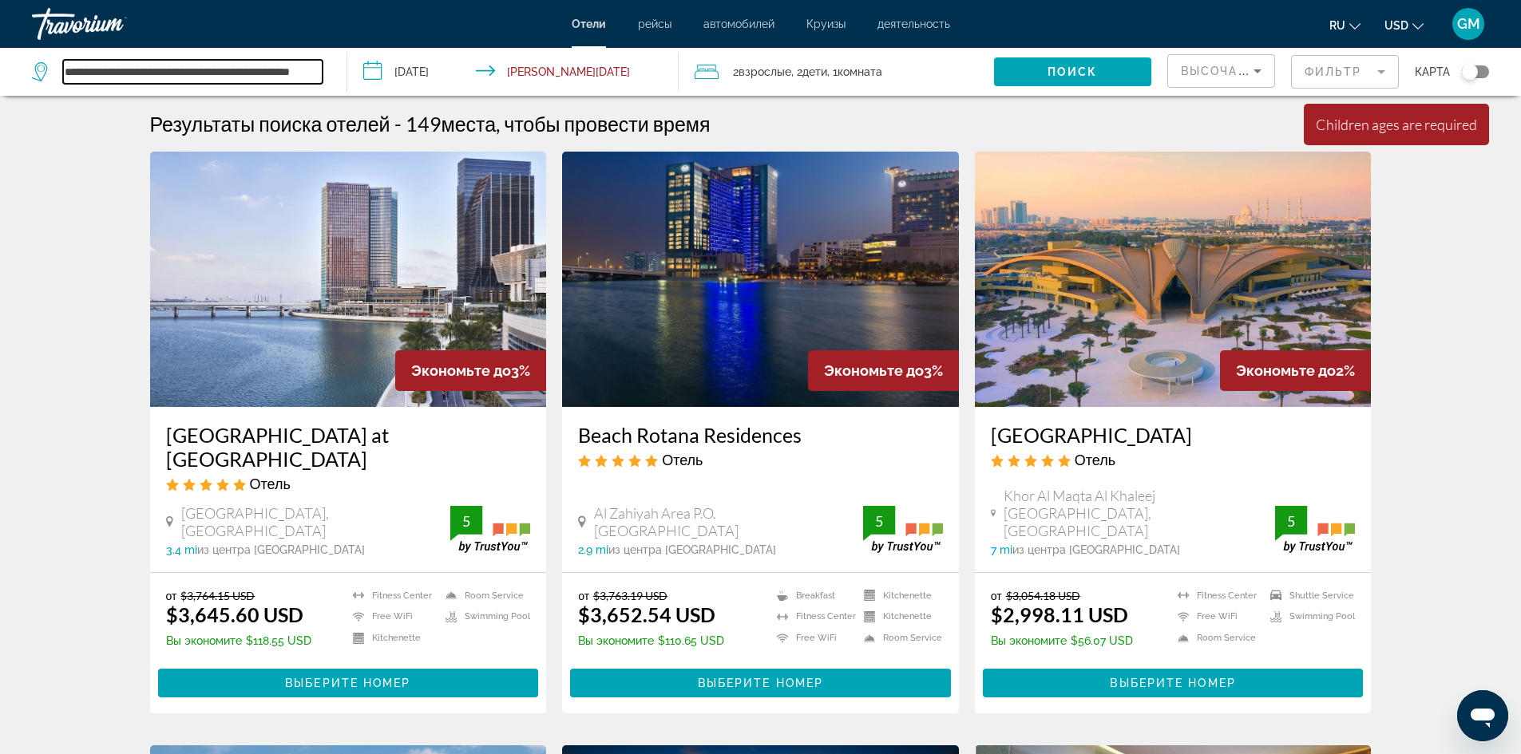
click at [282, 75] on input "**********" at bounding box center [192, 72] width 259 height 24
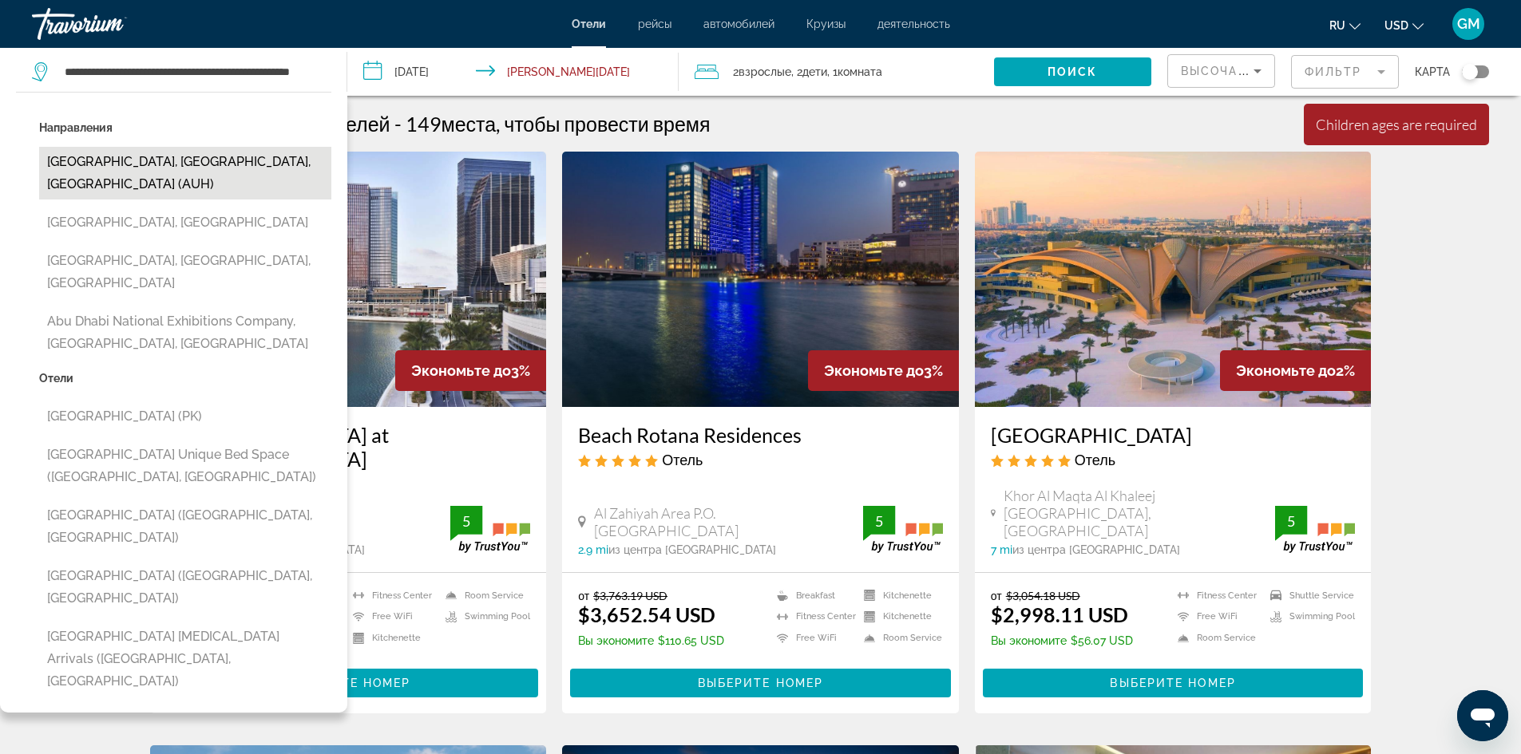
click at [263, 175] on button "[GEOGRAPHIC_DATA], [GEOGRAPHIC_DATA], [GEOGRAPHIC_DATA] (AUH)" at bounding box center [185, 173] width 292 height 53
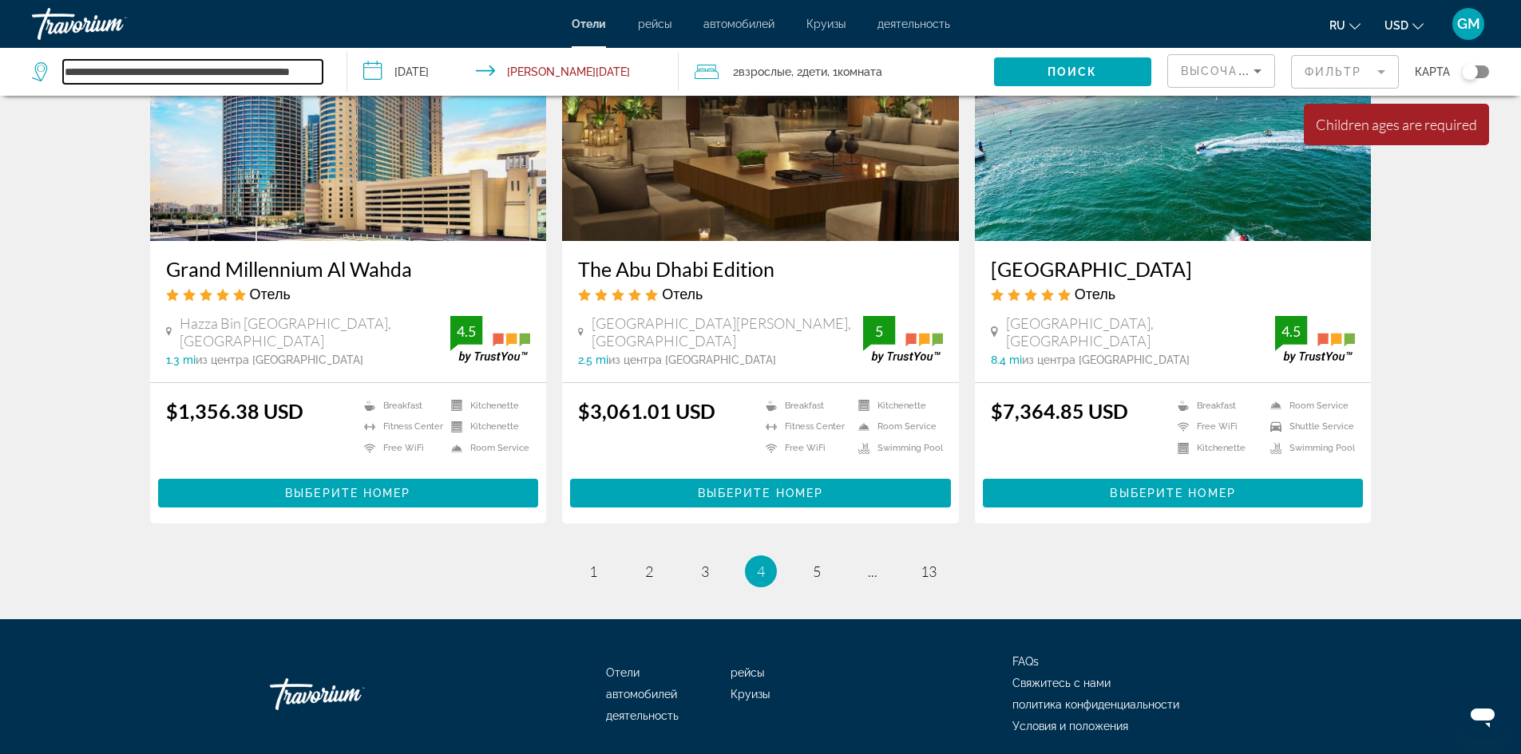
scroll to position [1958, 0]
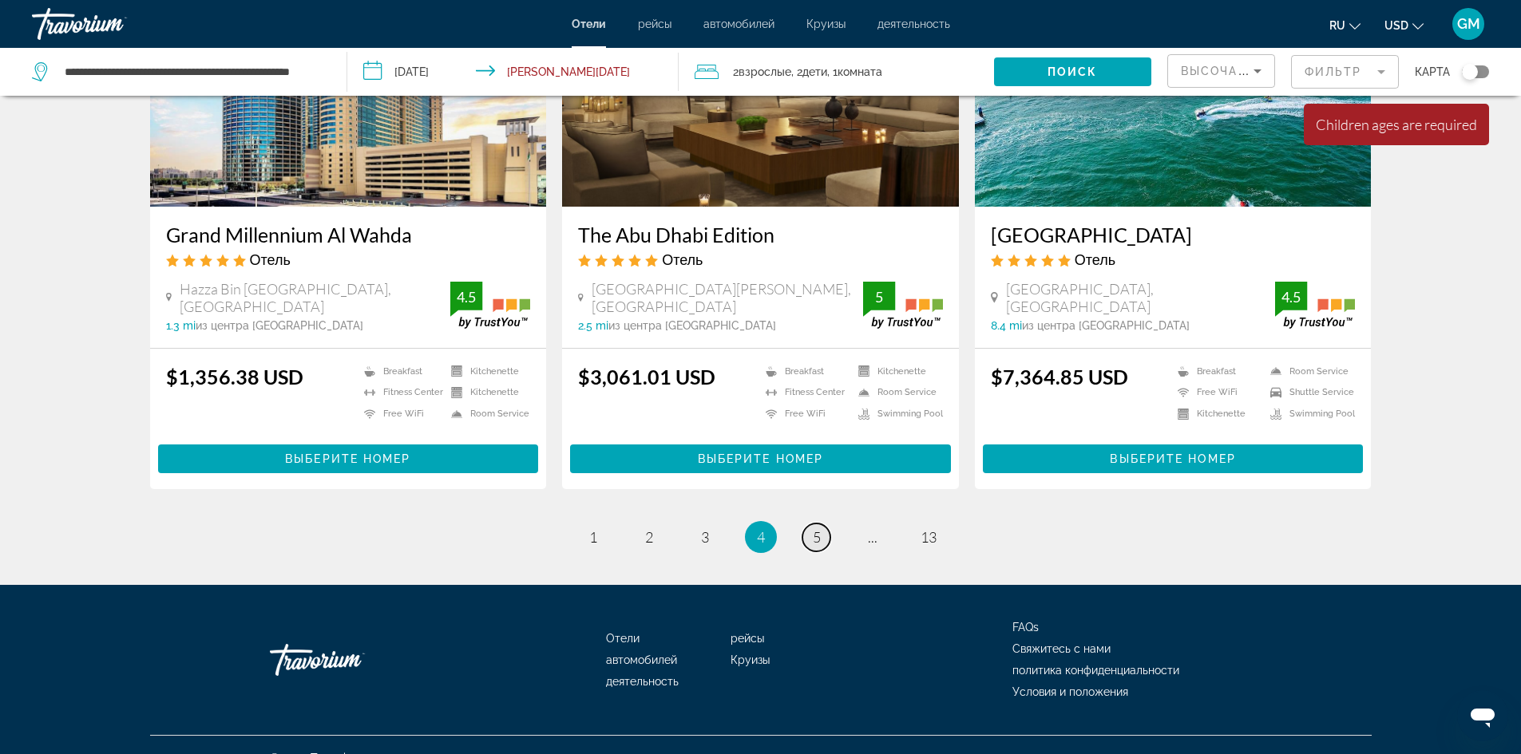
click at [821, 524] on link "page 5" at bounding box center [816, 538] width 28 height 28
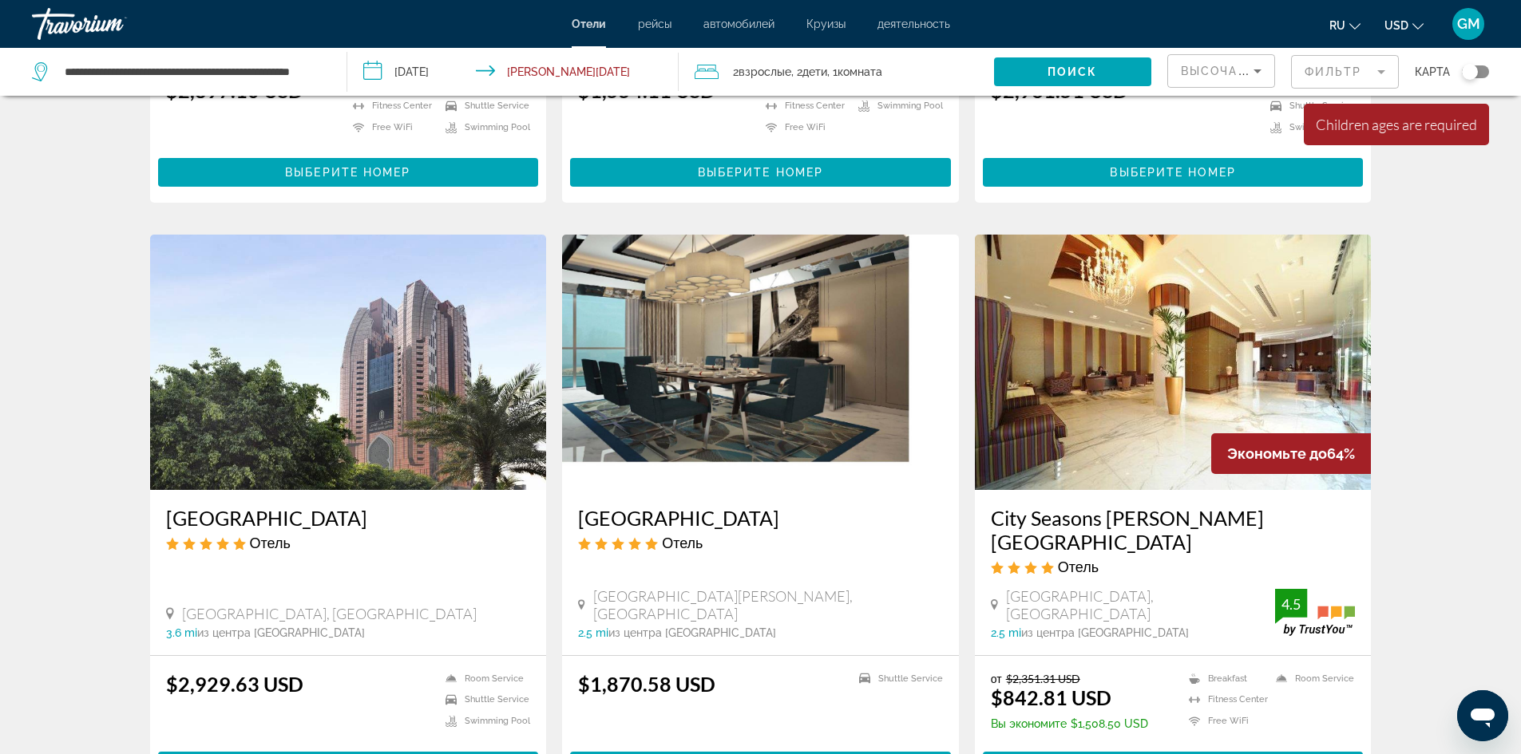
scroll to position [479, 0]
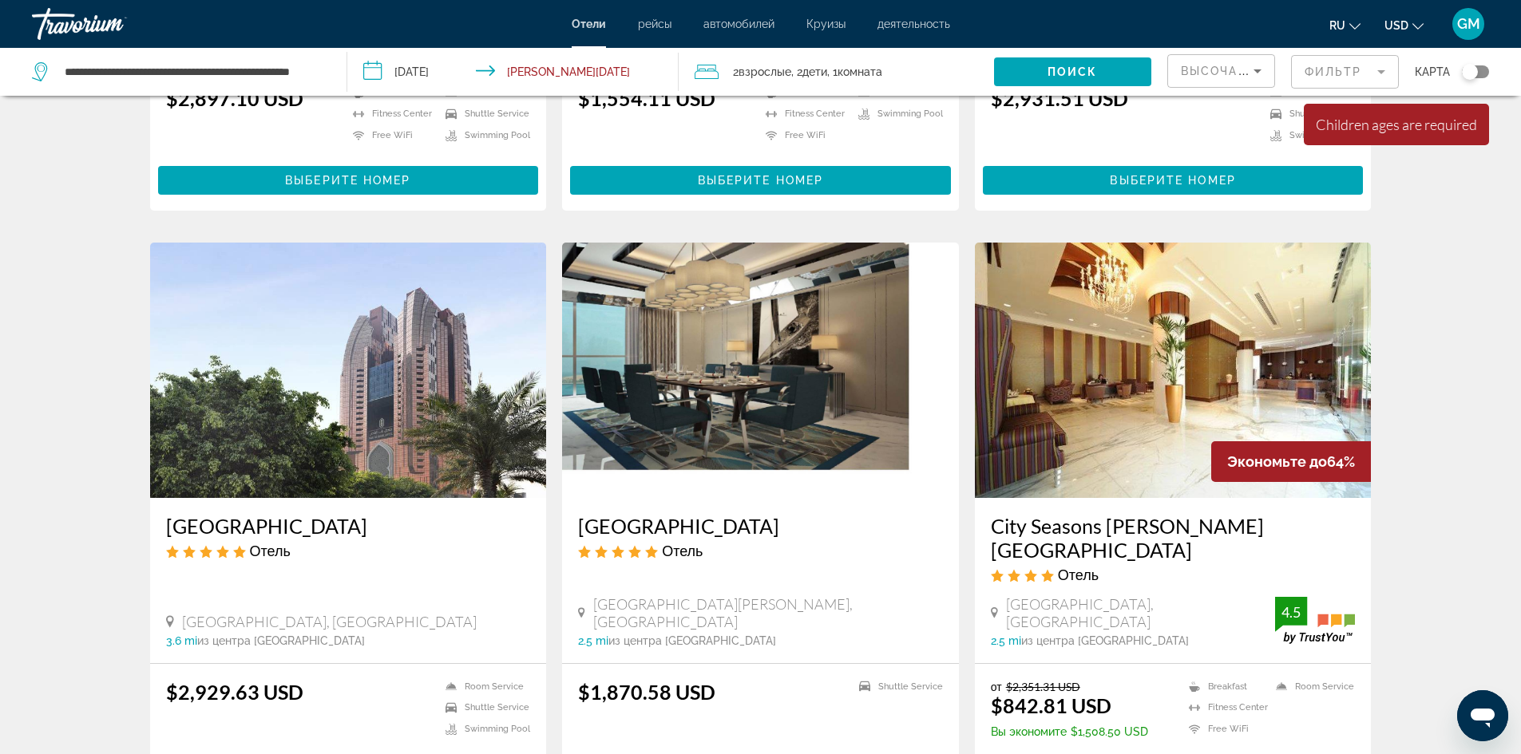
click at [1165, 401] on img "Main content" at bounding box center [1173, 370] width 397 height 255
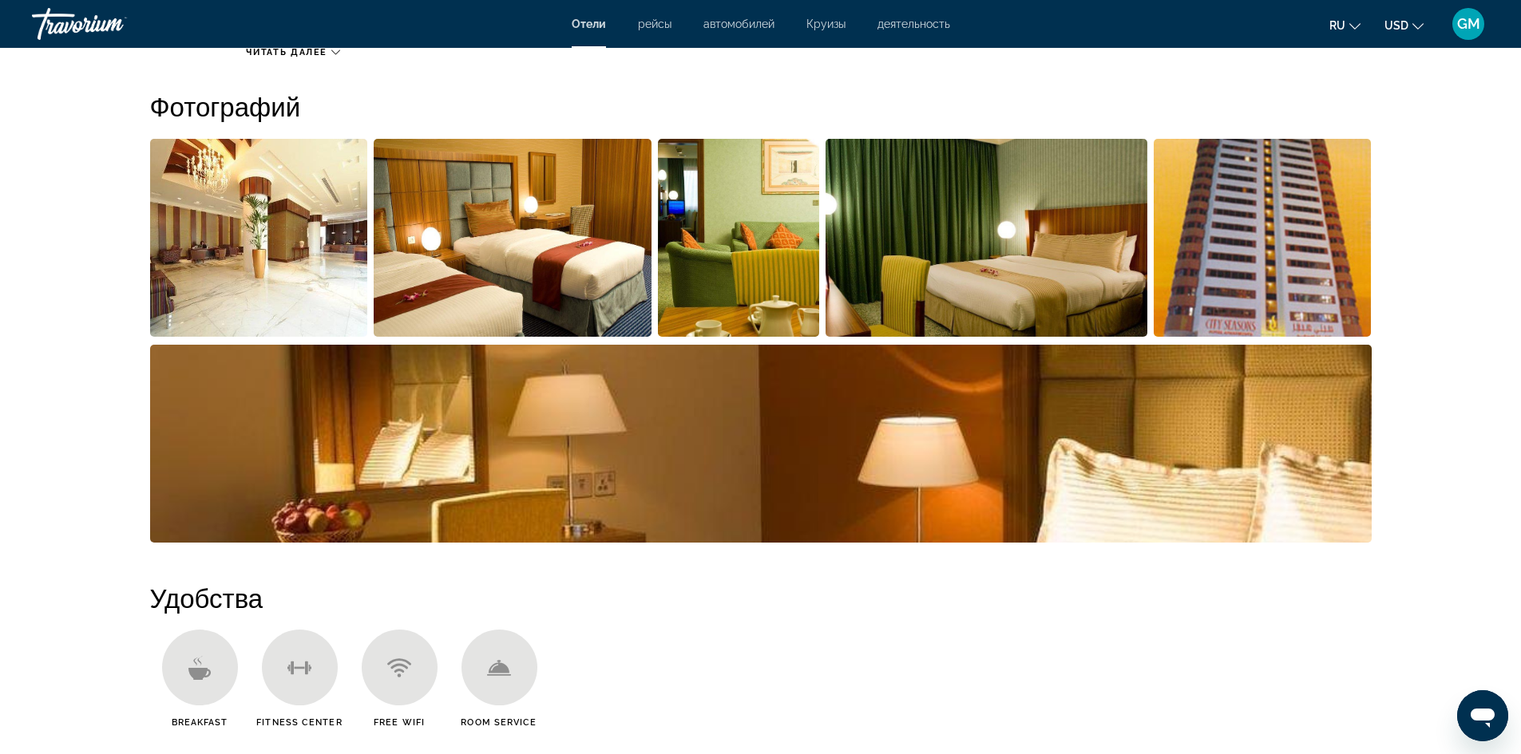
scroll to position [559, 0]
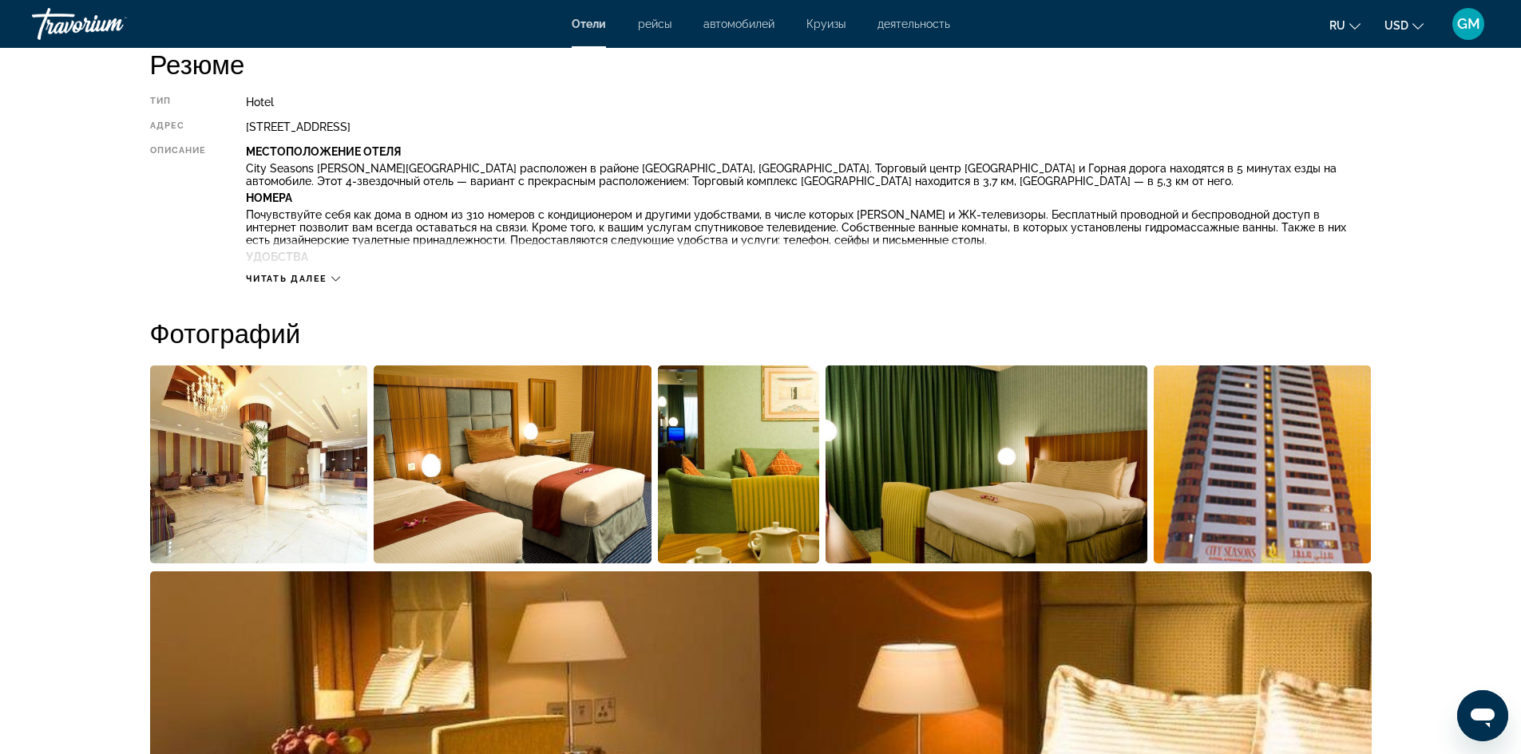
click at [321, 279] on span "Читать далее" at bounding box center [286, 279] width 81 height 10
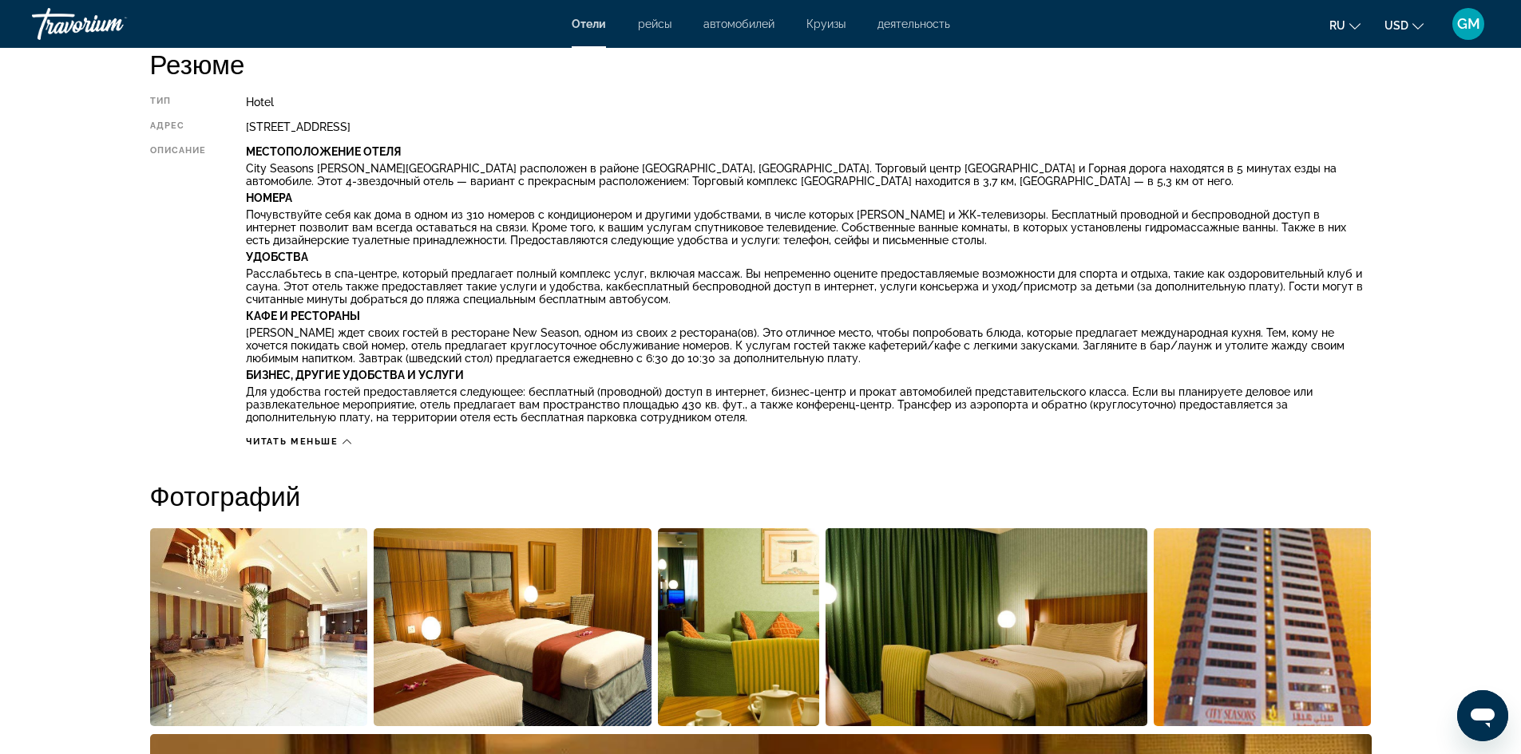
drag, startPoint x: 1235, startPoint y: 188, endPoint x: 1025, endPoint y: 165, distance: 211.1
drag, startPoint x: 1025, startPoint y: 165, endPoint x: 461, endPoint y: 192, distance: 564.2
click at [461, 192] on p "Номера" at bounding box center [808, 198] width 1125 height 13
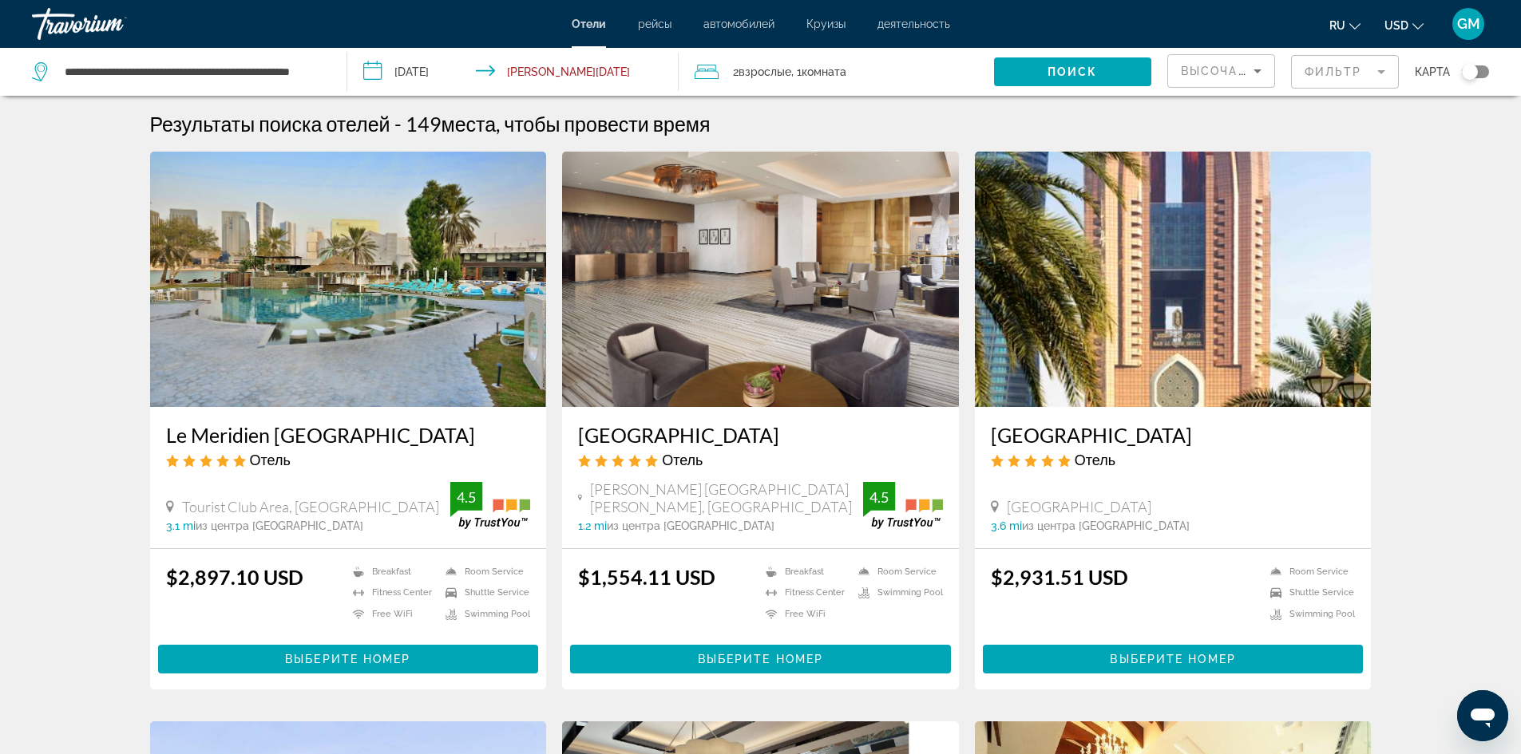
click at [1134, 377] on img "Main content" at bounding box center [1173, 279] width 397 height 255
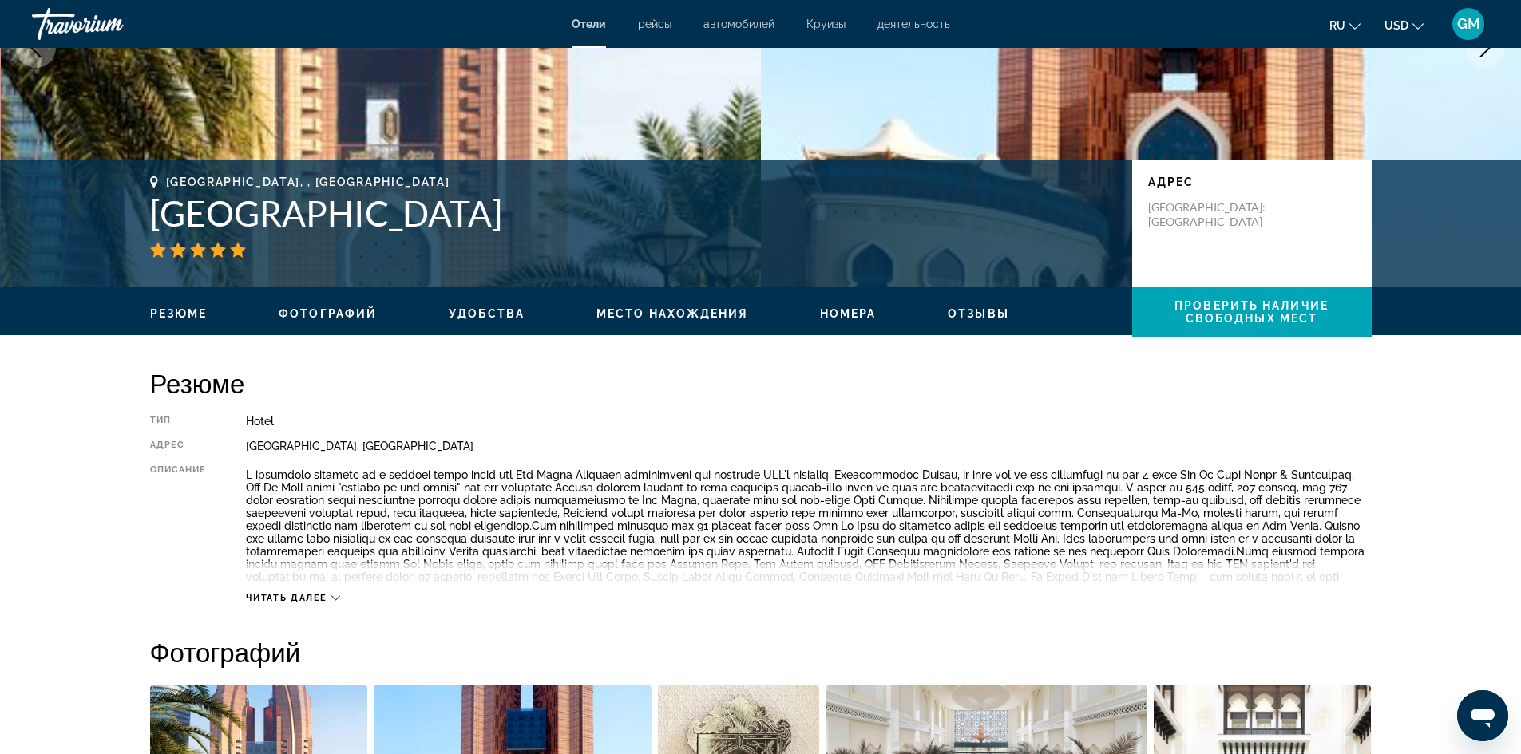
scroll to position [399, 0]
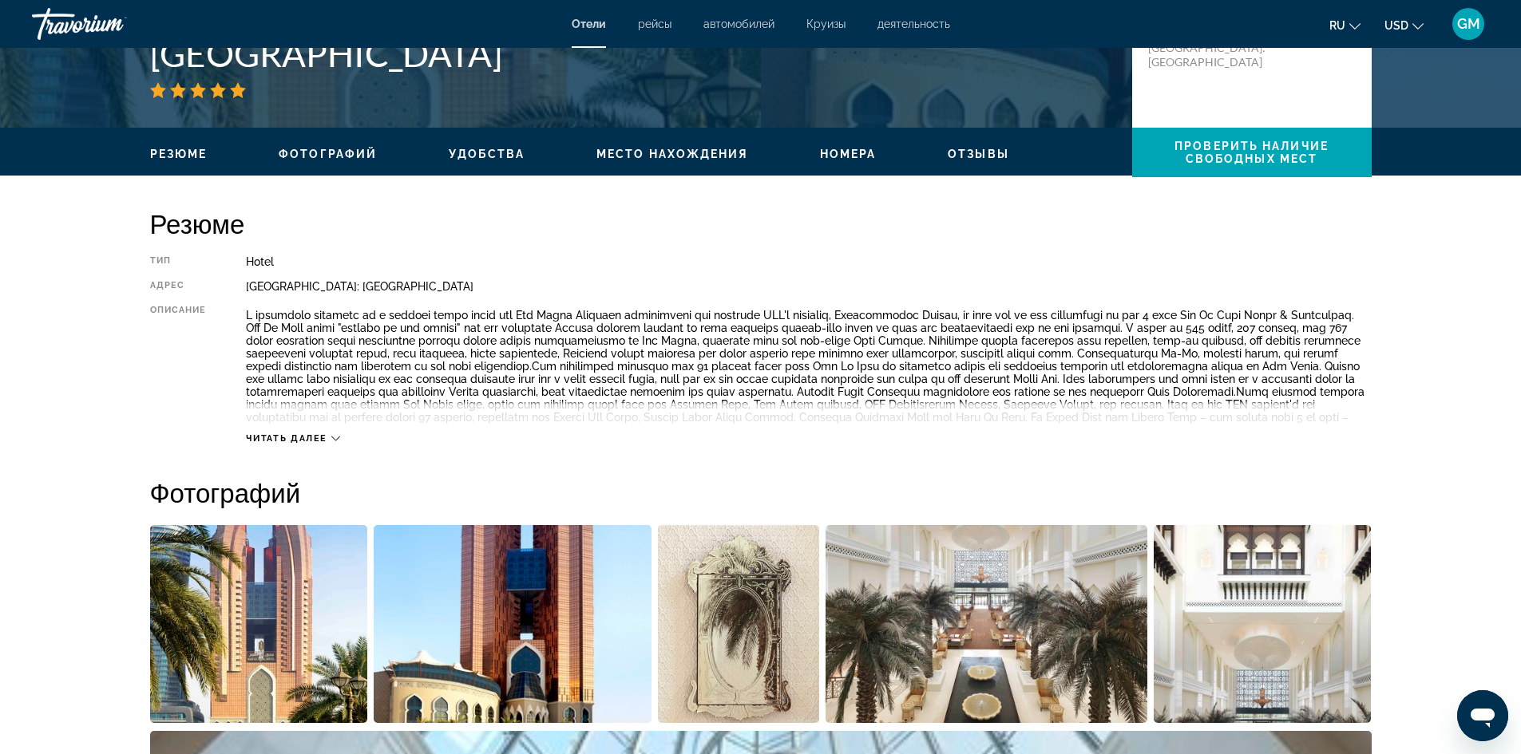
click at [320, 438] on span "Читать далее" at bounding box center [286, 438] width 81 height 10
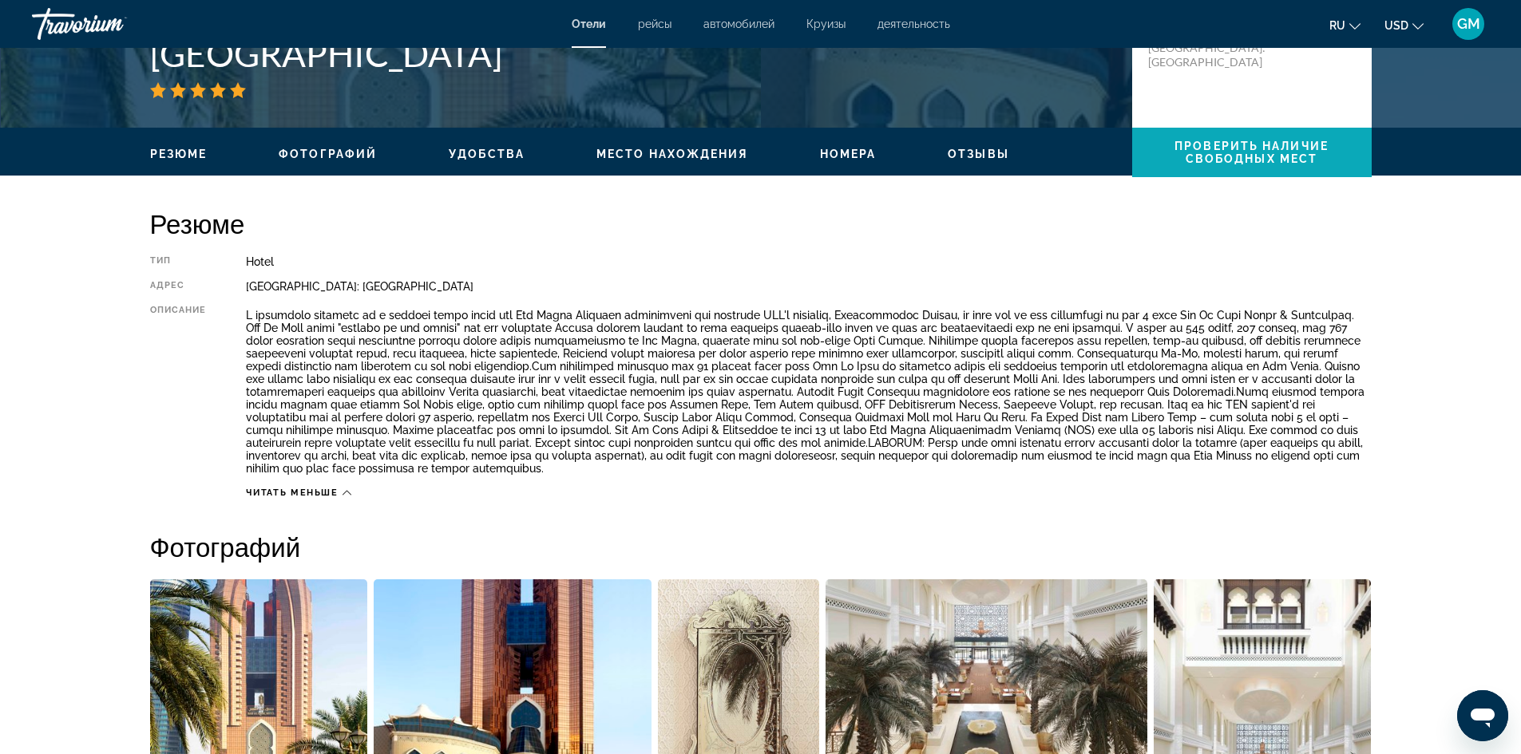
drag, startPoint x: 1296, startPoint y: 52, endPoint x: 1205, endPoint y: 156, distance: 139.1
drag, startPoint x: 1205, startPoint y: 156, endPoint x: 1351, endPoint y: 30, distance: 193.5
click at [1351, 30] on button "ru English Español Français Italiano Português русский" at bounding box center [1344, 25] width 31 height 23
click at [1318, 167] on button "русский" at bounding box center [1312, 167] width 71 height 21
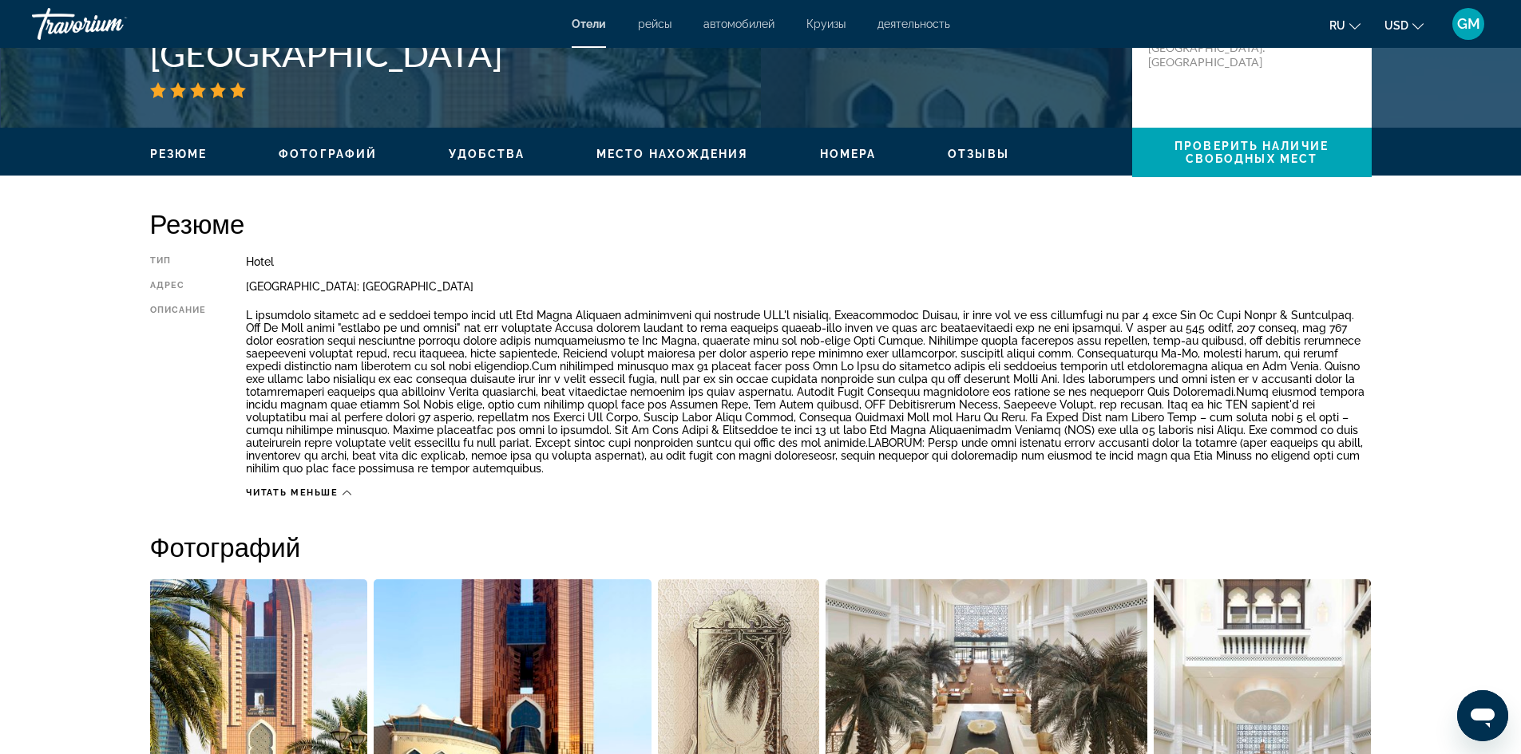
click at [319, 479] on div "Читать меньше" at bounding box center [808, 489] width 1125 height 20
click at [340, 488] on div "Читать меньше" at bounding box center [298, 493] width 105 height 10
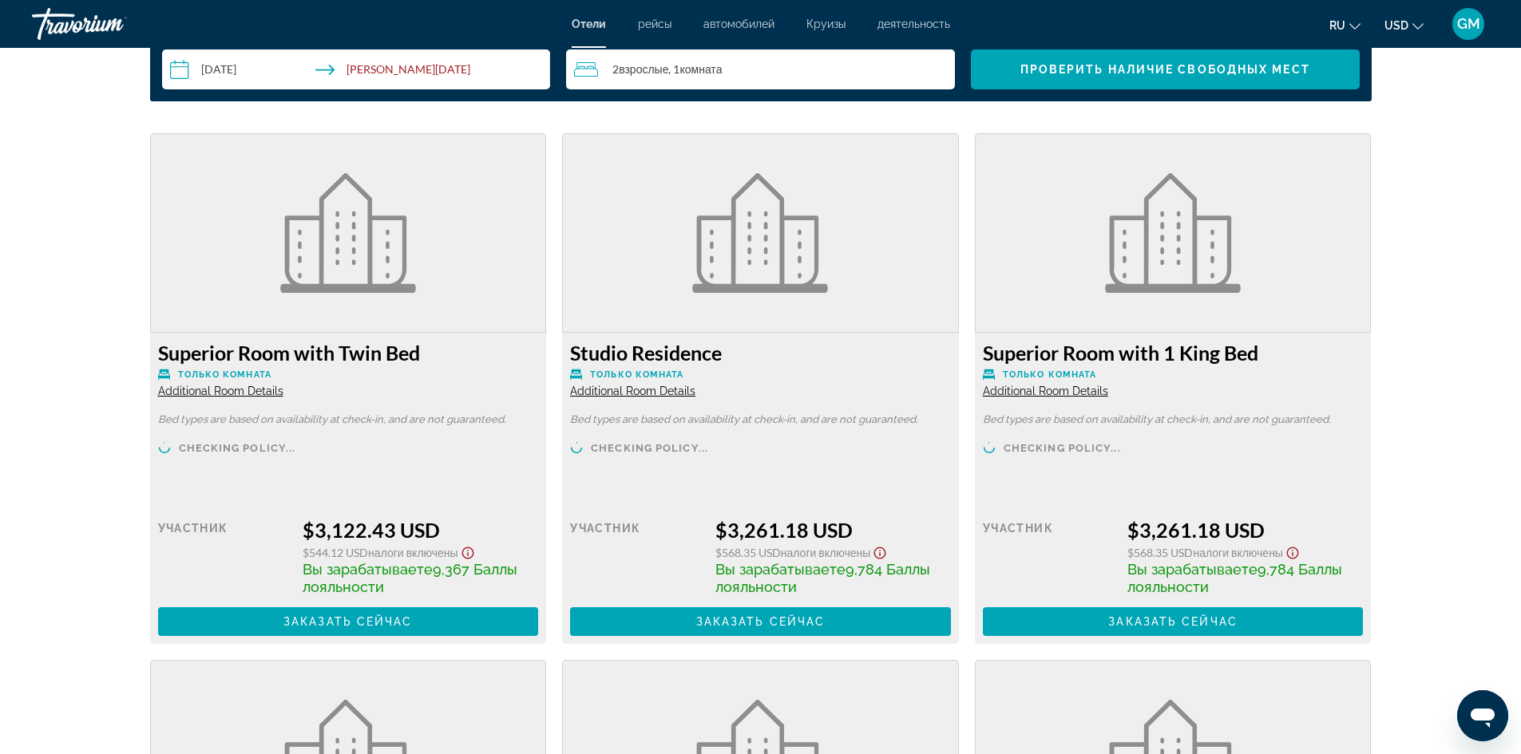
scroll to position [2289, 0]
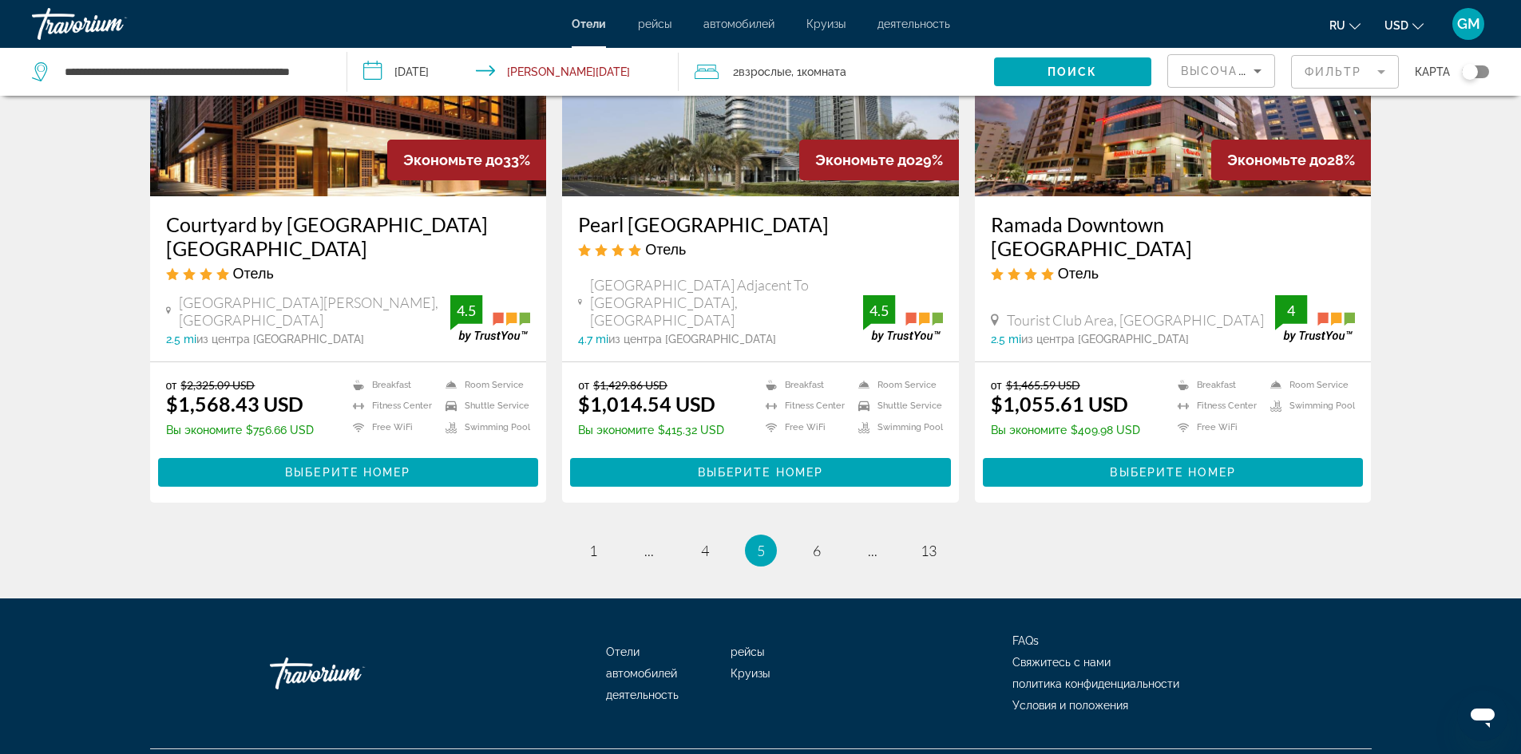
scroll to position [1980, 0]
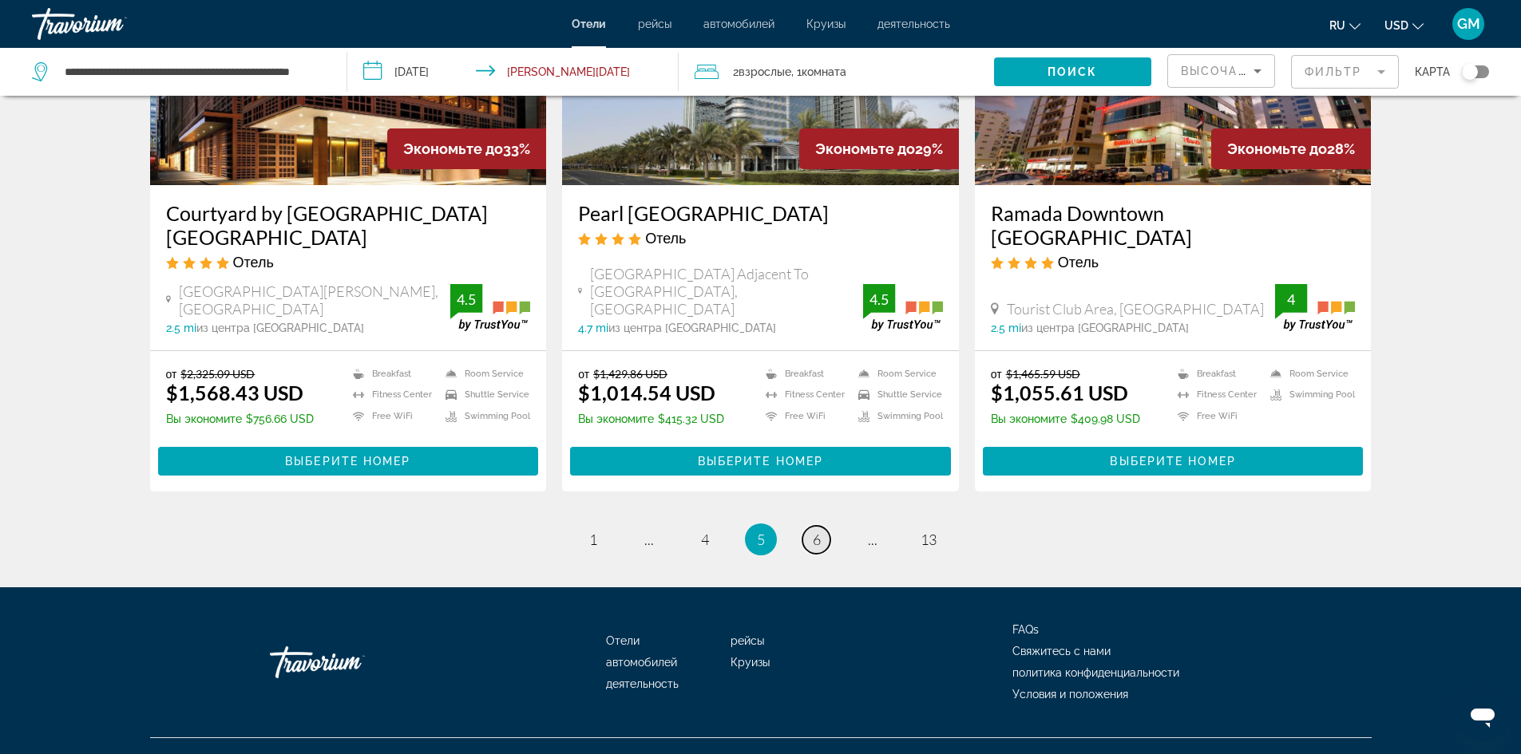
click at [805, 526] on link "page 6" at bounding box center [816, 540] width 28 height 28
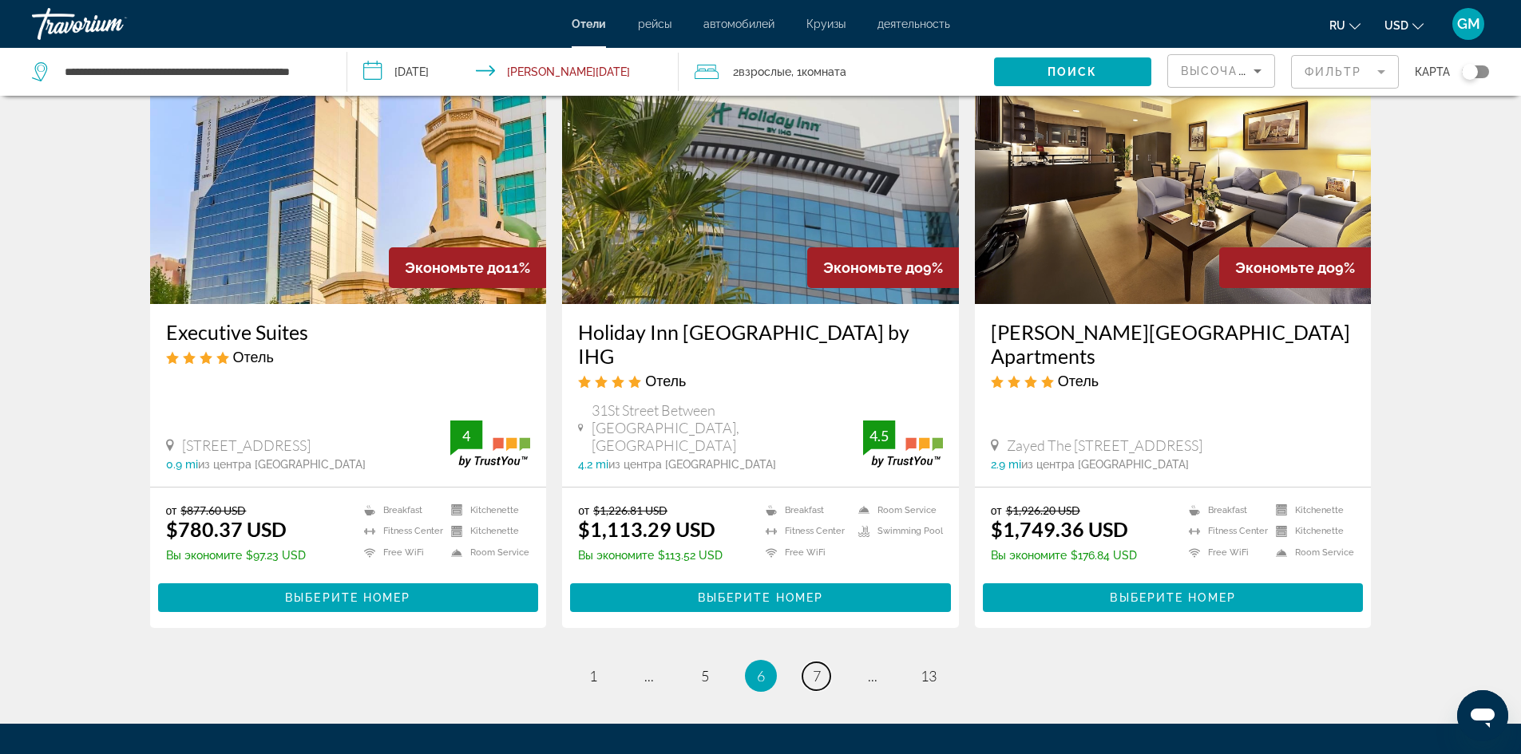
scroll to position [1916, 0]
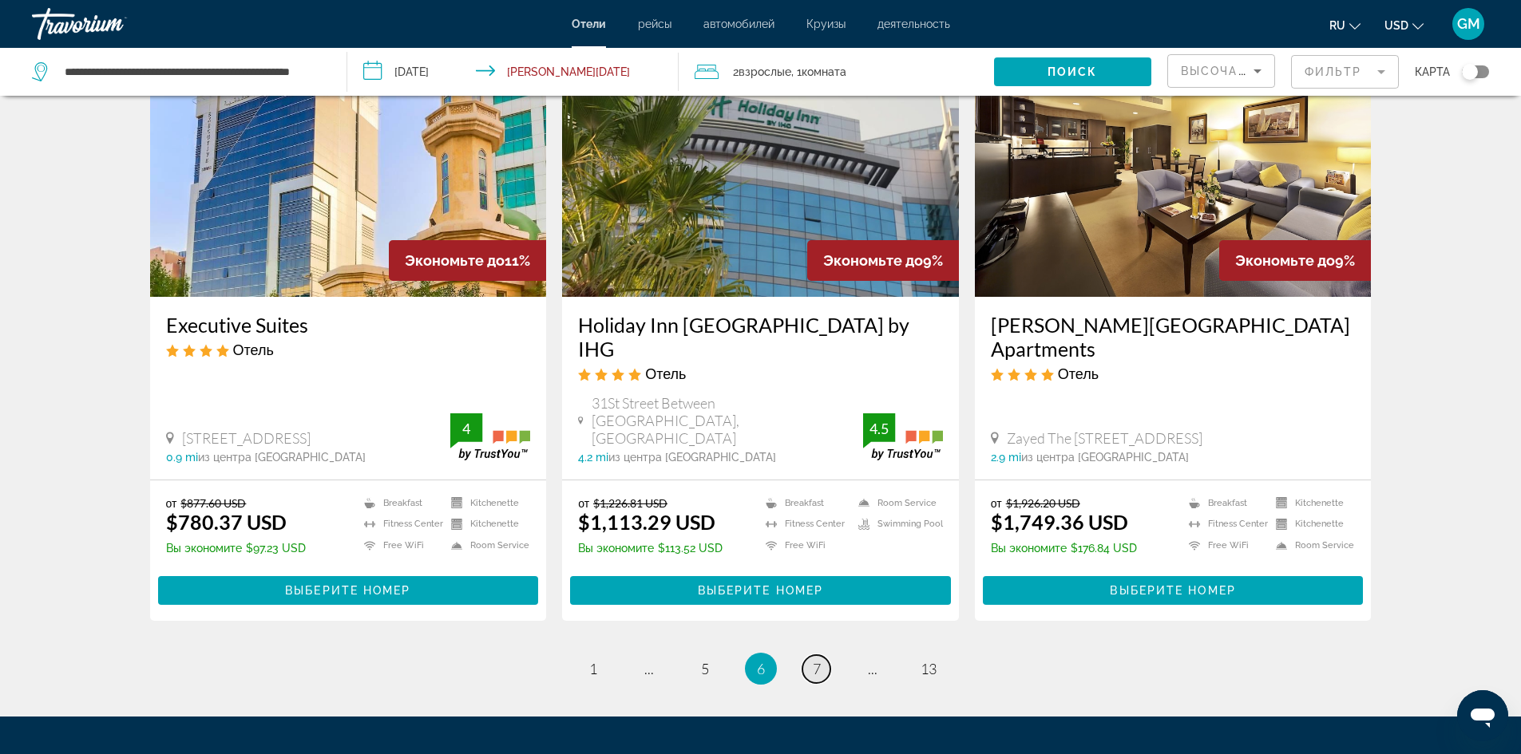
click at [826, 655] on link "page 7" at bounding box center [816, 669] width 28 height 28
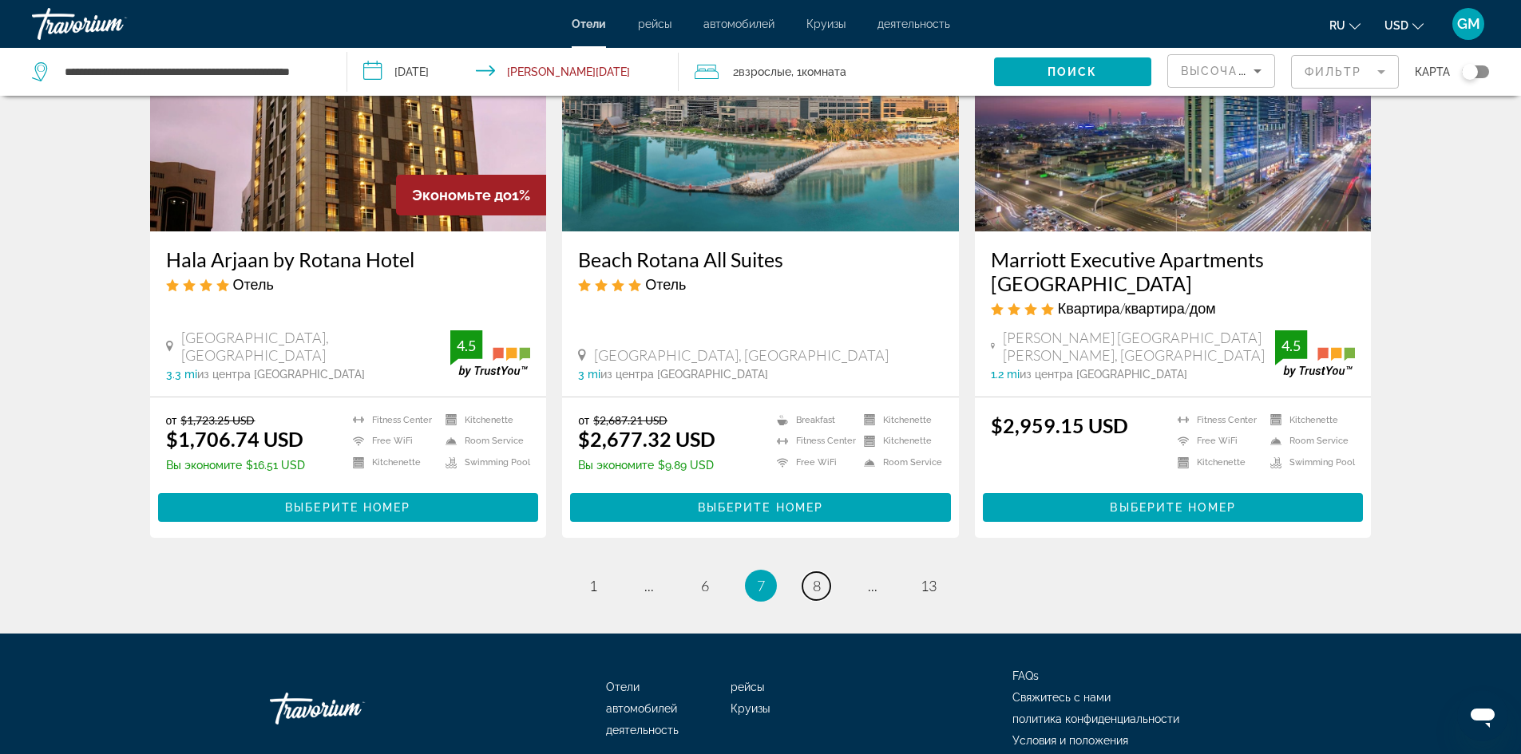
scroll to position [1982, 0]
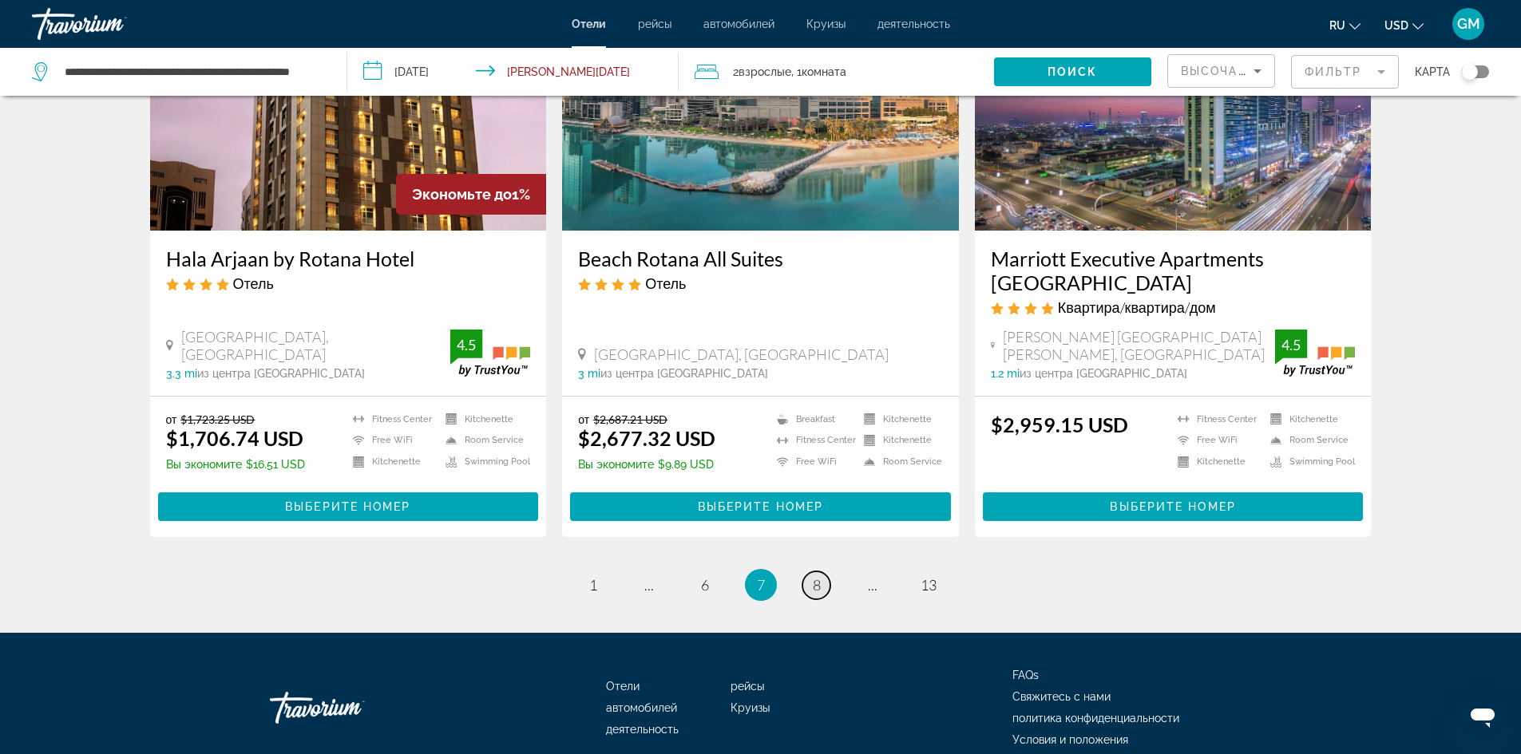
click at [808, 572] on link "page 8" at bounding box center [816, 586] width 28 height 28
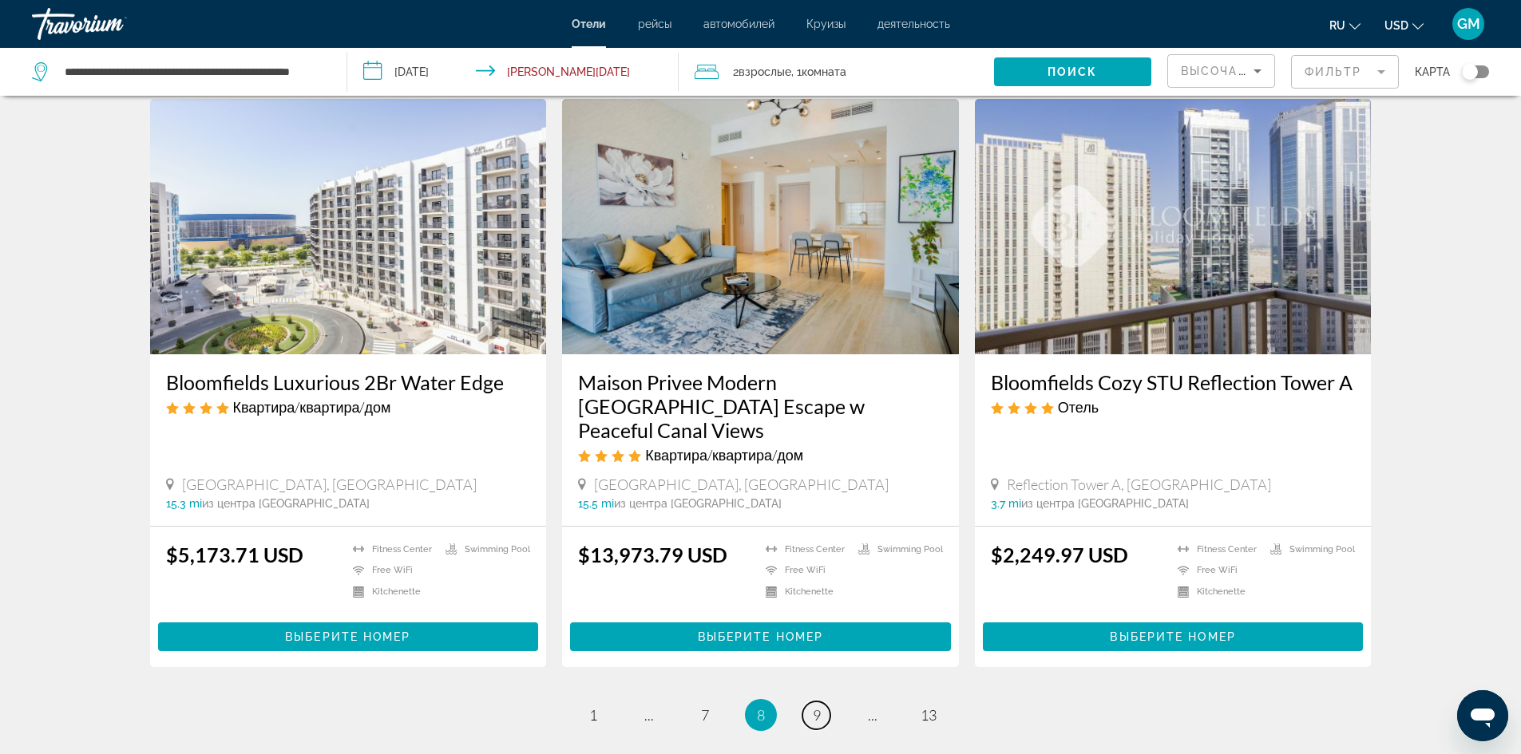
scroll to position [1932, 0]
